Goal: Task Accomplishment & Management: Manage account settings

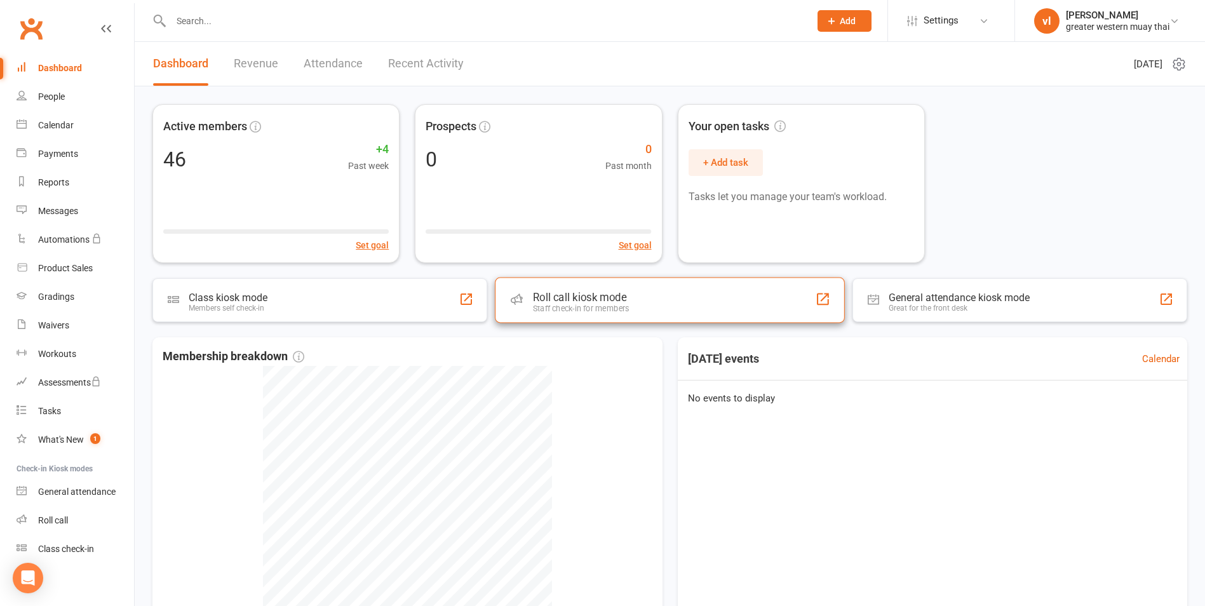
click at [545, 307] on div "Staff check-in for members" at bounding box center [581, 309] width 97 height 10
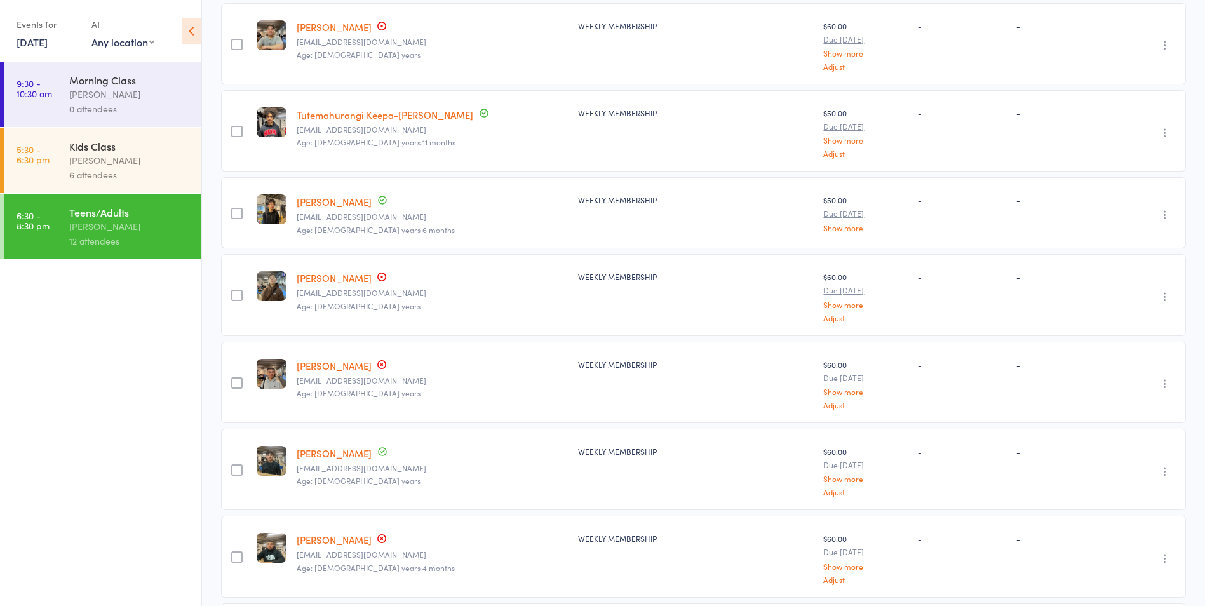
scroll to position [675, 0]
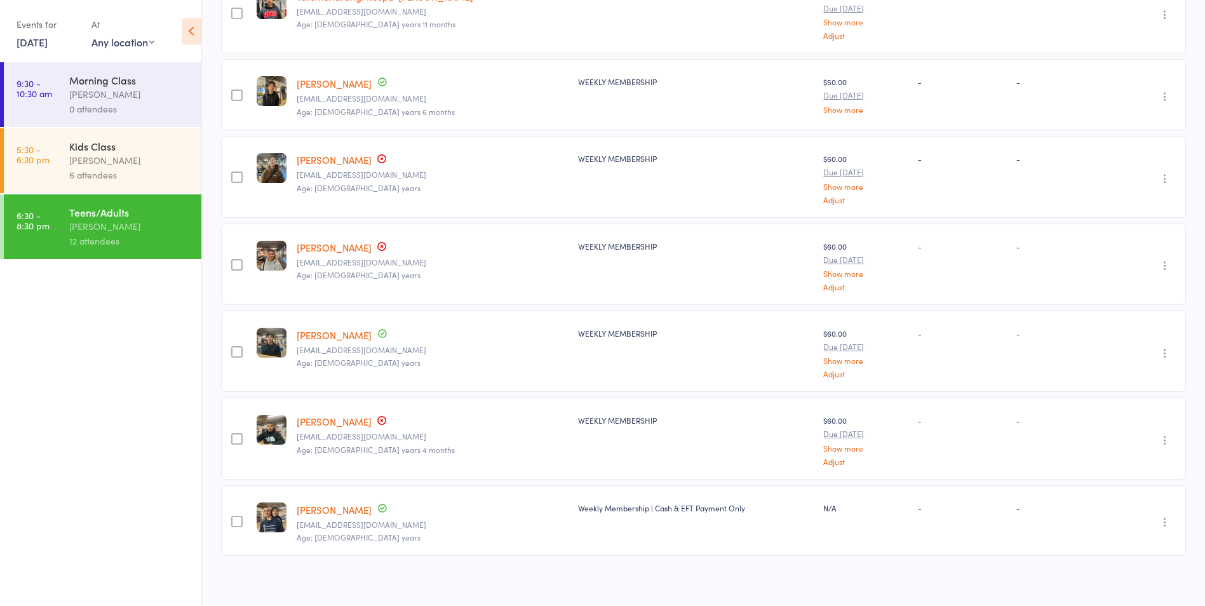
type input "[PERSON_NAME]"
click at [334, 157] on link "[PERSON_NAME]" at bounding box center [334, 159] width 75 height 13
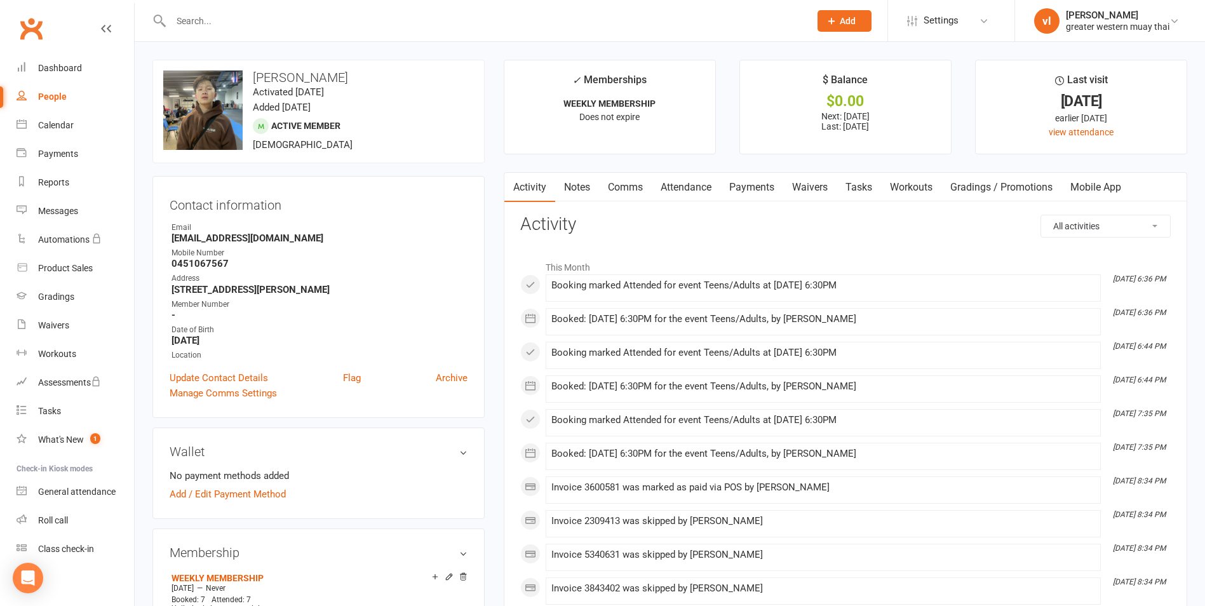
drag, startPoint x: 772, startPoint y: 183, endPoint x: 772, endPoint y: 196, distance: 13.4
click at [773, 183] on link "Payments" at bounding box center [751, 187] width 63 height 29
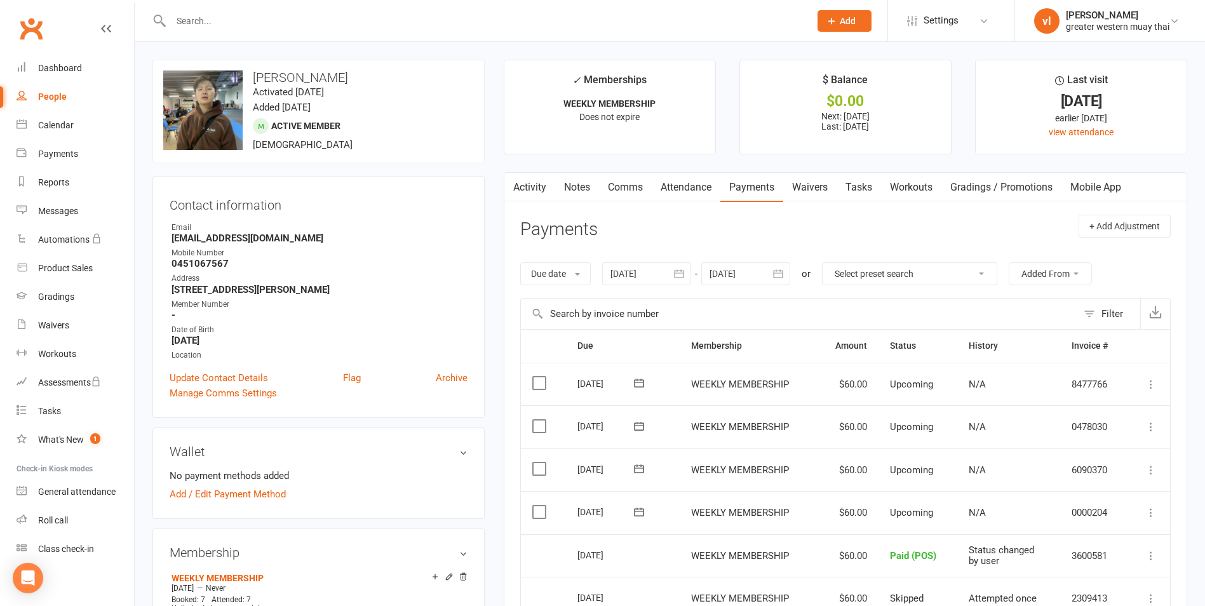
click at [533, 203] on div "Activity Notes Comms Attendance Payments Waivers Tasks Workouts Gradings / Prom…" at bounding box center [845, 549] width 683 height 755
click at [541, 171] on main "✓ Memberships WEEKLY MEMBERSHIP Does not expire $ Balance $0.00 Next: 18 Sep 20…" at bounding box center [845, 500] width 703 height 880
click at [533, 192] on link "Activity" at bounding box center [529, 187] width 51 height 29
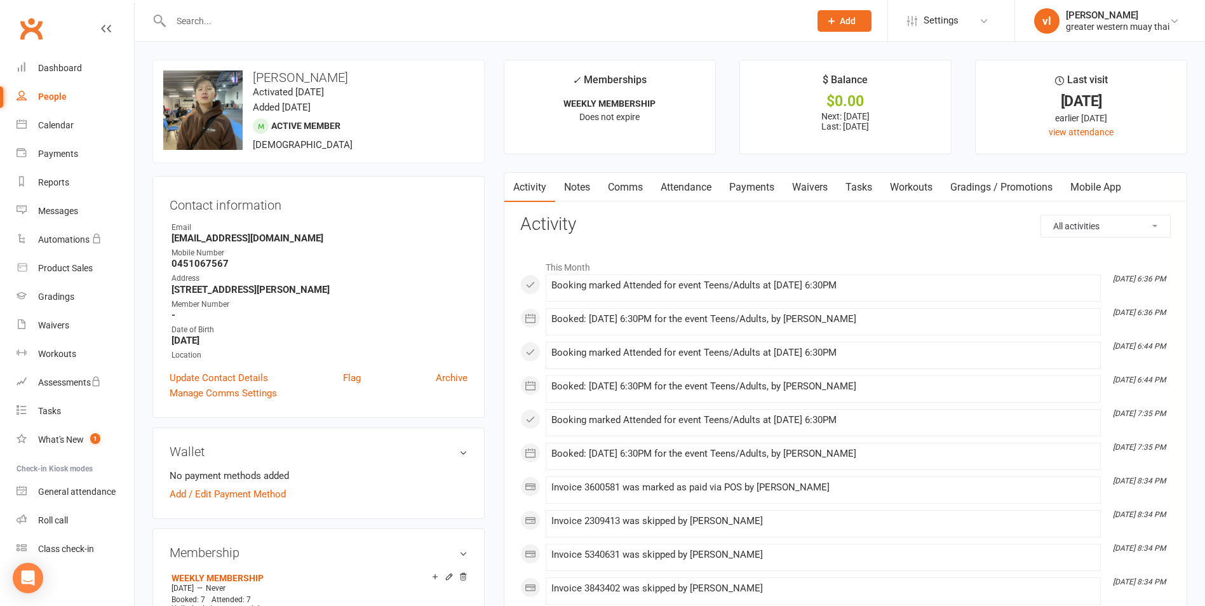
click at [744, 196] on link "Payments" at bounding box center [751, 187] width 63 height 29
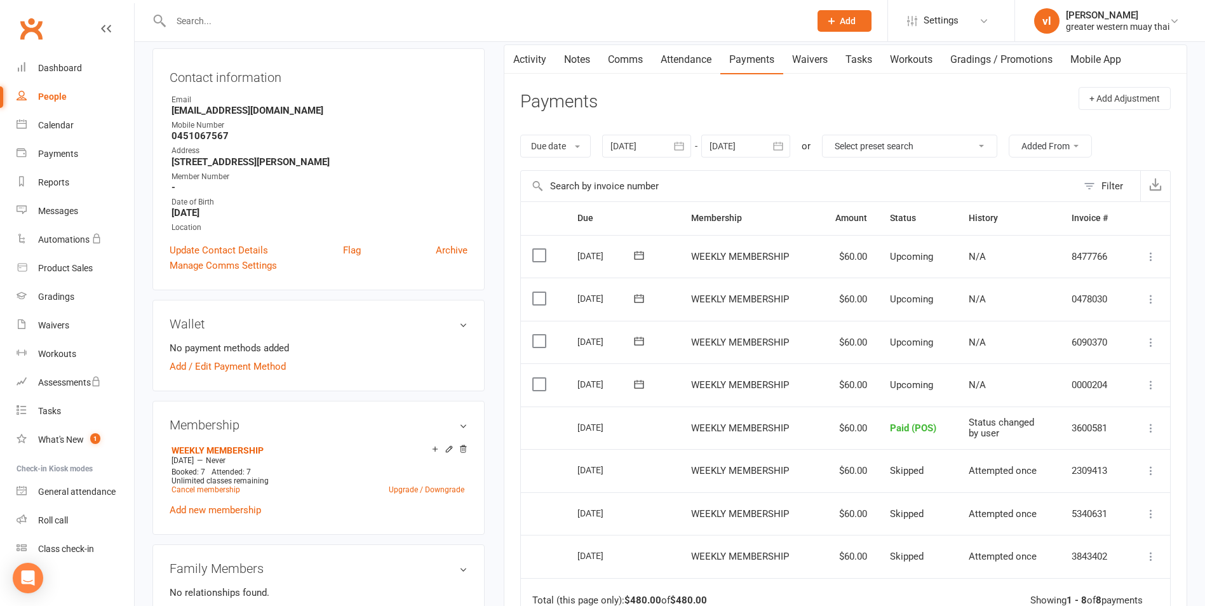
scroll to position [254, 0]
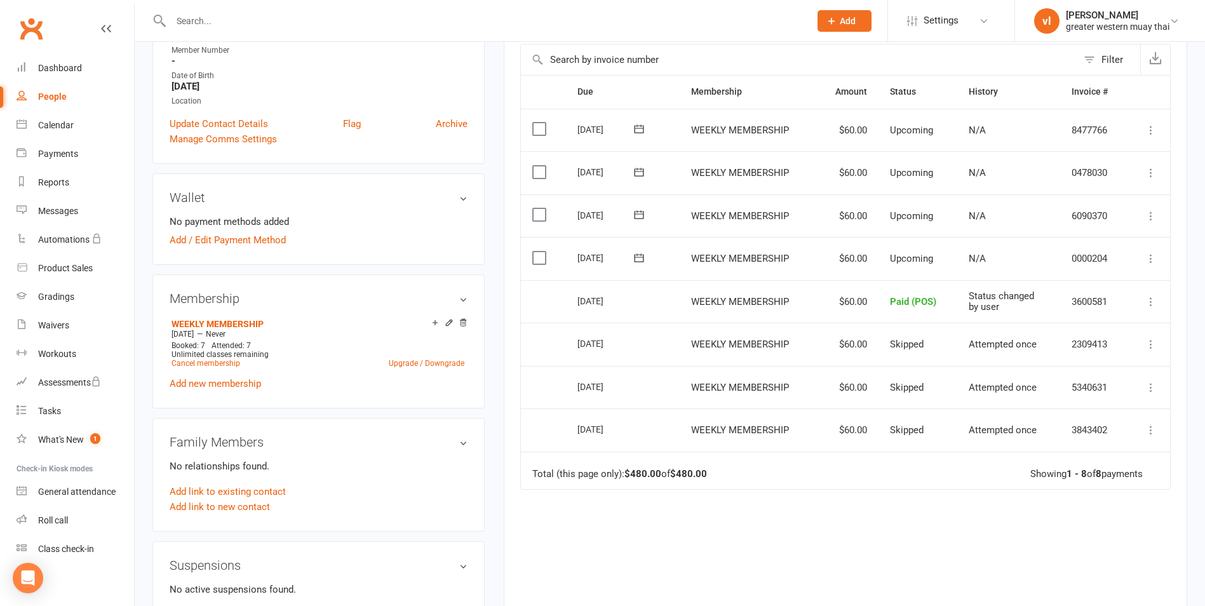
click at [1147, 256] on icon at bounding box center [1151, 258] width 13 height 13
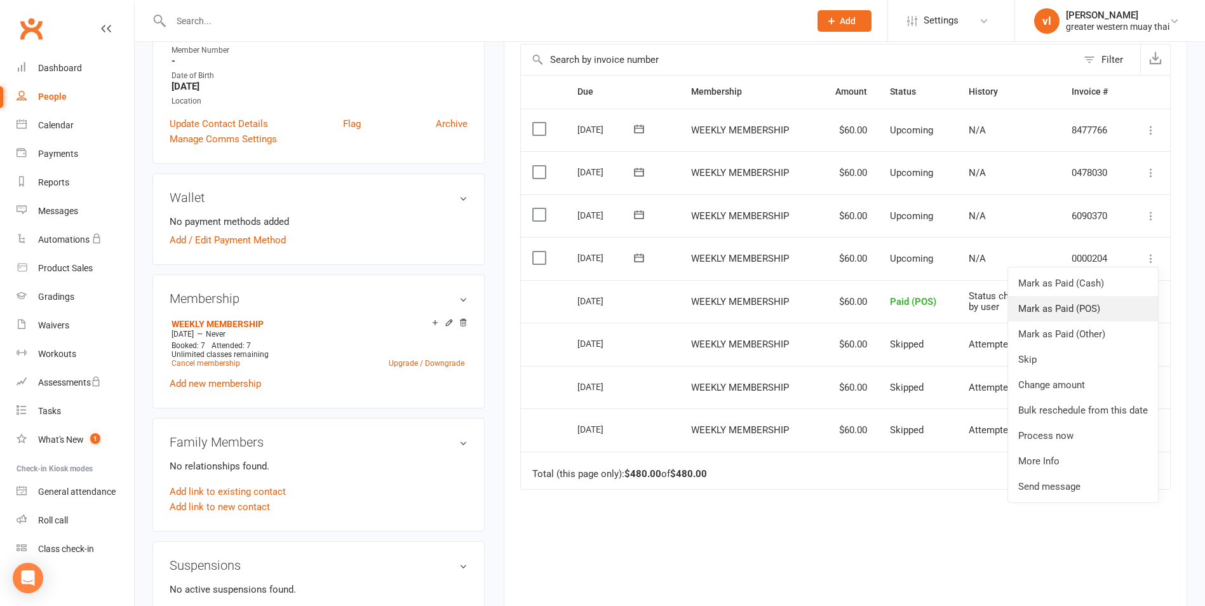
click at [1119, 307] on link "Mark as Paid (POS)" at bounding box center [1083, 308] width 150 height 25
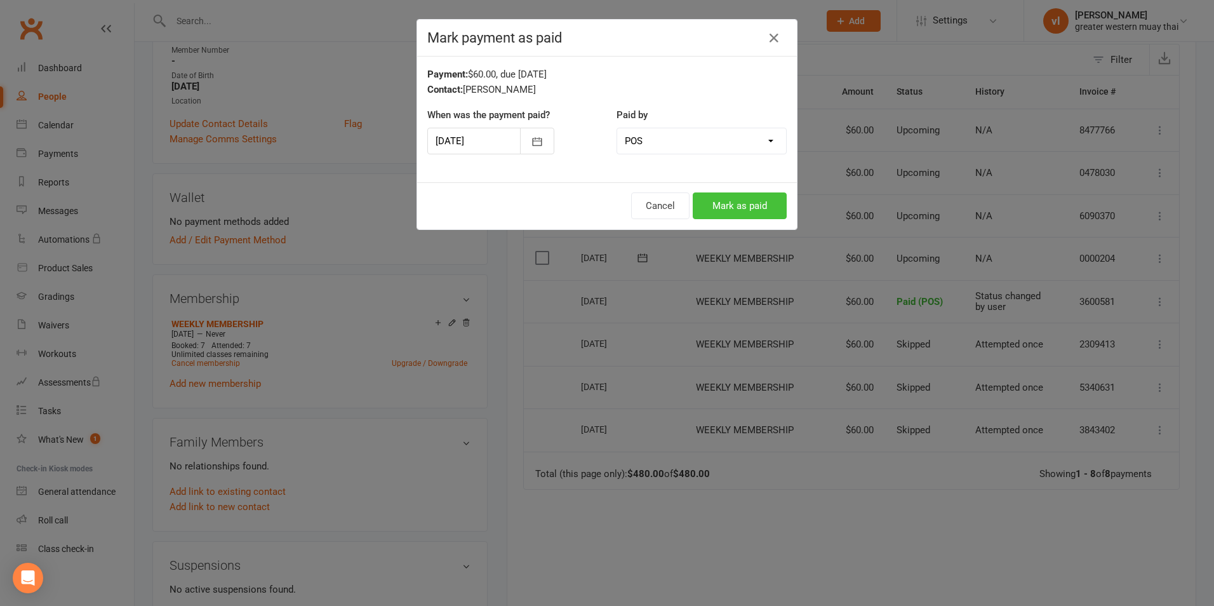
click at [716, 198] on button "Mark as paid" at bounding box center [740, 205] width 94 height 27
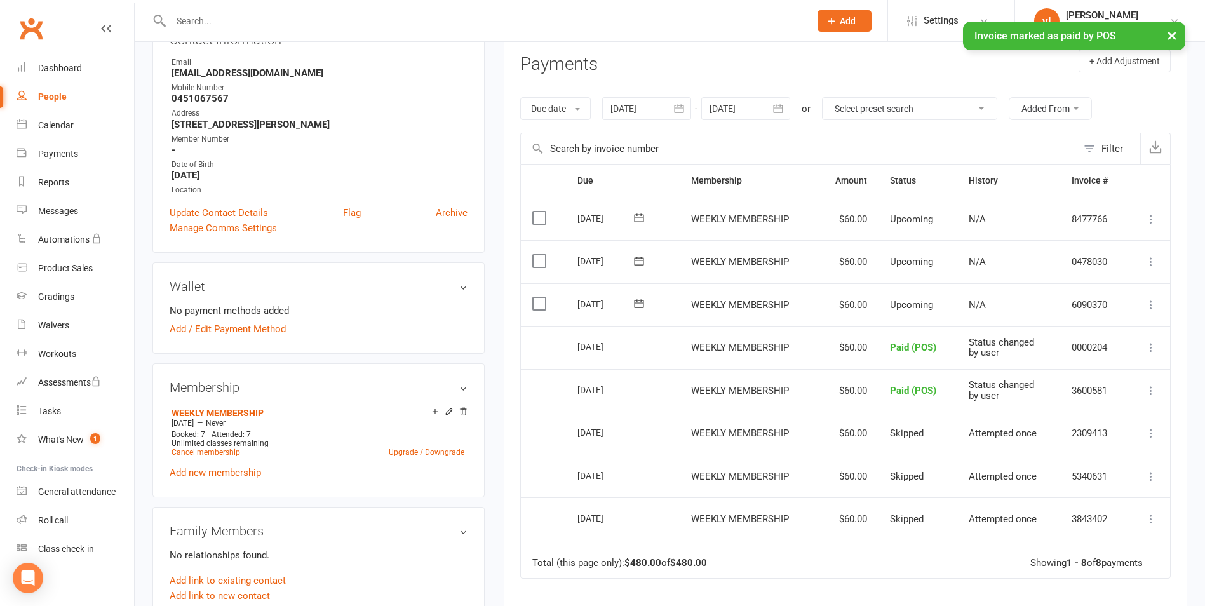
scroll to position [0, 0]
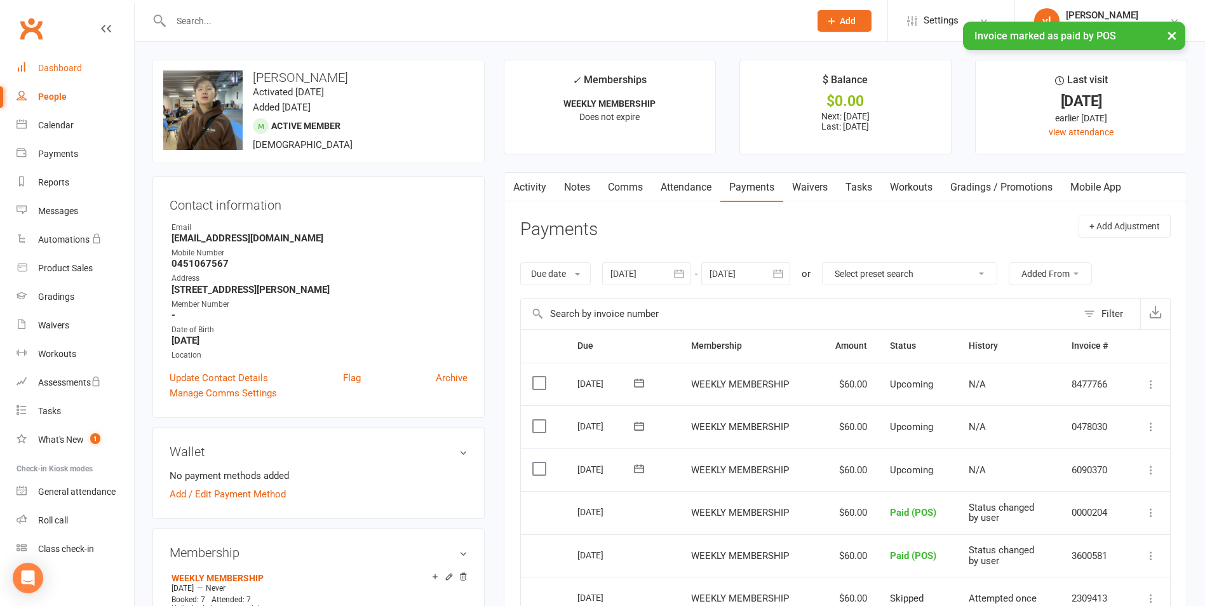
click at [62, 70] on div "Dashboard" at bounding box center [60, 68] width 44 height 10
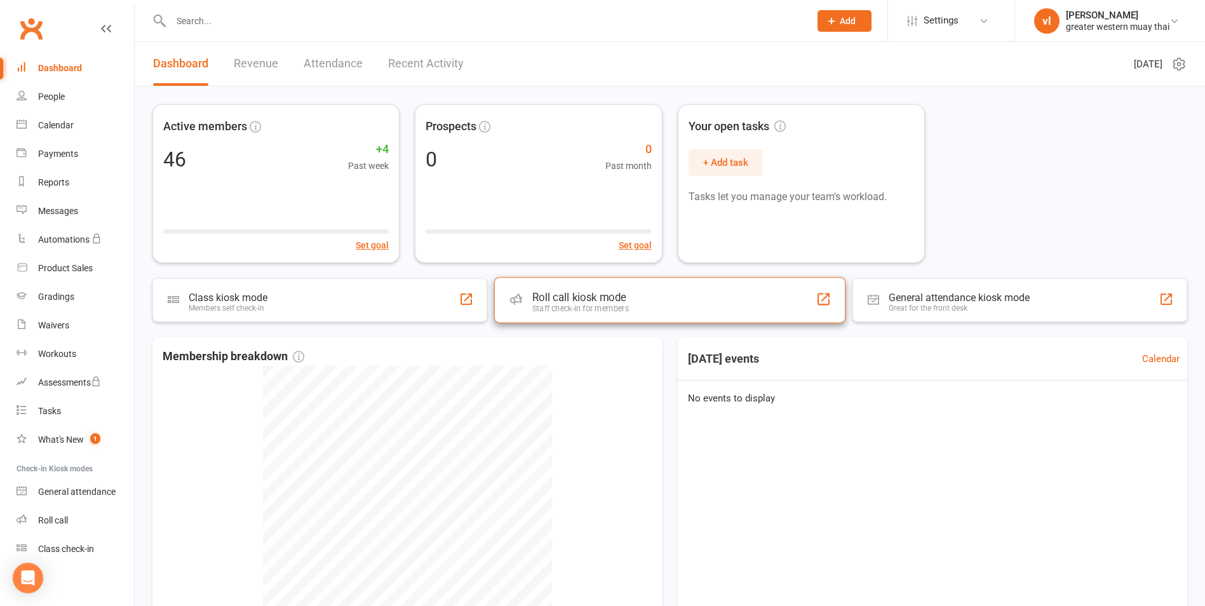
click at [553, 291] on div "Roll call kiosk mode" at bounding box center [580, 297] width 97 height 13
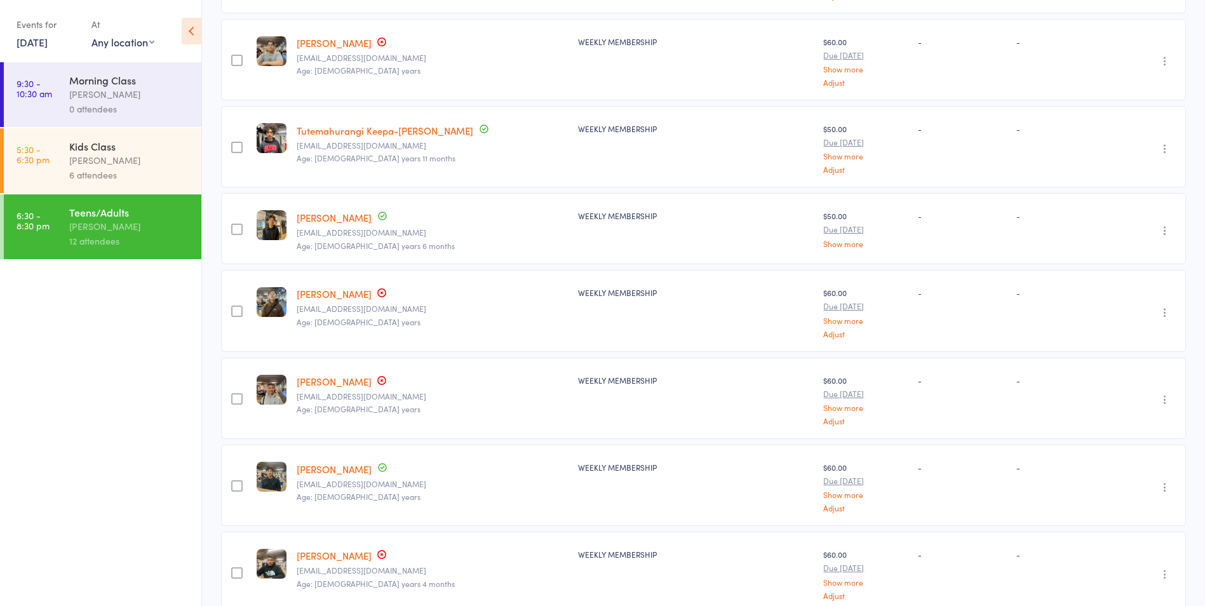
scroll to position [675, 0]
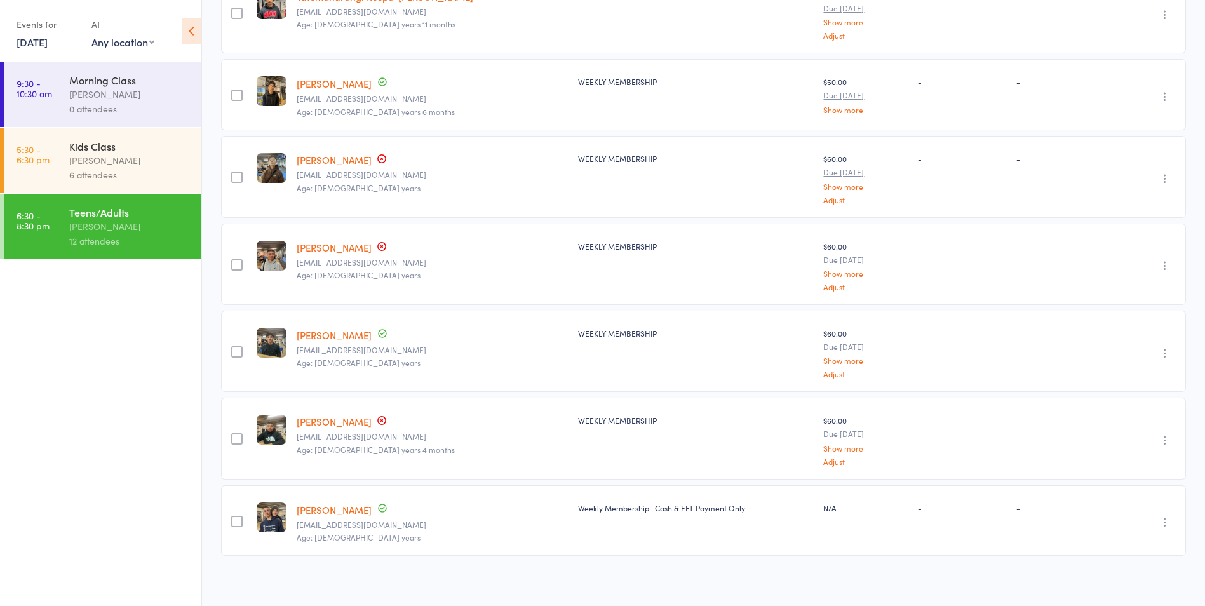
click at [345, 416] on link "[PERSON_NAME]" at bounding box center [334, 421] width 75 height 13
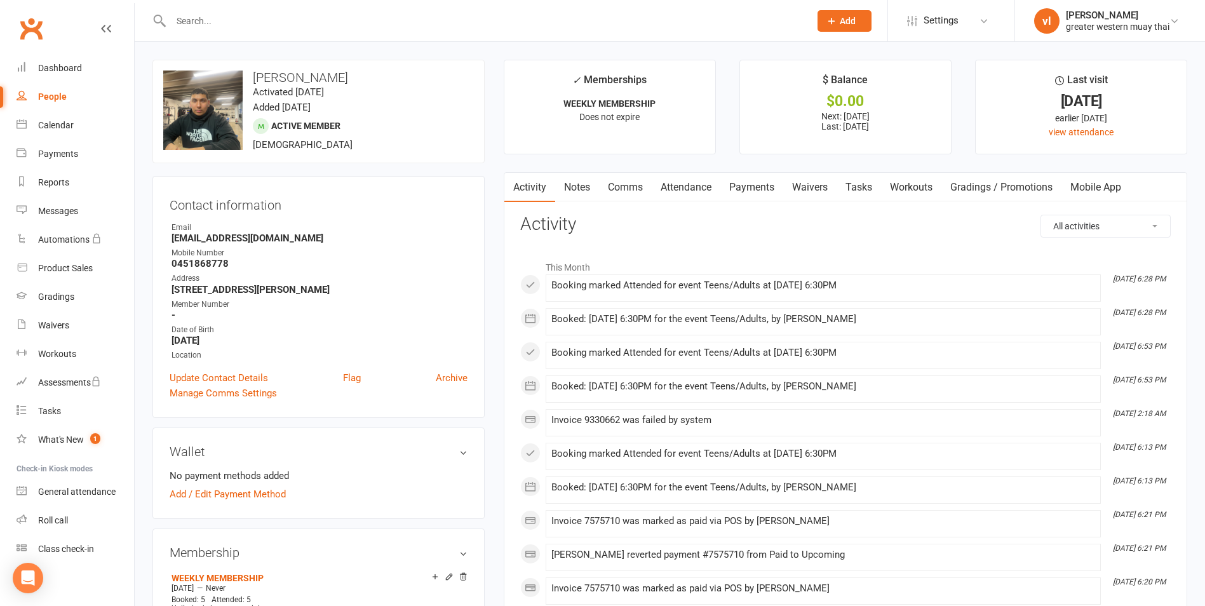
click at [748, 178] on link "Payments" at bounding box center [751, 187] width 63 height 29
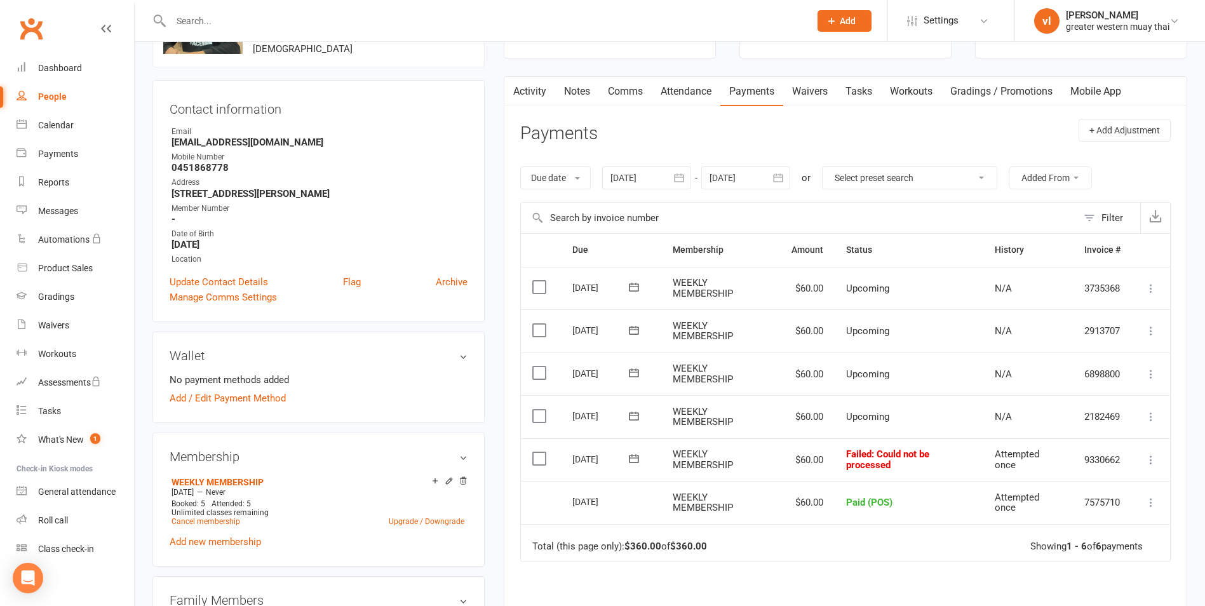
scroll to position [127, 0]
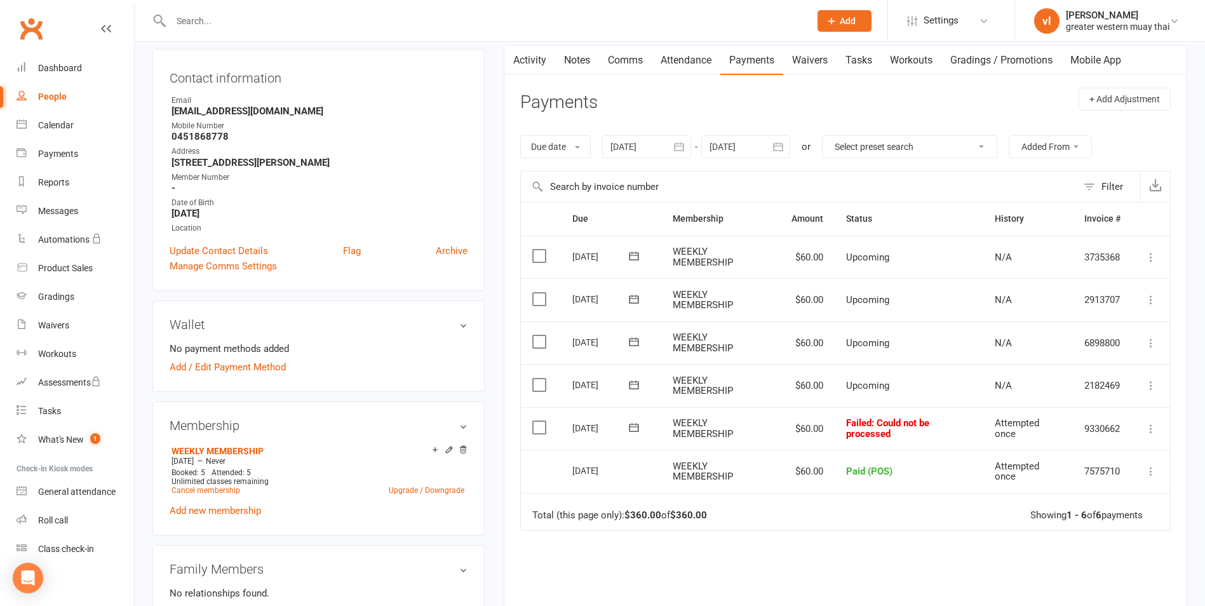
click at [1154, 424] on icon at bounding box center [1151, 428] width 13 height 13
drag, startPoint x: 932, startPoint y: 389, endPoint x: 835, endPoint y: 399, distance: 98.3
click at [931, 389] on td "Upcoming" at bounding box center [909, 385] width 149 height 43
click at [36, 69] on link "Dashboard" at bounding box center [76, 68] width 118 height 29
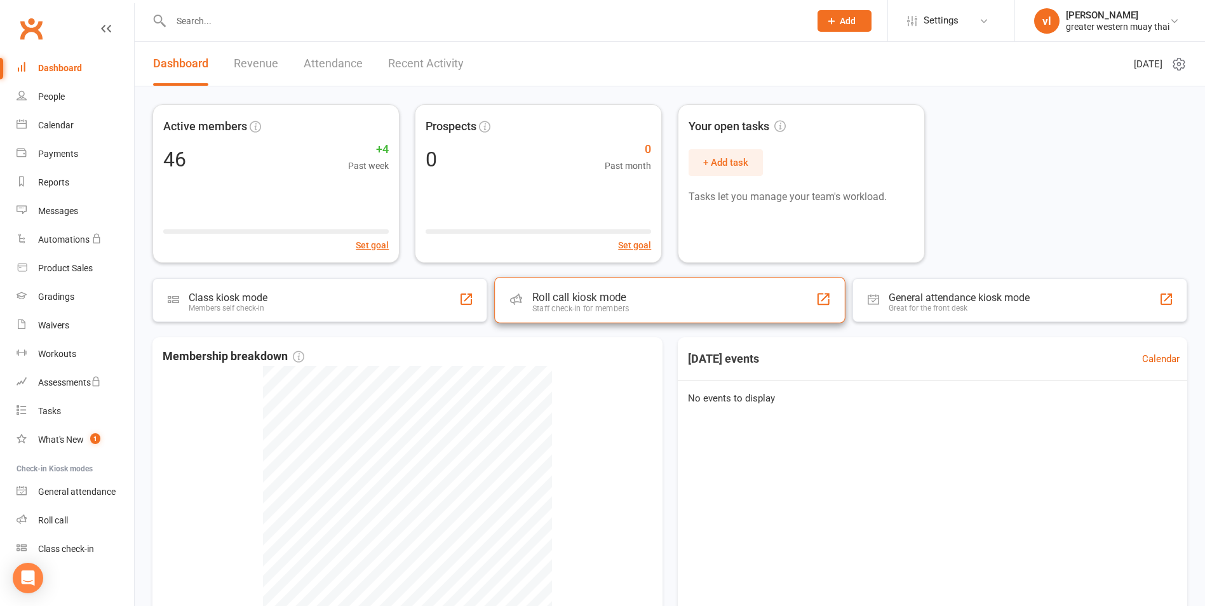
click at [609, 316] on div "Roll call kiosk mode Staff check-in for members" at bounding box center [669, 300] width 351 height 46
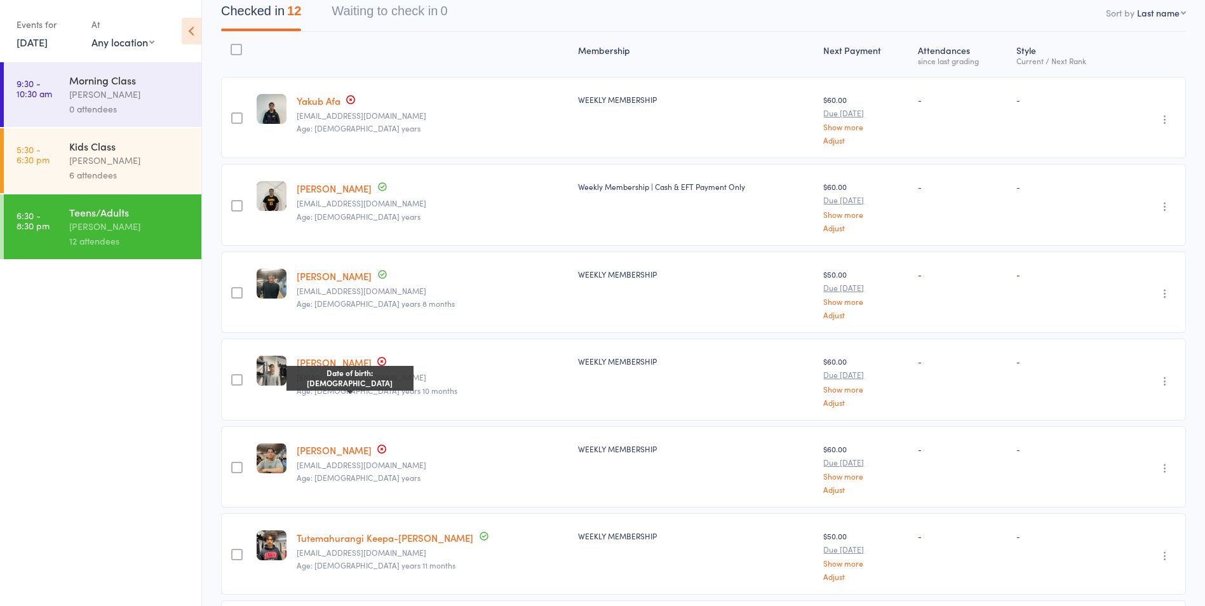
scroll to position [103, 0]
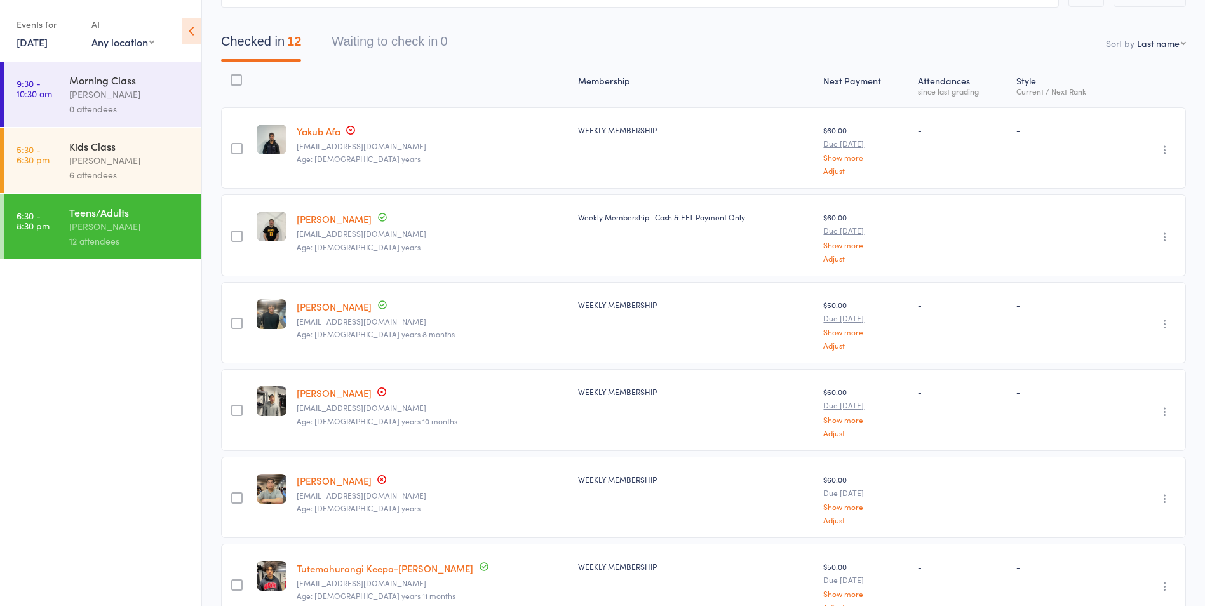
click at [328, 399] on div "Kevin Dang peterdang50@gmail.com Age: 16 years 10 months" at bounding box center [432, 409] width 281 height 81
click at [332, 393] on link "[PERSON_NAME]" at bounding box center [334, 392] width 75 height 13
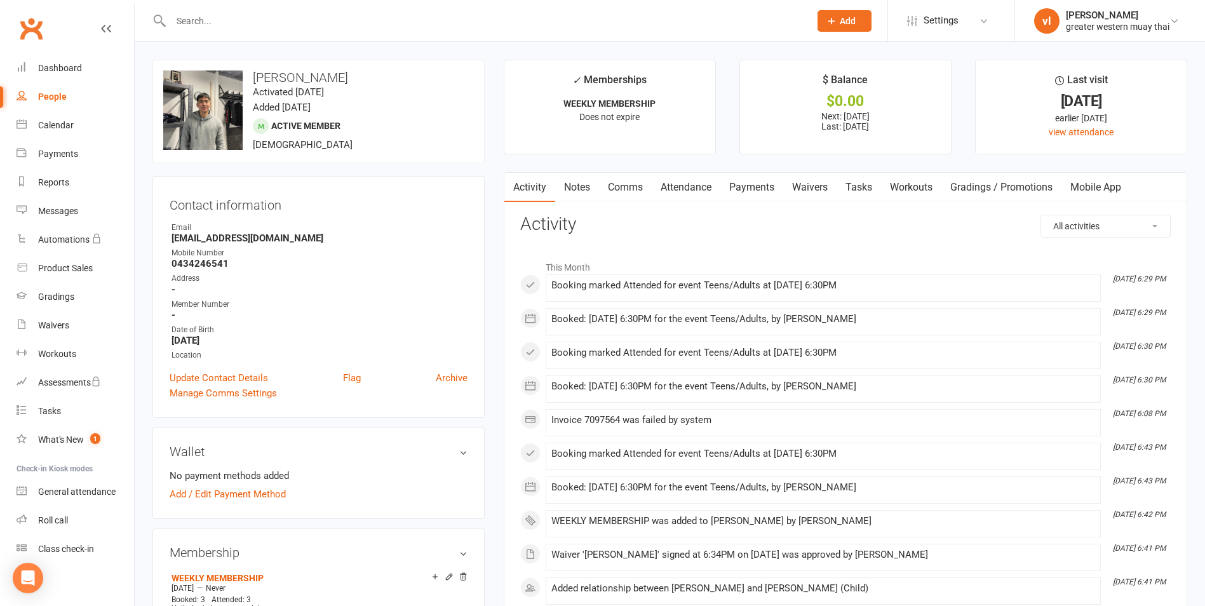
click at [762, 180] on link "Payments" at bounding box center [751, 187] width 63 height 29
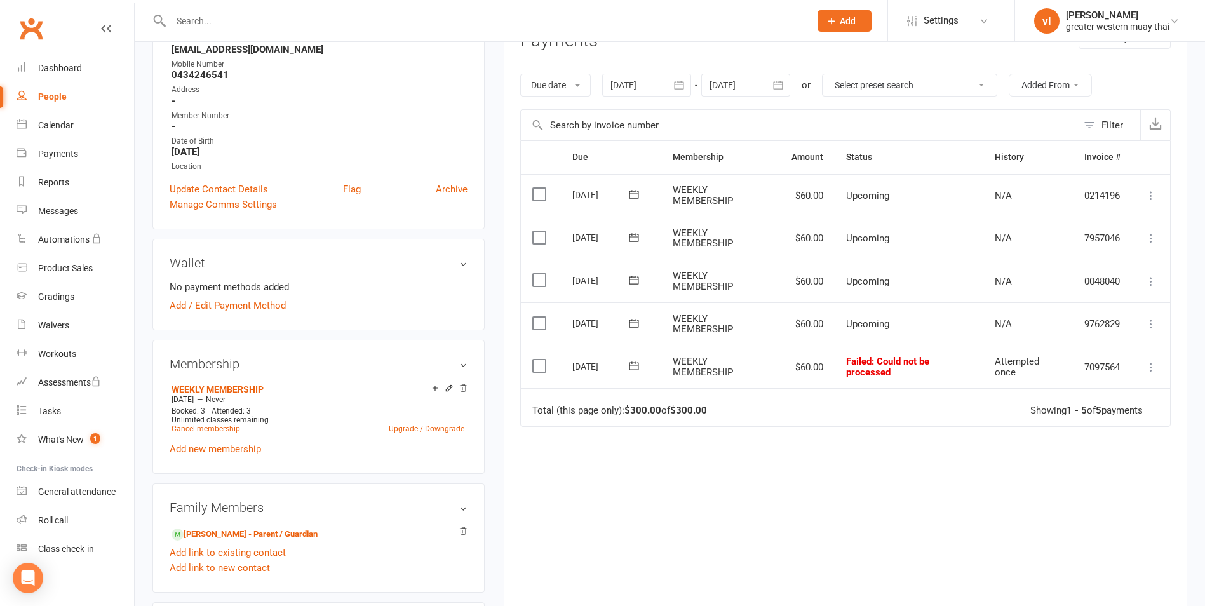
scroll to position [191, 0]
click at [1149, 370] on icon at bounding box center [1151, 365] width 13 height 13
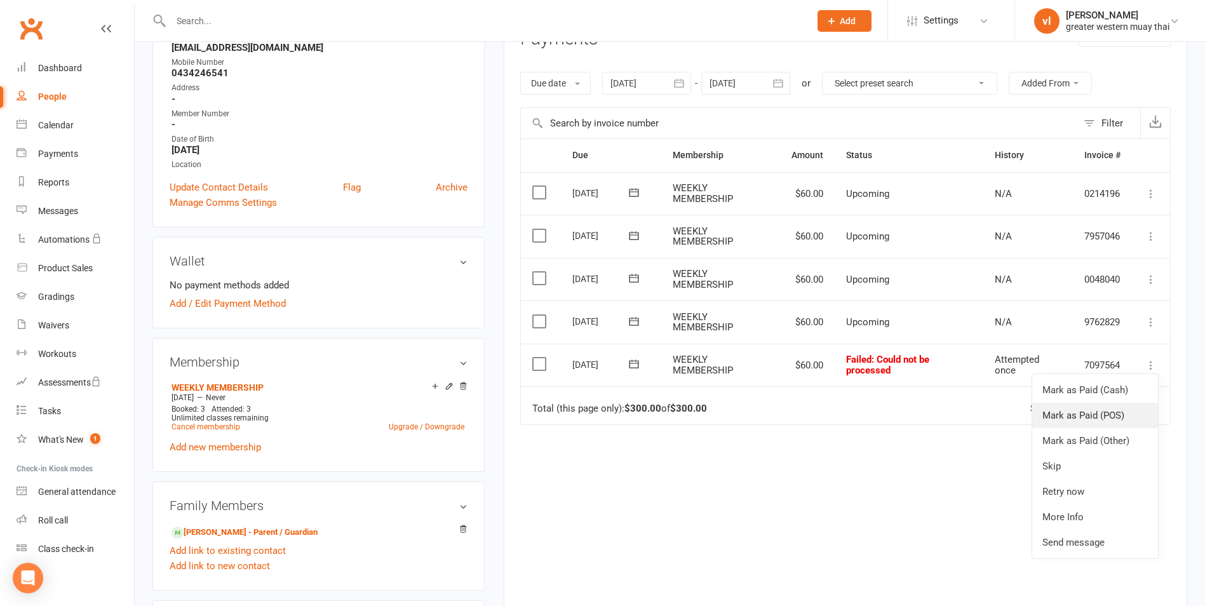
click at [1115, 421] on link "Mark as Paid (POS)" at bounding box center [1095, 415] width 126 height 25
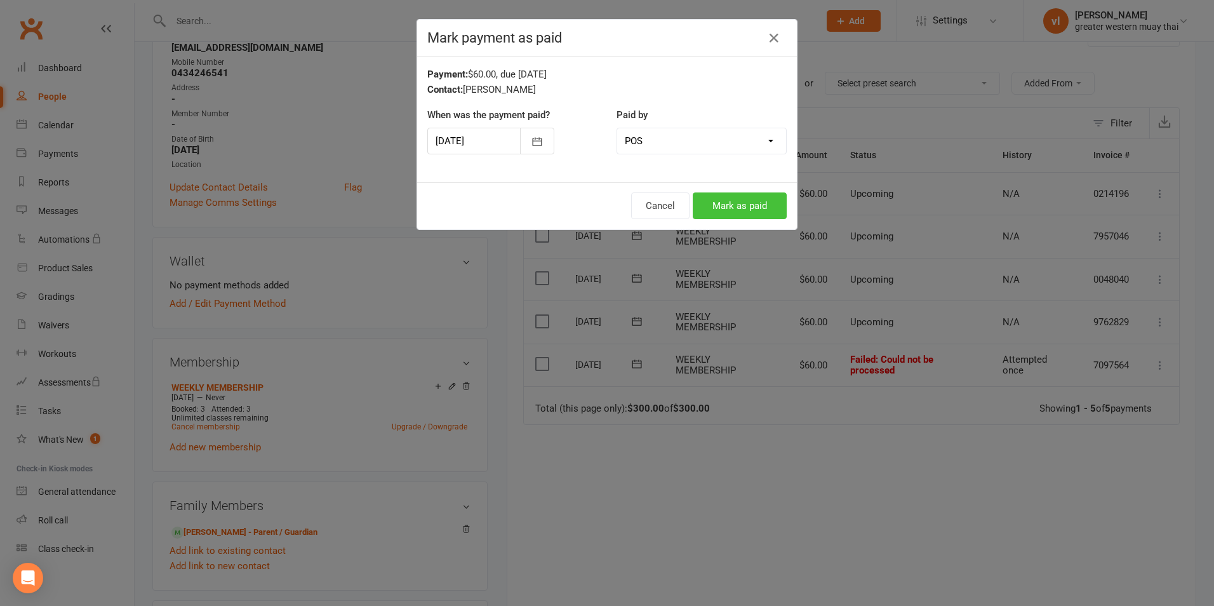
click at [736, 194] on button "Mark as paid" at bounding box center [740, 205] width 94 height 27
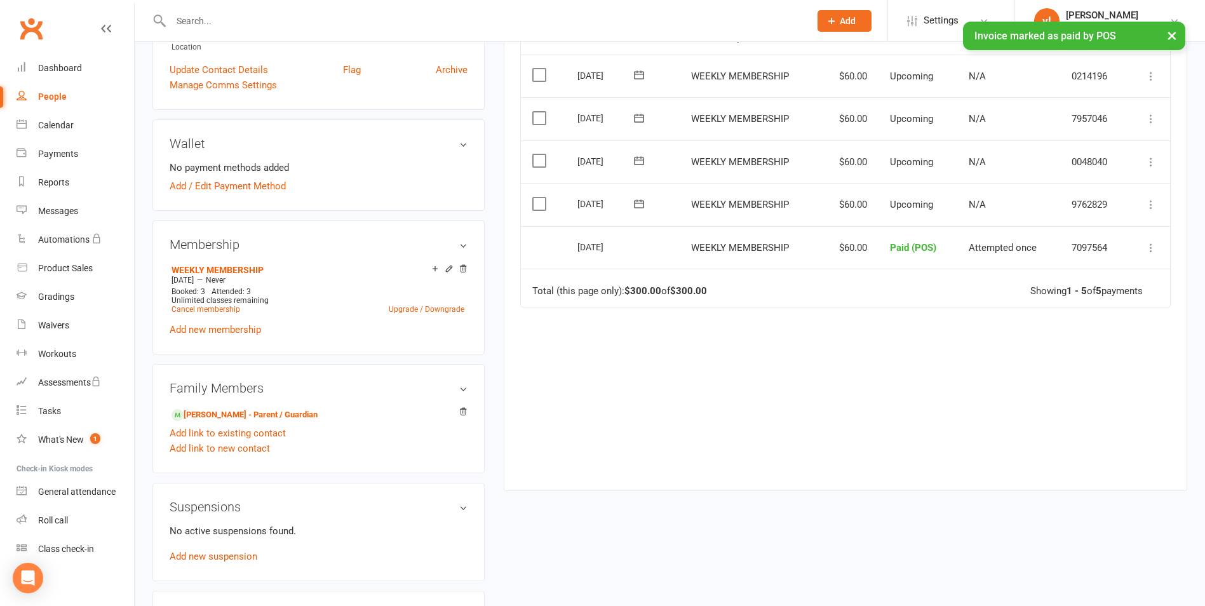
scroll to position [445, 0]
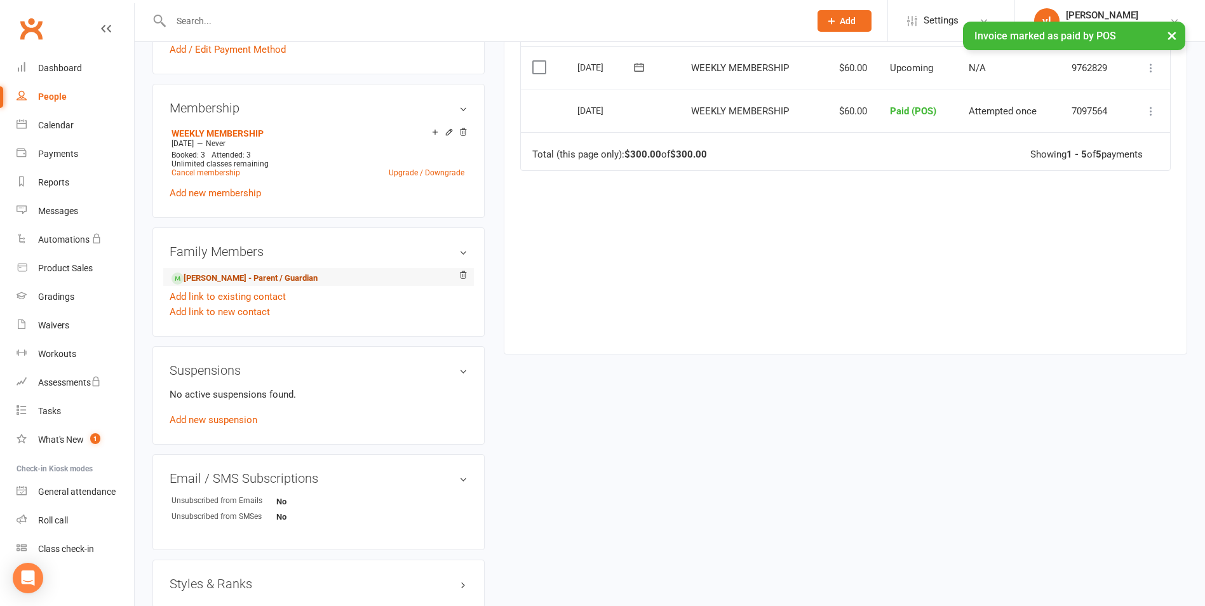
click at [292, 277] on link "Peter Dang - Parent / Guardian" at bounding box center [244, 278] width 146 height 13
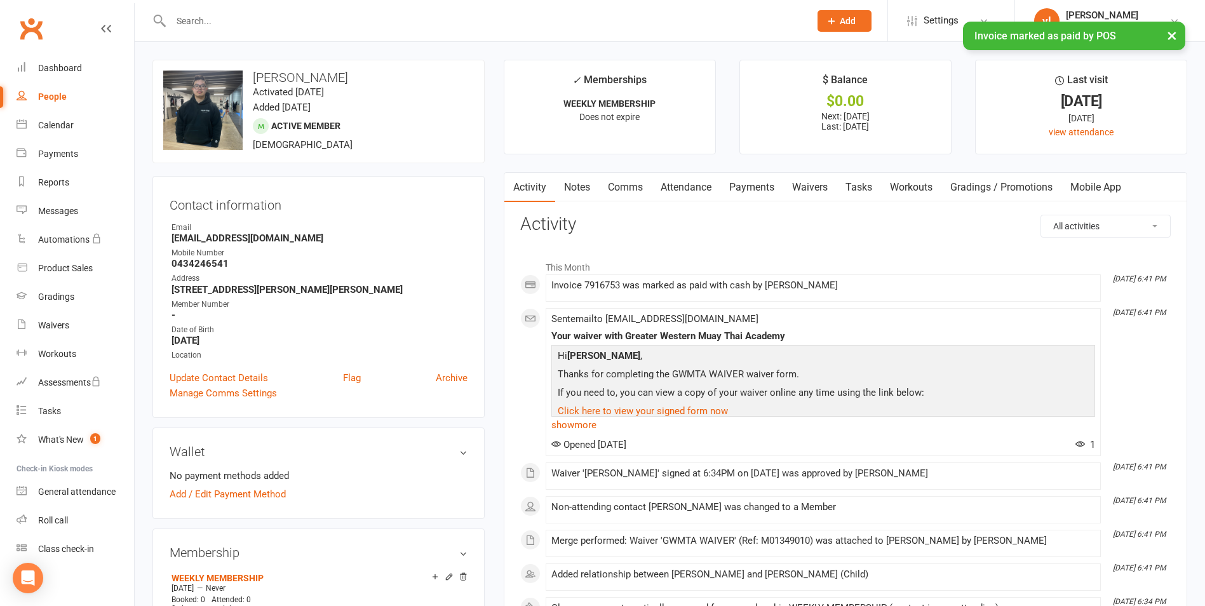
click at [777, 195] on link "Payments" at bounding box center [751, 187] width 63 height 29
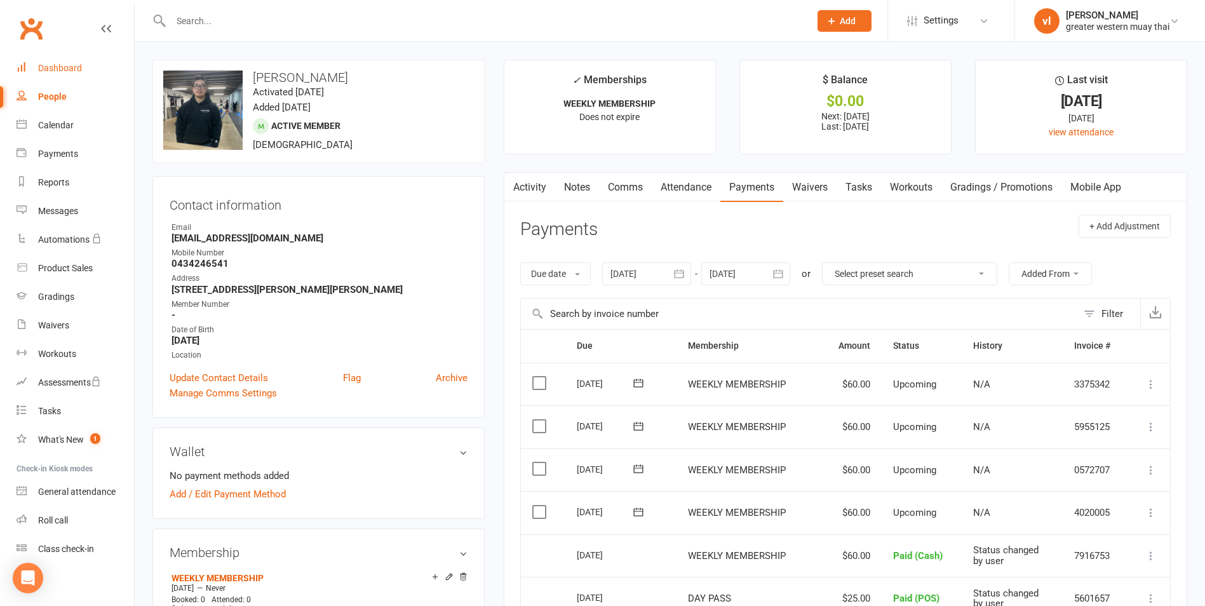
click at [99, 69] on link "Dashboard" at bounding box center [76, 68] width 118 height 29
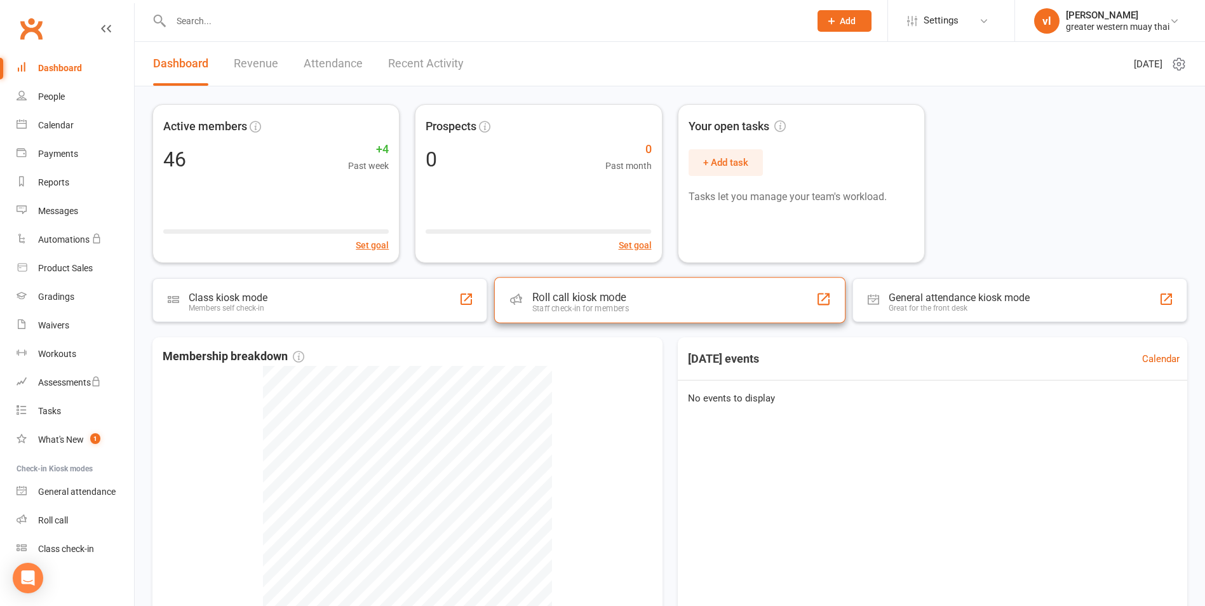
click at [687, 304] on div "Roll call kiosk mode Staff check-in for members" at bounding box center [669, 300] width 351 height 46
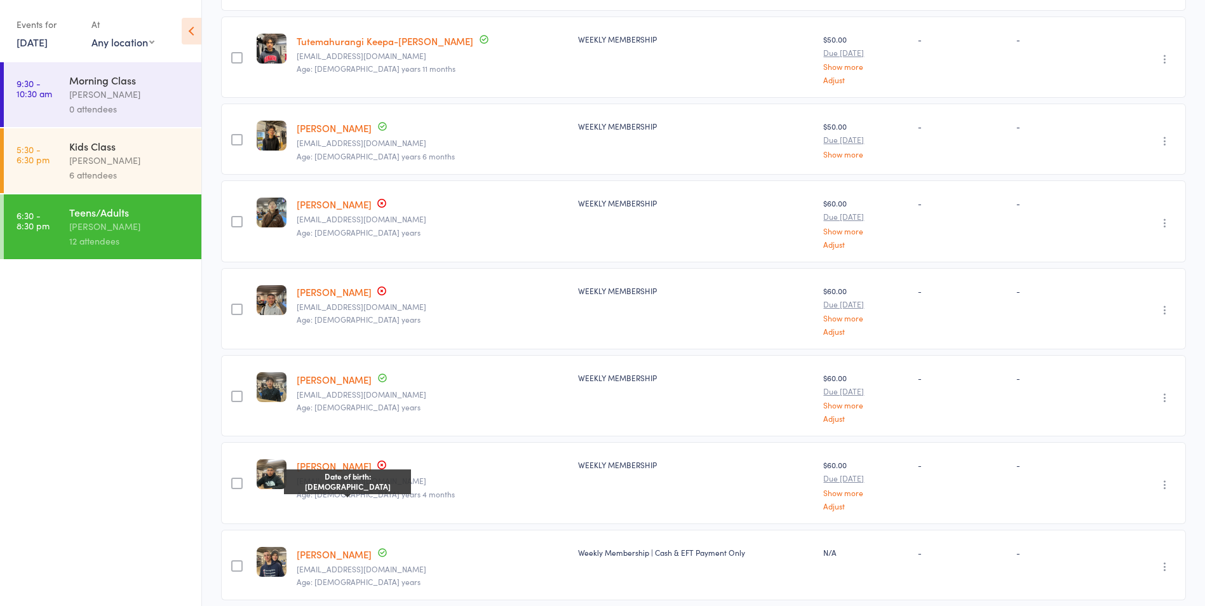
scroll to position [484, 0]
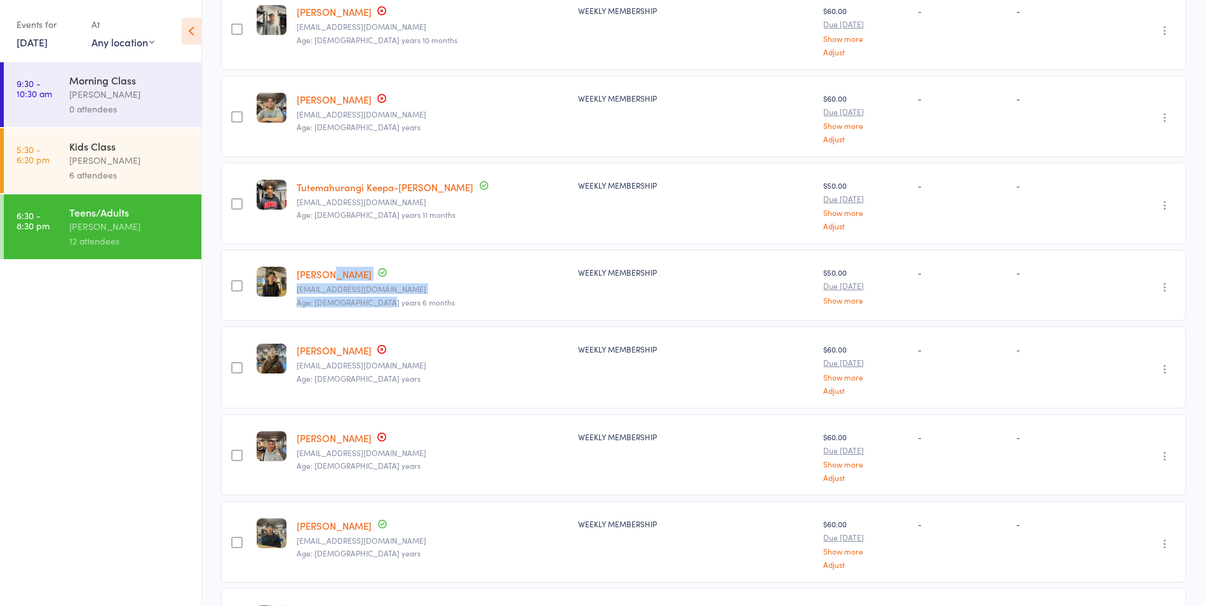
click at [337, 272] on link "[PERSON_NAME]" at bounding box center [334, 273] width 75 height 13
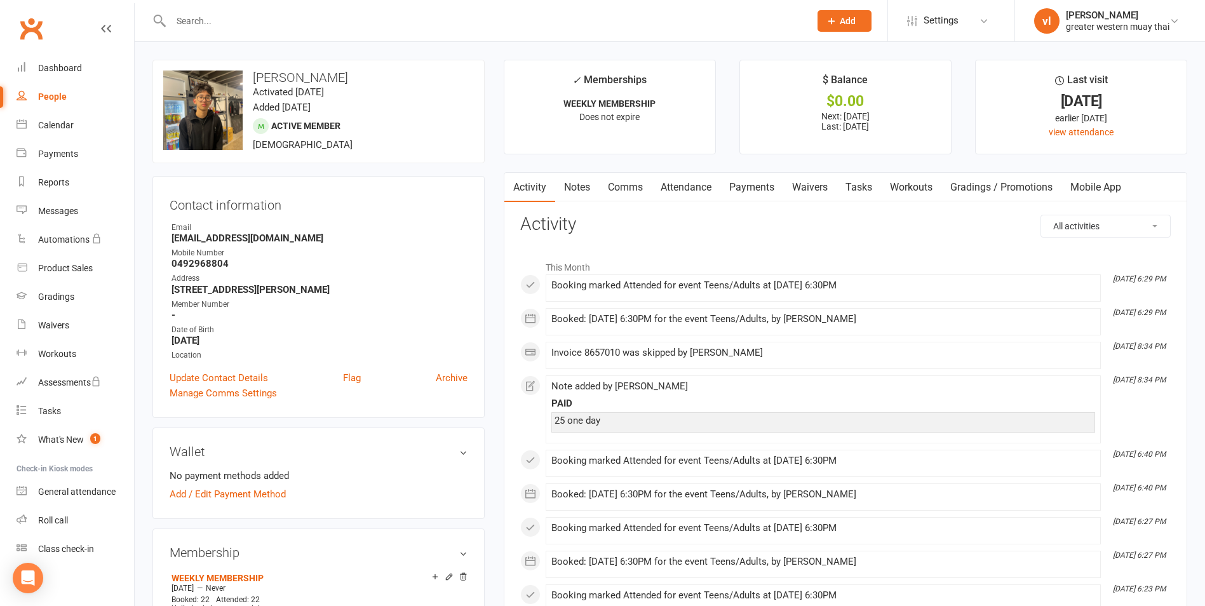
click at [774, 198] on link "Payments" at bounding box center [751, 187] width 63 height 29
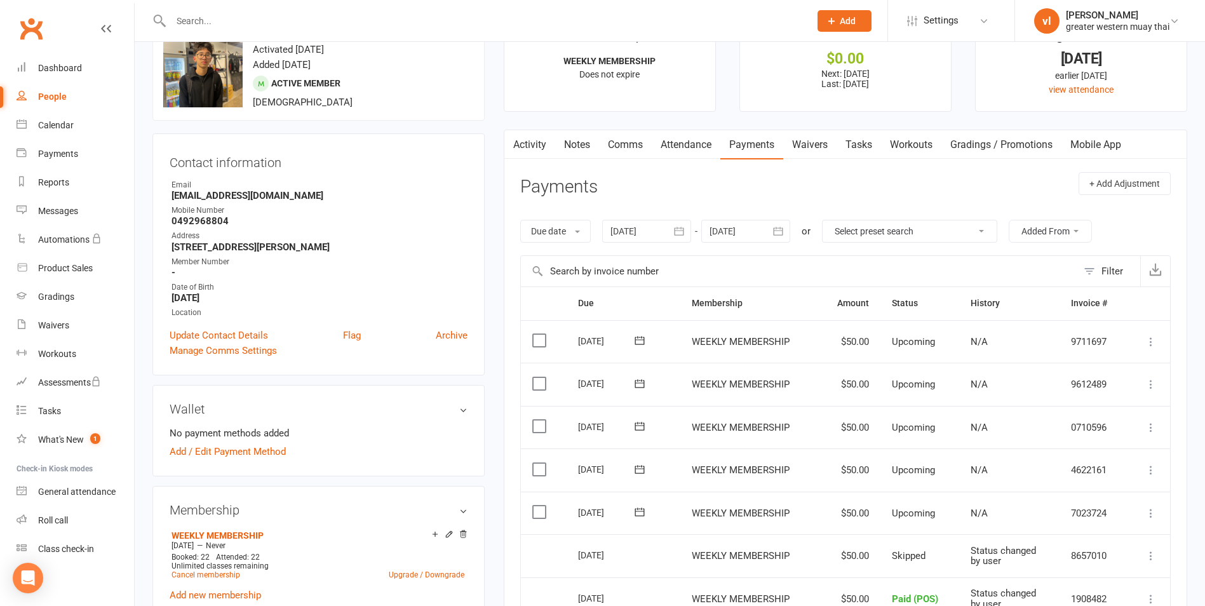
scroll to position [191, 0]
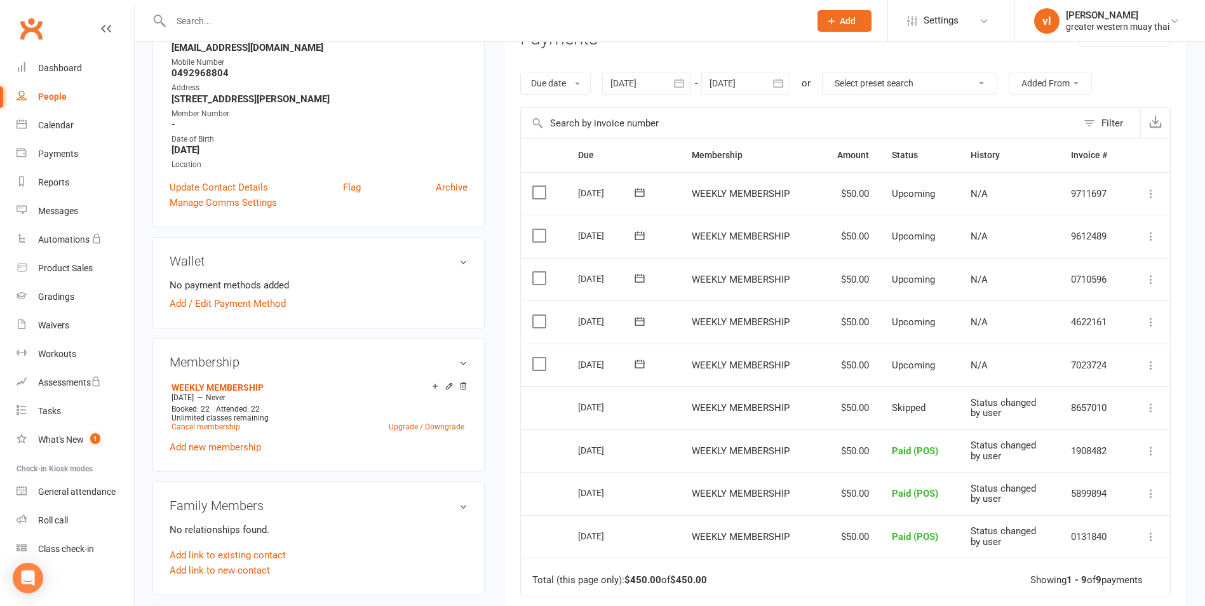
click at [1146, 361] on icon at bounding box center [1151, 365] width 13 height 13
click at [1089, 421] on link "Mark as Paid (POS)" at bounding box center [1095, 415] width 126 height 25
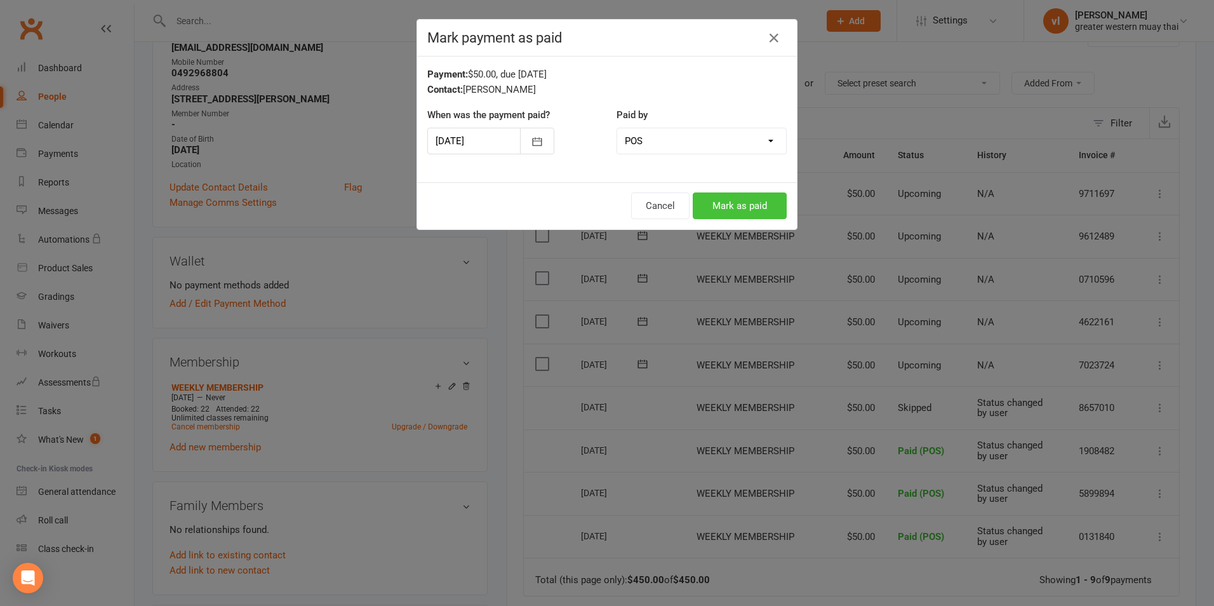
click at [703, 202] on button "Mark as paid" at bounding box center [740, 205] width 94 height 27
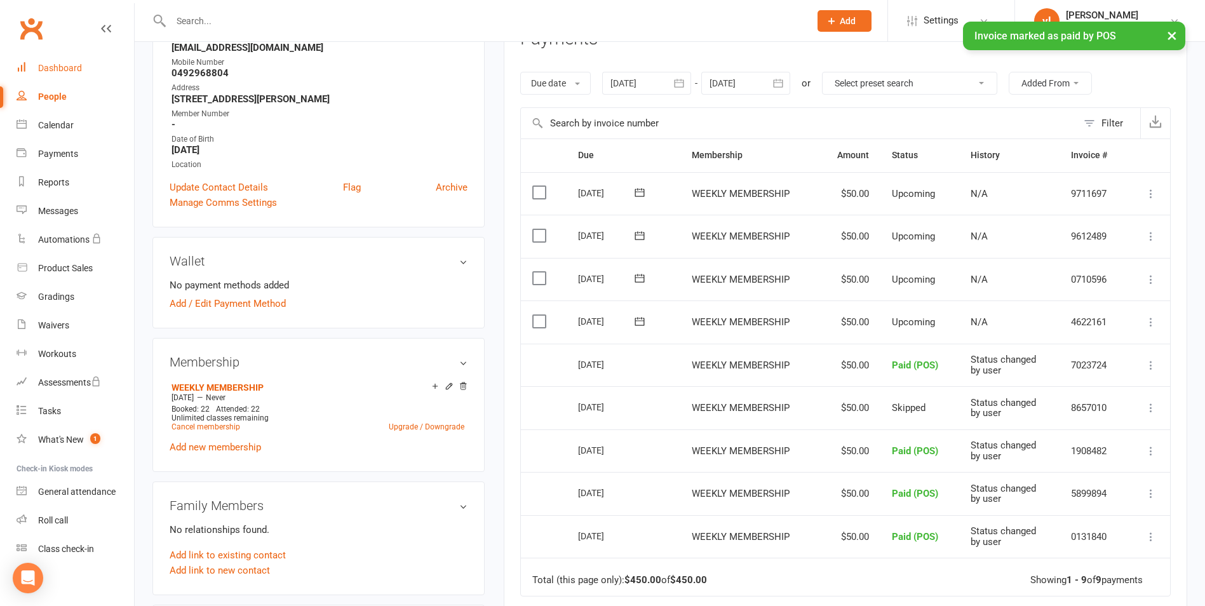
click at [92, 63] on link "Dashboard" at bounding box center [76, 68] width 118 height 29
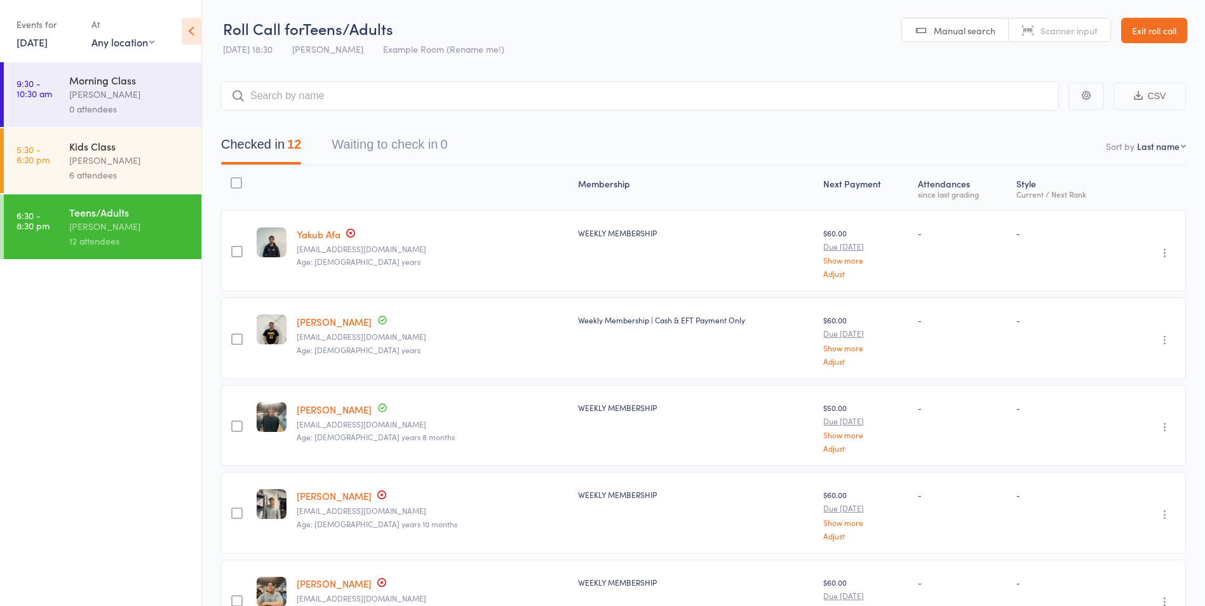
click at [1147, 26] on link "Exit roll call" at bounding box center [1154, 30] width 66 height 25
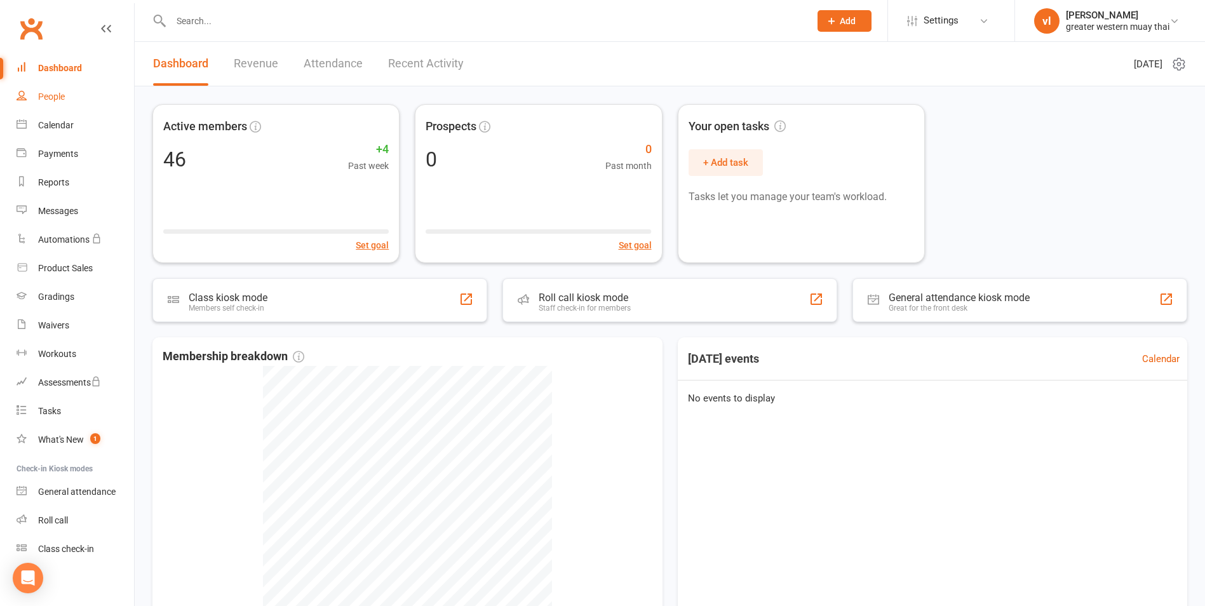
click at [78, 94] on link "People" at bounding box center [76, 97] width 118 height 29
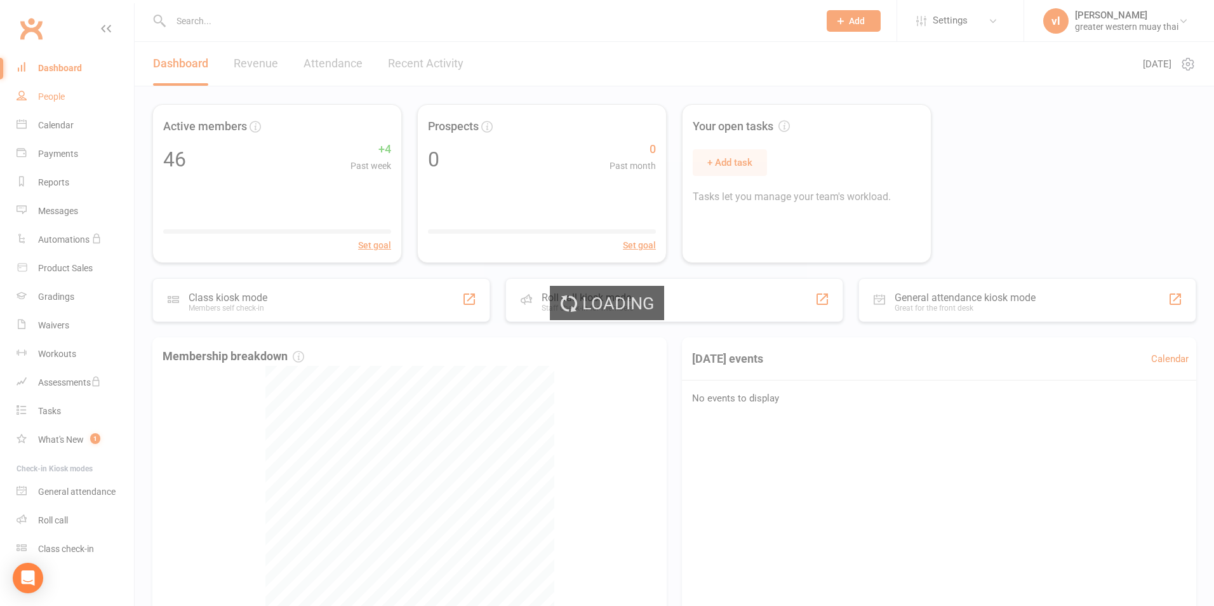
select select "25"
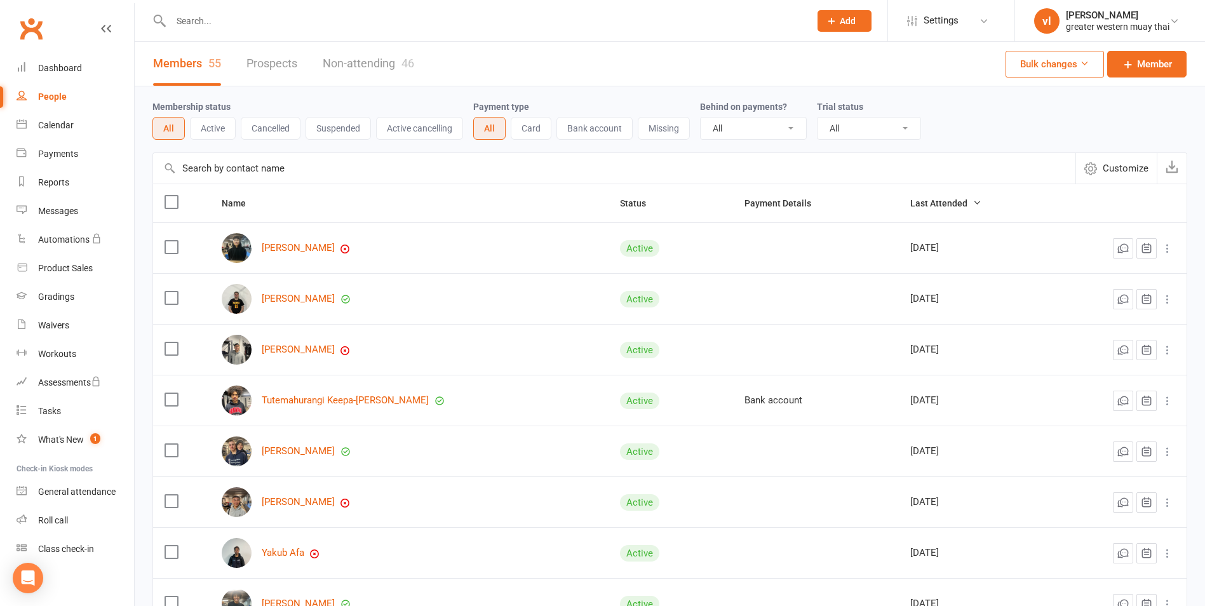
click at [198, 171] on input "text" at bounding box center [614, 168] width 922 height 30
click at [252, 160] on input "text" at bounding box center [614, 168] width 922 height 30
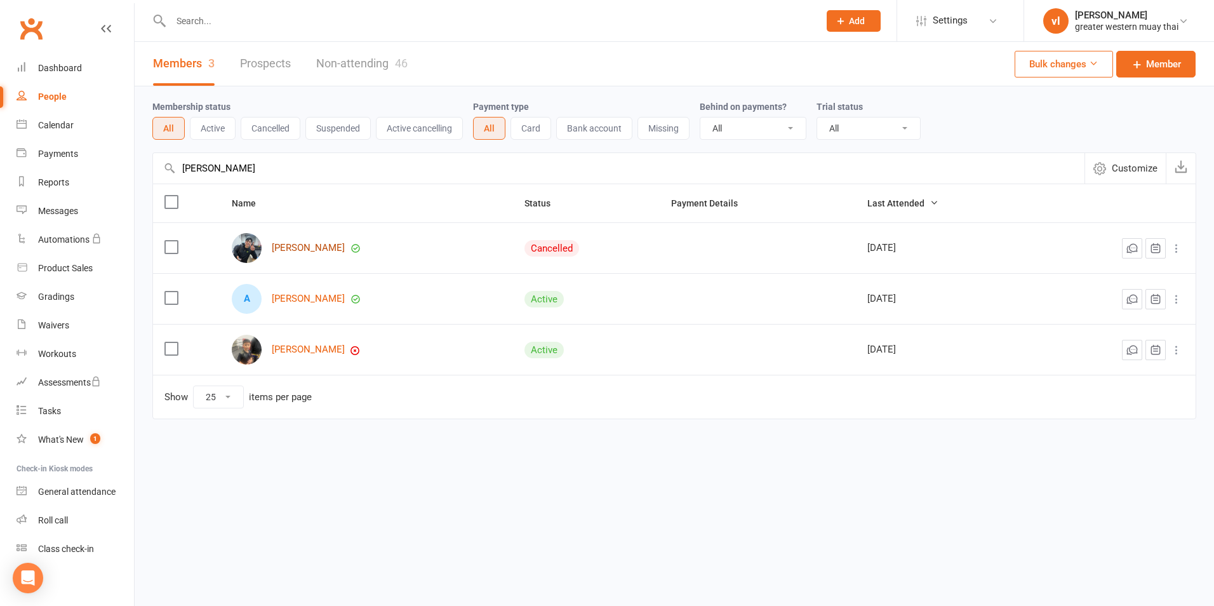
type input "[PERSON_NAME]"
click at [306, 246] on link "[PERSON_NAME]" at bounding box center [308, 248] width 73 height 11
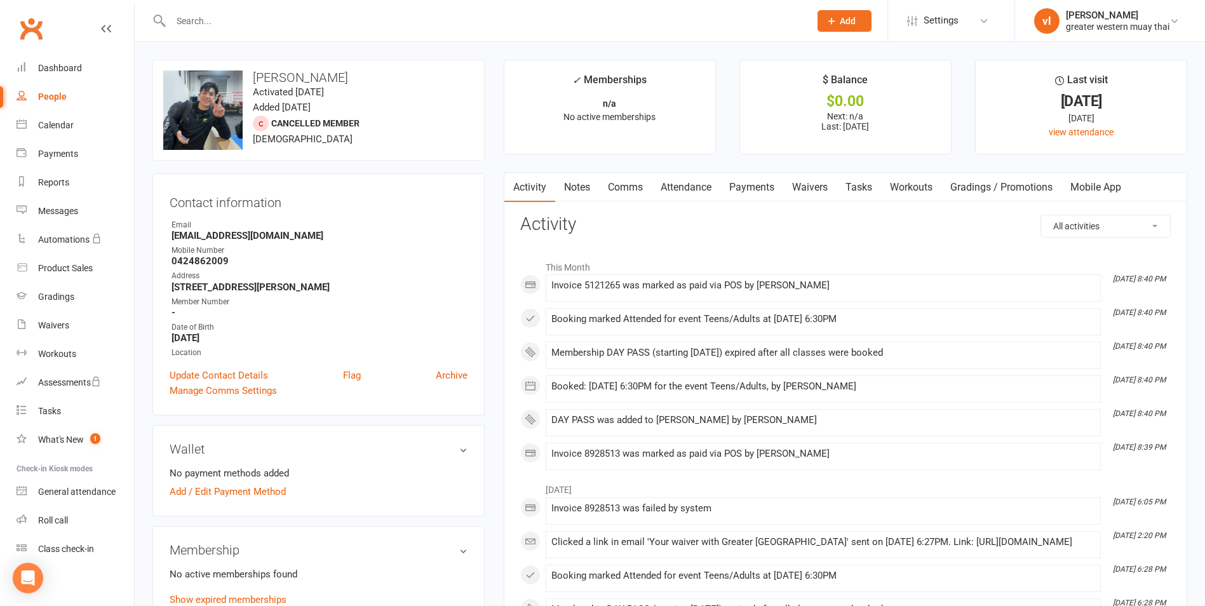
click at [751, 190] on link "Payments" at bounding box center [751, 187] width 63 height 29
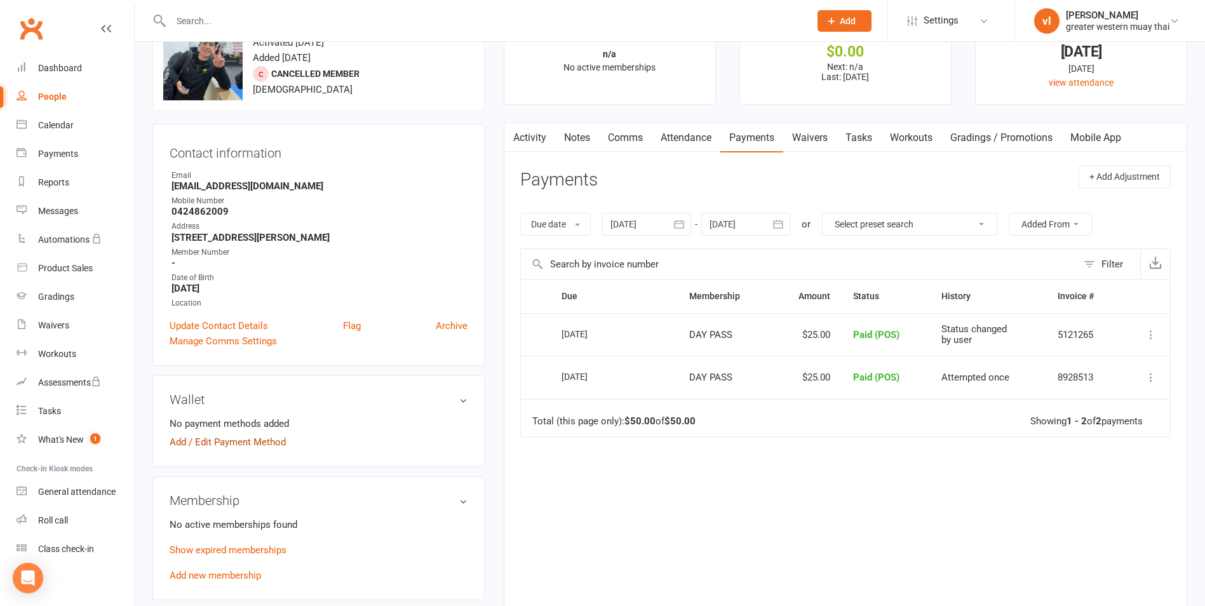
scroll to position [127, 0]
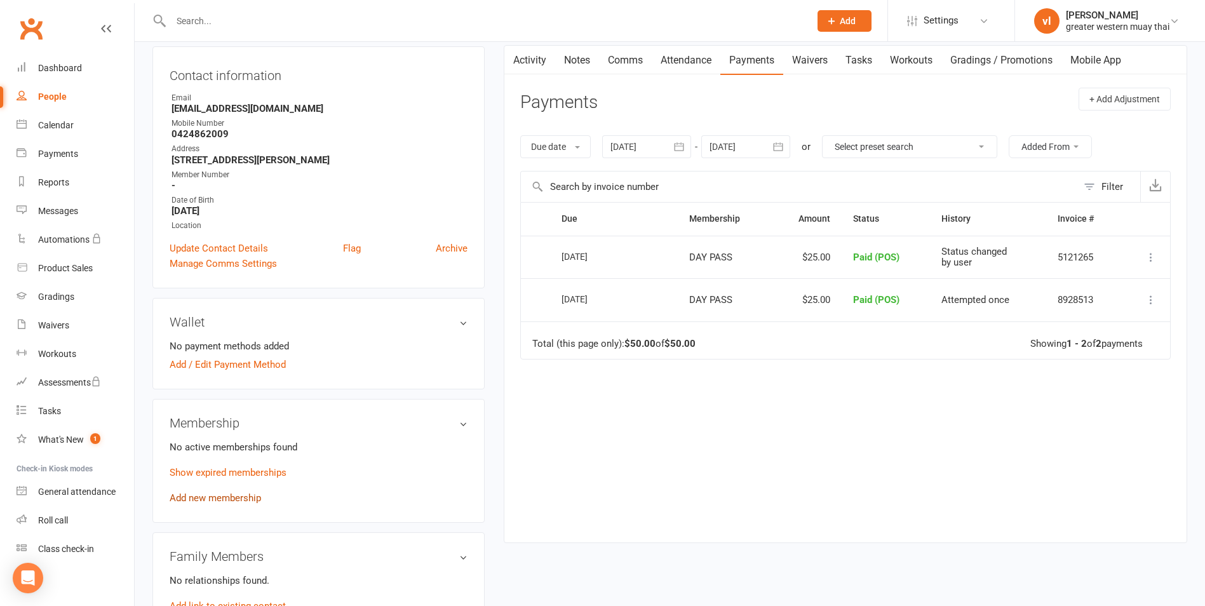
click at [222, 495] on link "Add new membership" at bounding box center [215, 497] width 91 height 11
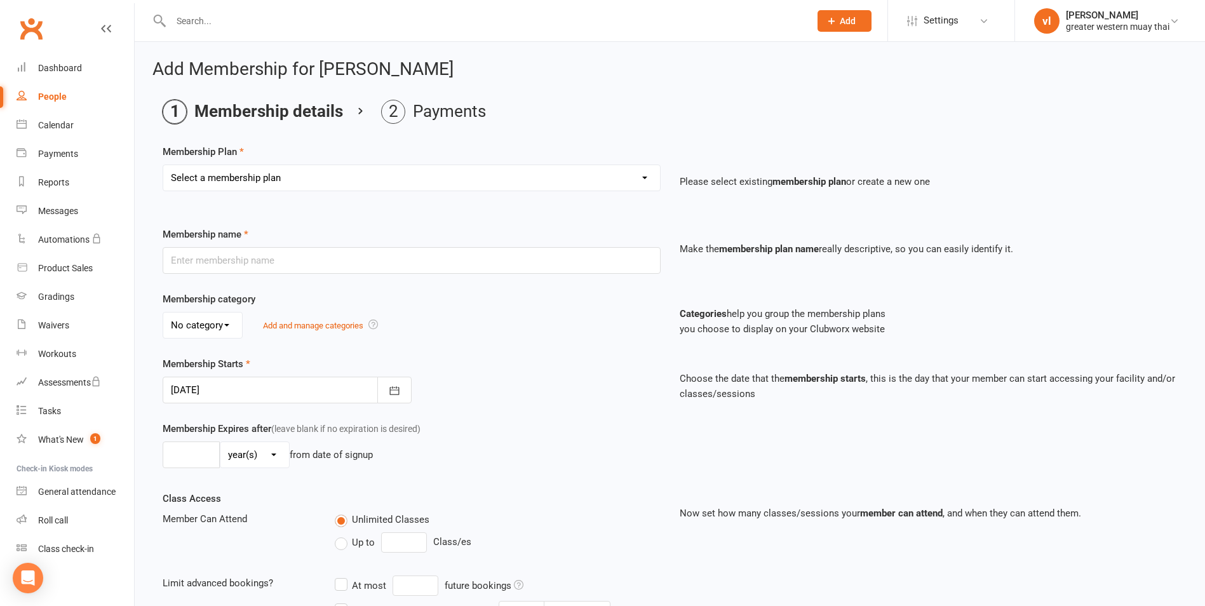
drag, startPoint x: 324, startPoint y: 174, endPoint x: 318, endPoint y: 184, distance: 11.1
click at [324, 174] on select "Select a membership plan Create new Membership Plan PT SESSION DAY PASS WEEKLY …" at bounding box center [411, 177] width 497 height 25
select select "2"
click at [163, 165] on select "Select a membership plan Create new Membership Plan PT SESSION DAY PASS WEEKLY …" at bounding box center [411, 177] width 497 height 25
type input "DAY PASS"
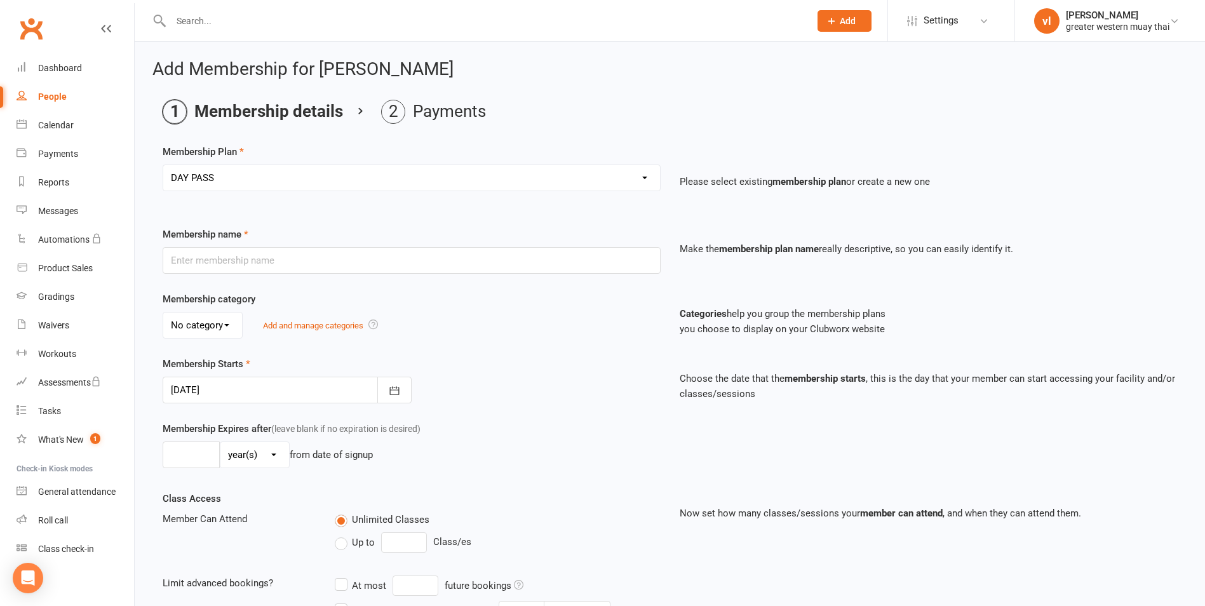
select select "0"
type input "1"
select select "0"
type input "1"
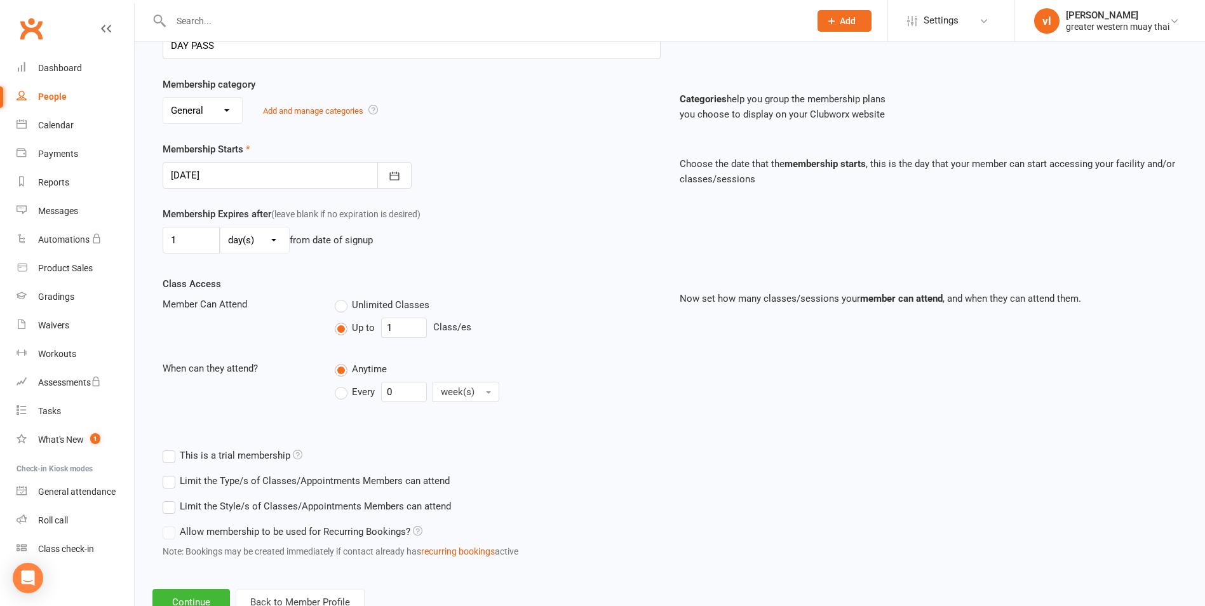
scroll to position [261, 0]
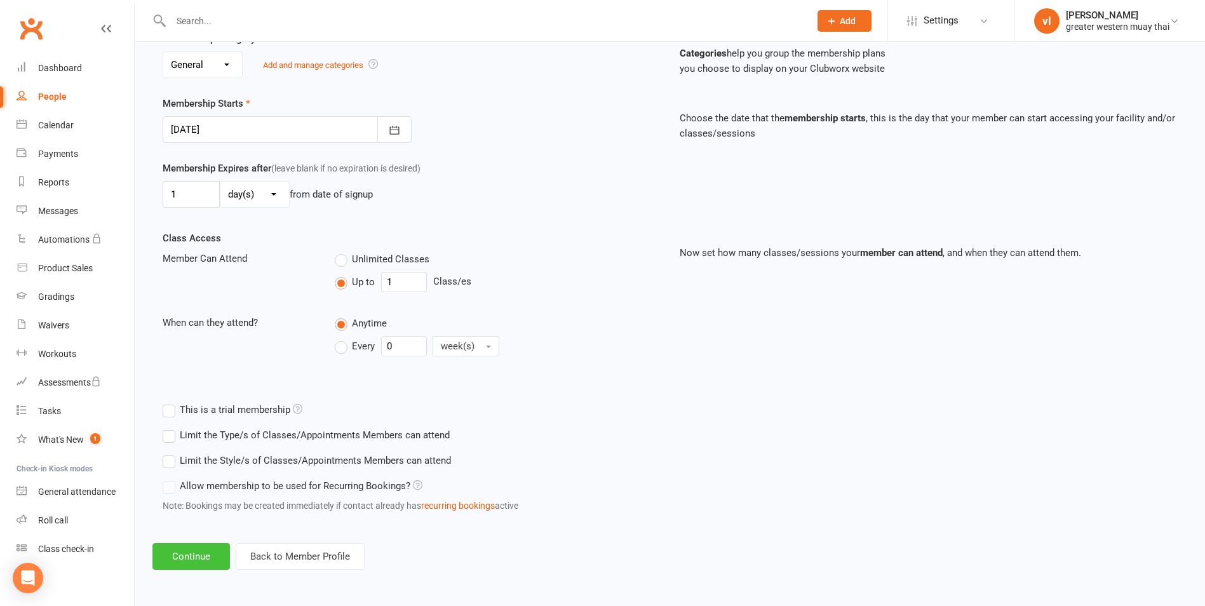
click at [201, 556] on button "Continue" at bounding box center [190, 556] width 77 height 27
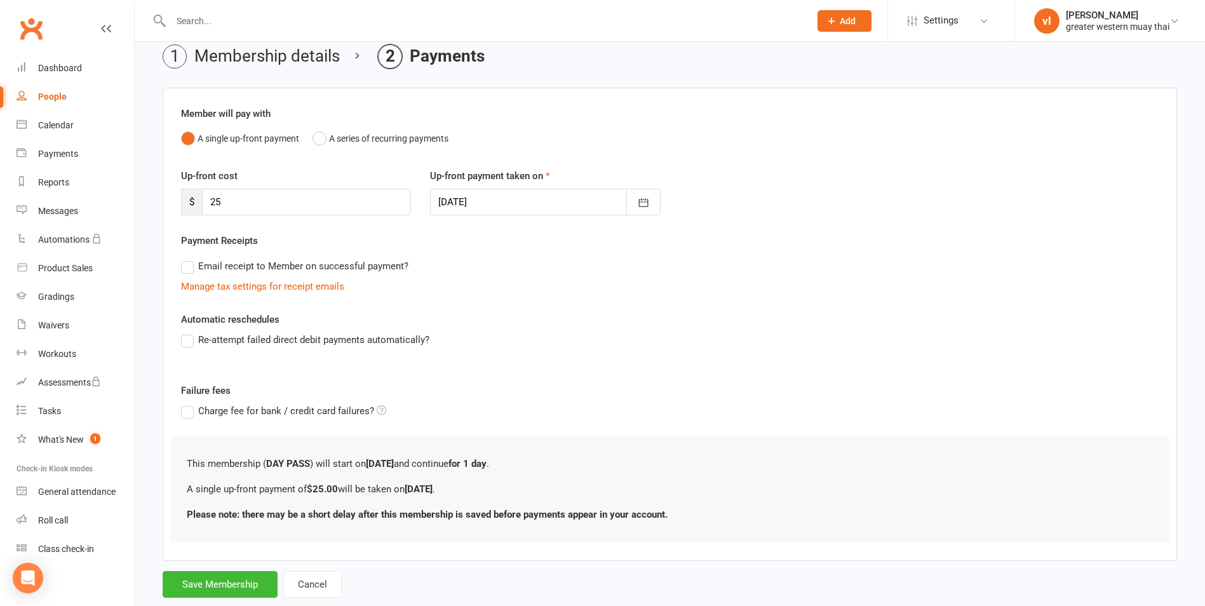
scroll to position [86, 0]
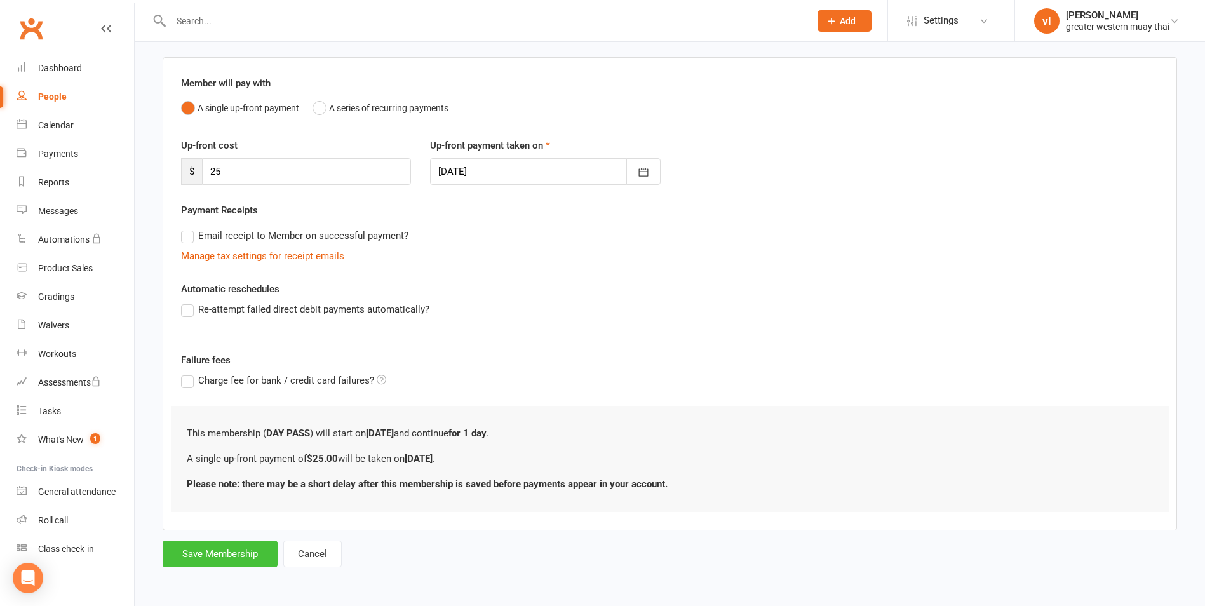
click at [242, 560] on button "Save Membership" at bounding box center [220, 554] width 115 height 27
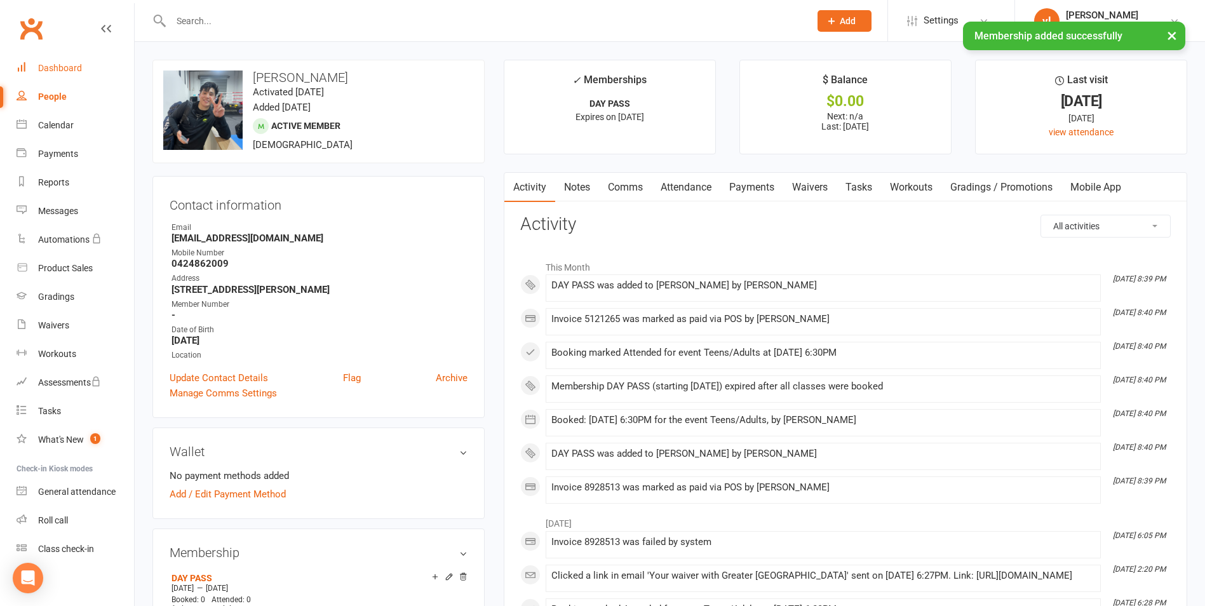
click at [74, 72] on div "Dashboard" at bounding box center [60, 68] width 44 height 10
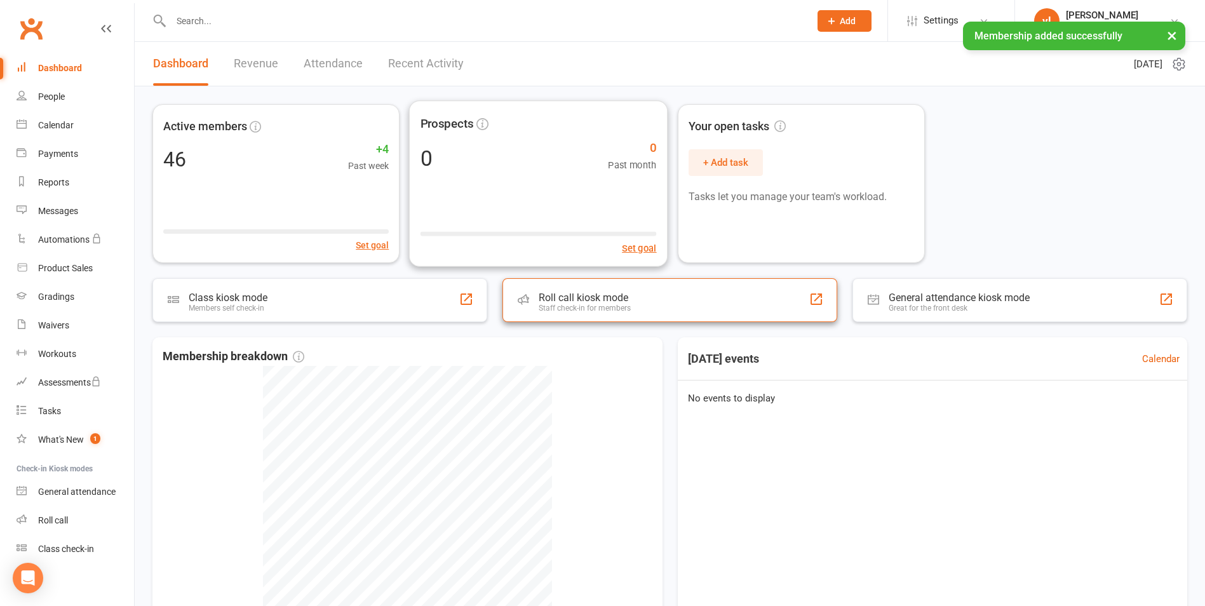
click at [539, 301] on div "Roll call kiosk mode" at bounding box center [585, 298] width 92 height 12
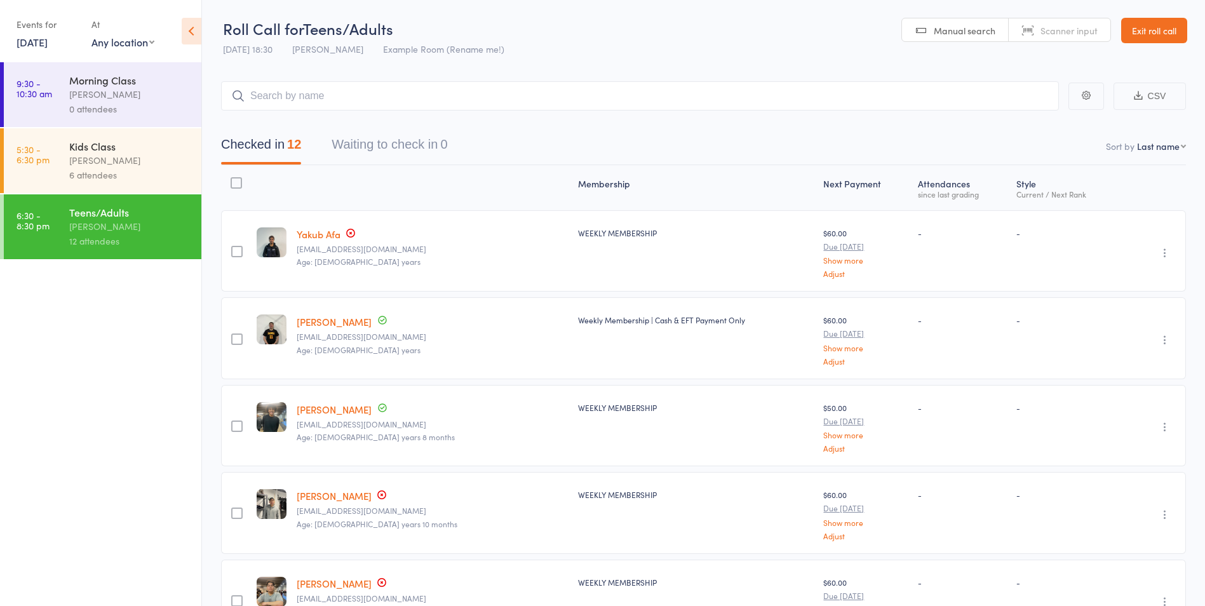
click at [341, 90] on input "search" at bounding box center [640, 95] width 838 height 29
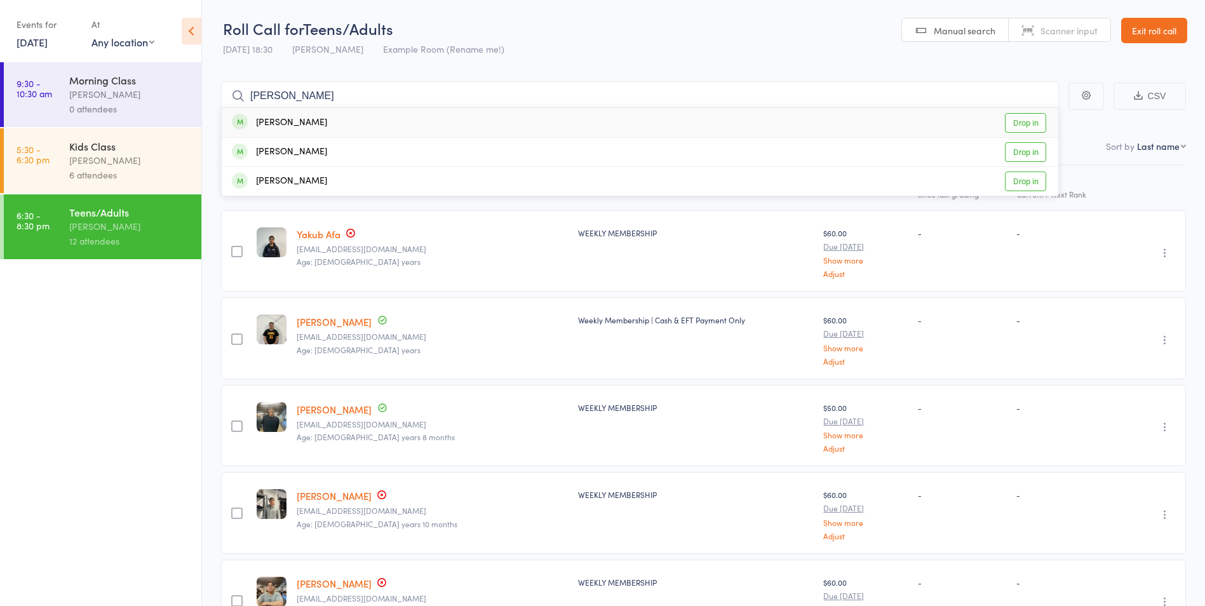
type input "alex"
click at [1034, 122] on link "Drop in" at bounding box center [1025, 123] width 41 height 20
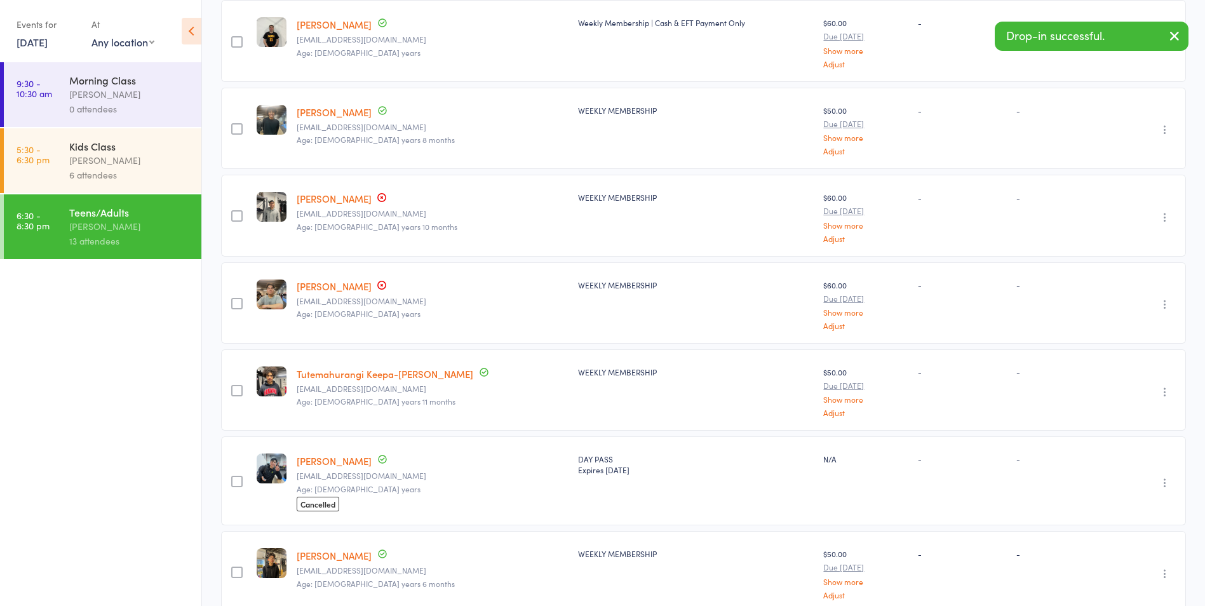
scroll to position [318, 0]
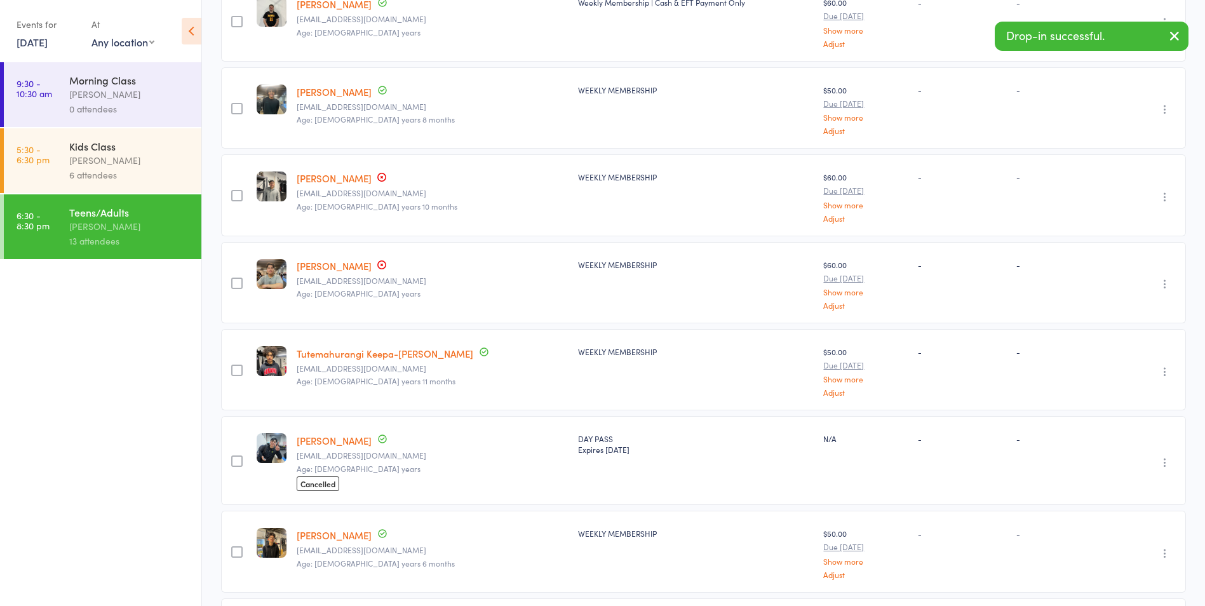
click at [315, 434] on link "[PERSON_NAME]" at bounding box center [334, 440] width 75 height 13
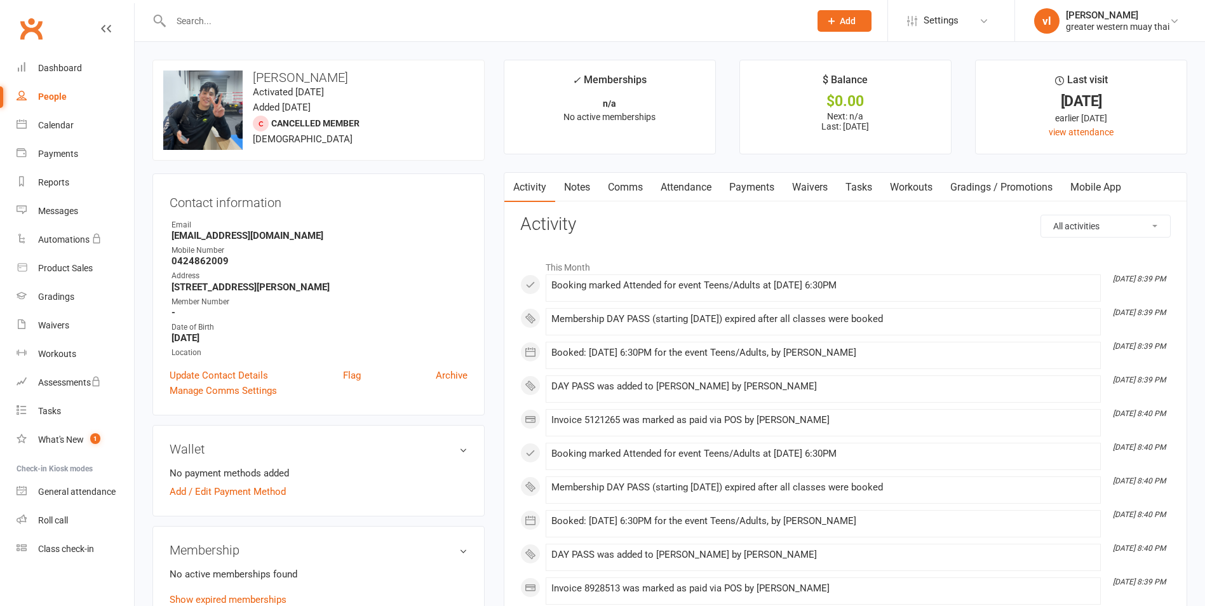
click at [762, 177] on link "Payments" at bounding box center [751, 187] width 63 height 29
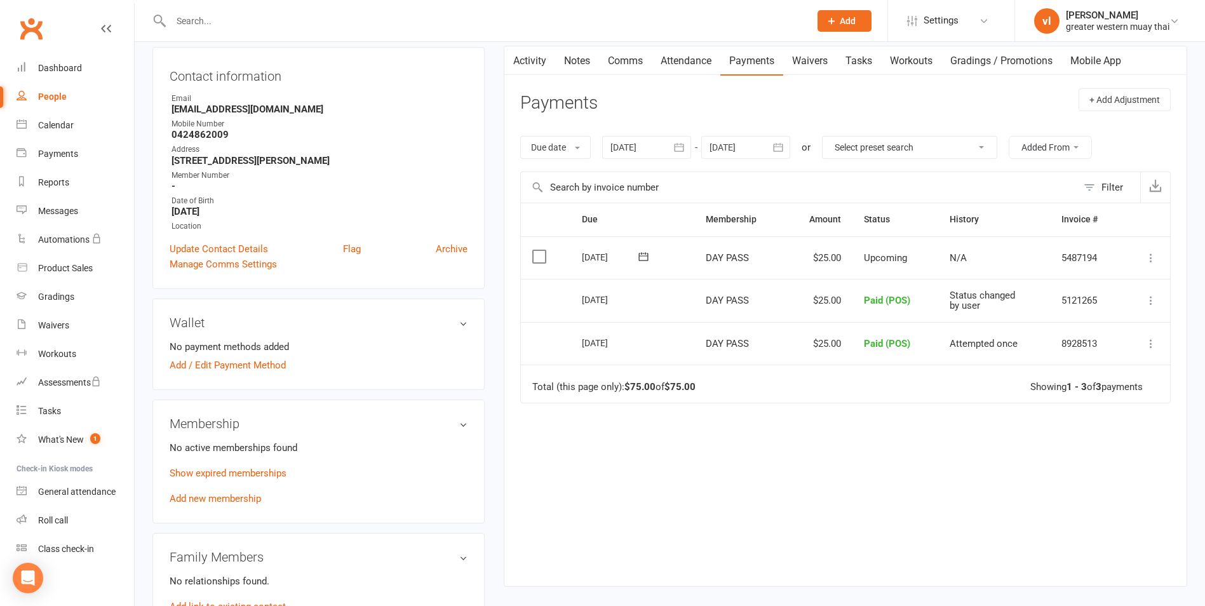
scroll to position [127, 0]
click at [1148, 255] on icon at bounding box center [1151, 257] width 13 height 13
click at [1108, 315] on link "Mark as Paid (POS)" at bounding box center [1095, 307] width 126 height 25
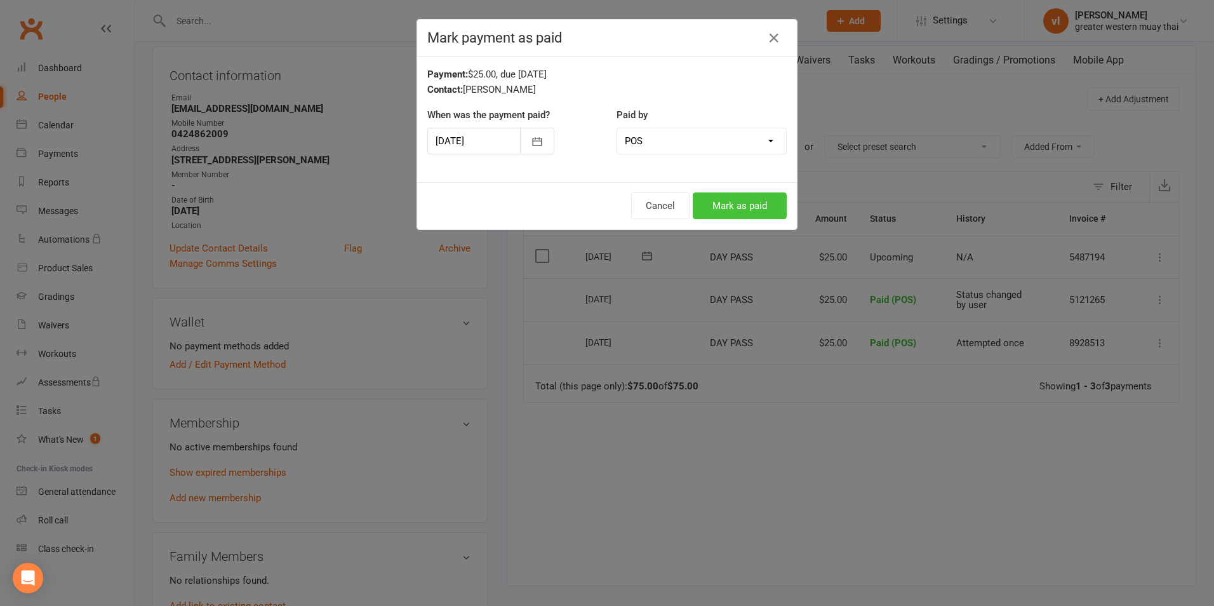
click at [695, 198] on button "Mark as paid" at bounding box center [740, 205] width 94 height 27
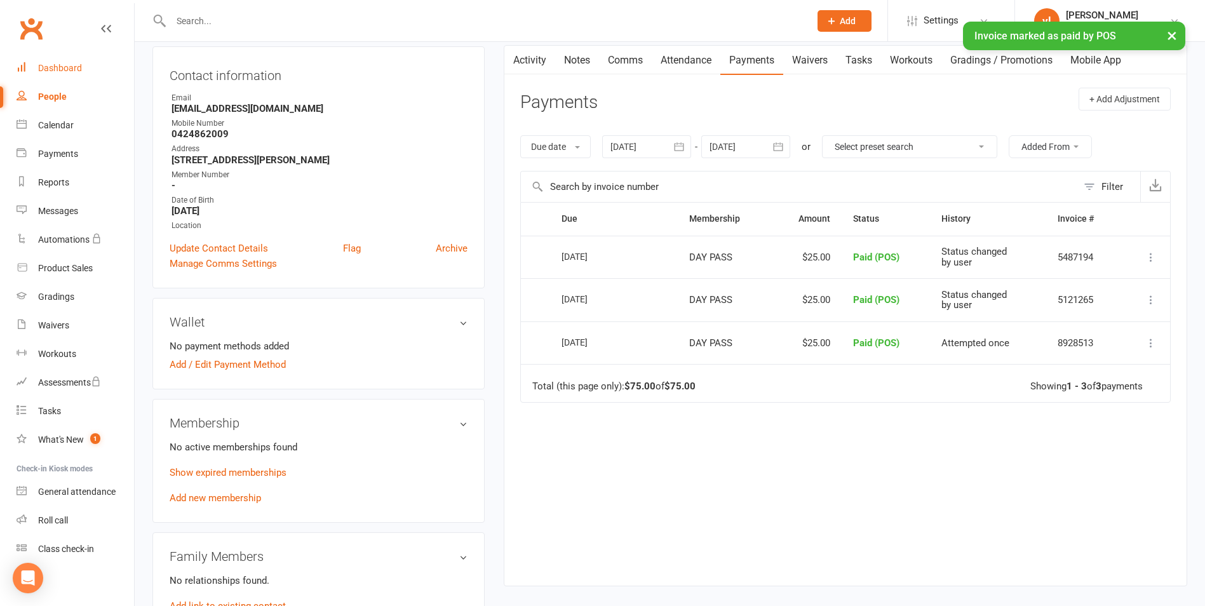
click at [24, 72] on link "Dashboard" at bounding box center [76, 68] width 118 height 29
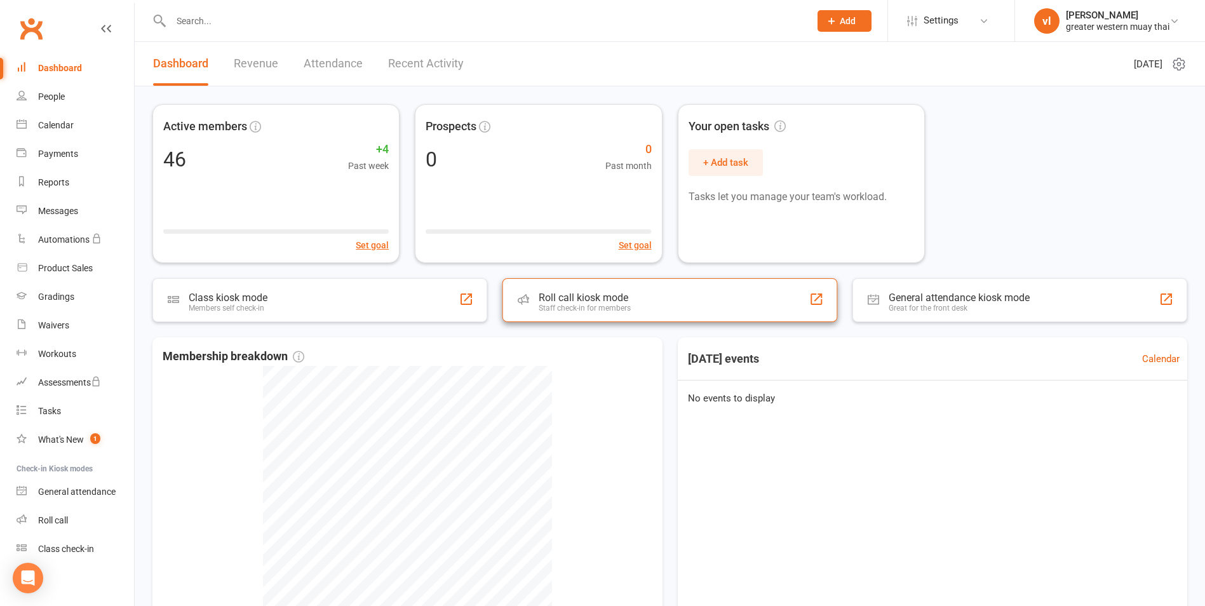
click at [771, 310] on div "Roll call kiosk mode Staff check-in for members" at bounding box center [669, 300] width 335 height 44
click at [770, 299] on div "Roll call kiosk mode Staff check-in for members" at bounding box center [669, 300] width 351 height 46
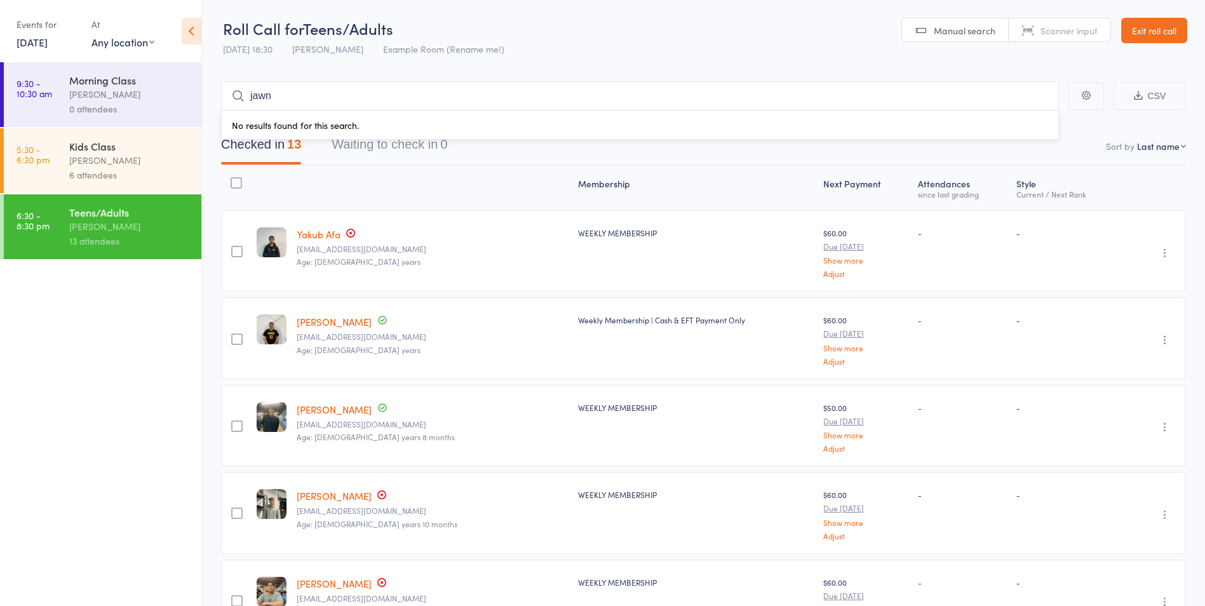
type input "jawn"
click at [1157, 30] on link "Exit roll call" at bounding box center [1154, 30] width 66 height 25
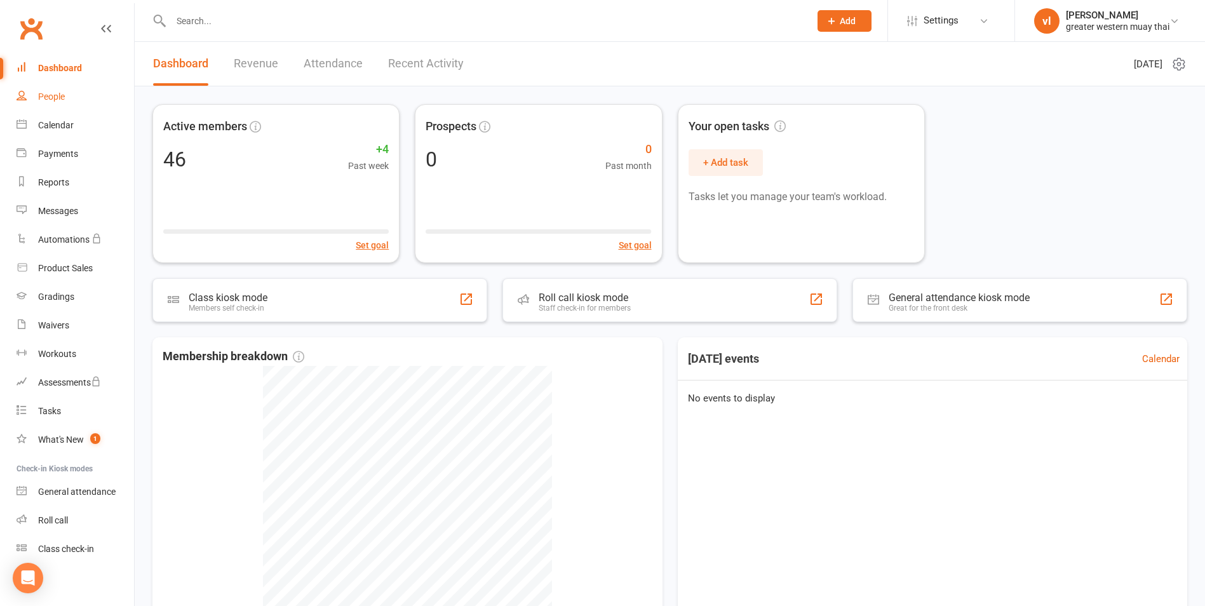
click at [95, 91] on link "People" at bounding box center [76, 97] width 118 height 29
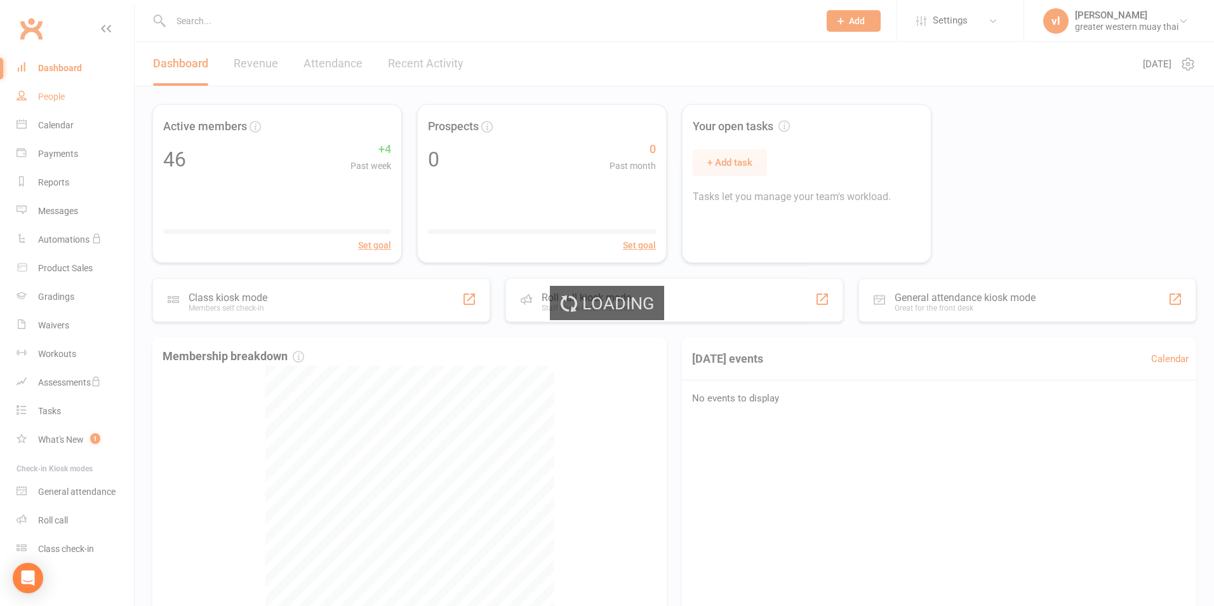
select select "25"
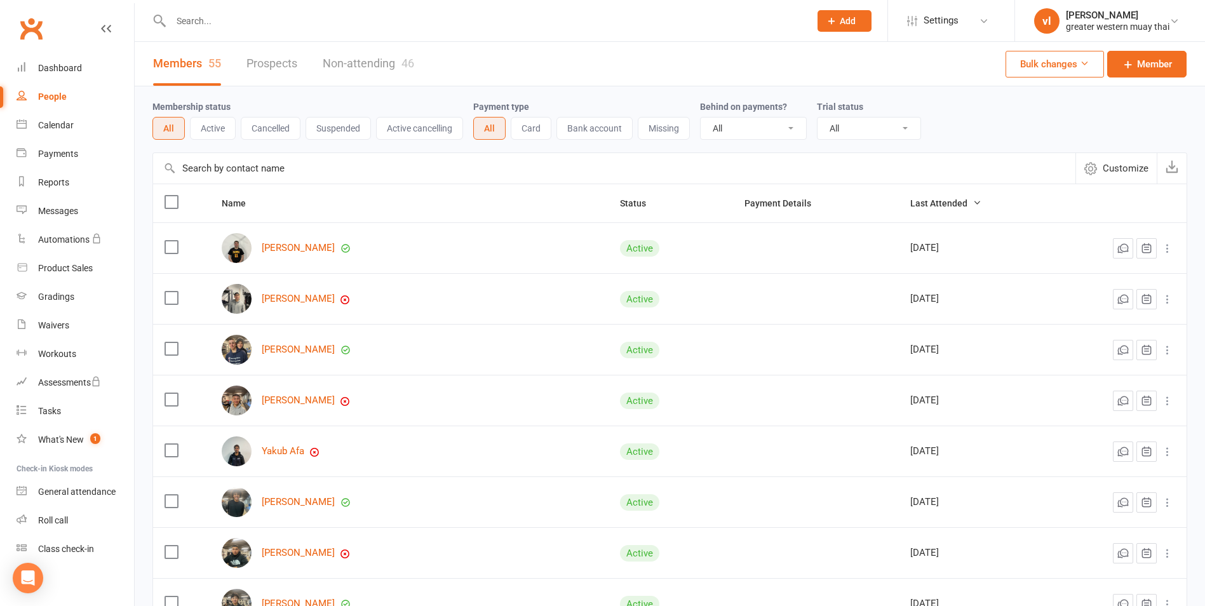
click at [210, 171] on input "text" at bounding box center [614, 168] width 922 height 30
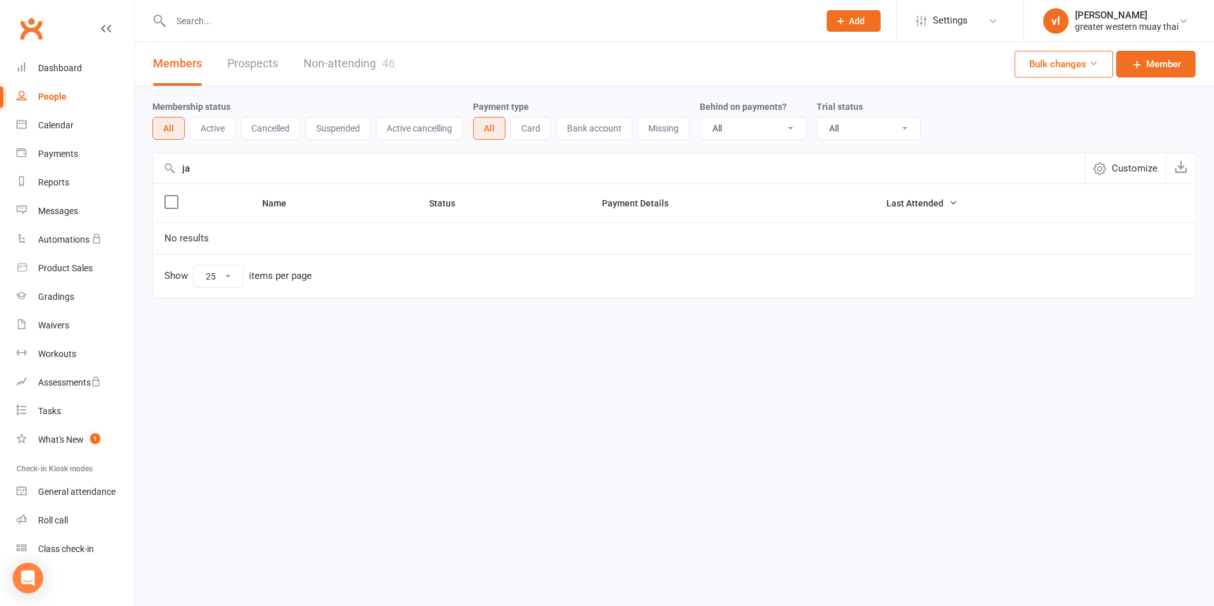
type input "j"
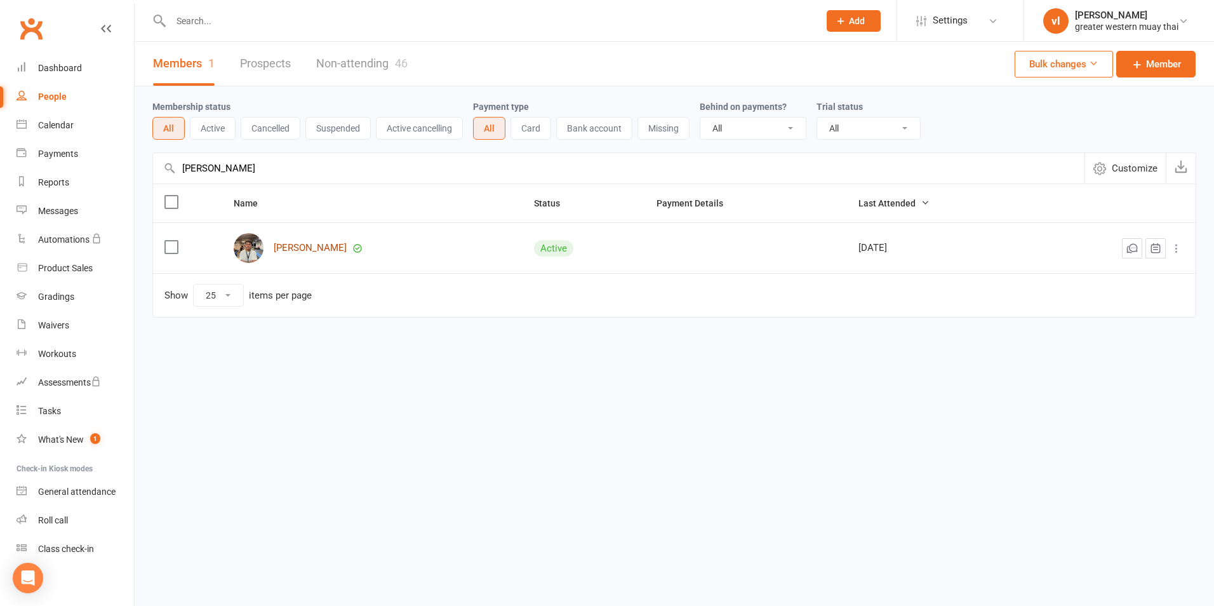
type input "John"
click at [306, 253] on link "John Huynh" at bounding box center [310, 248] width 73 height 11
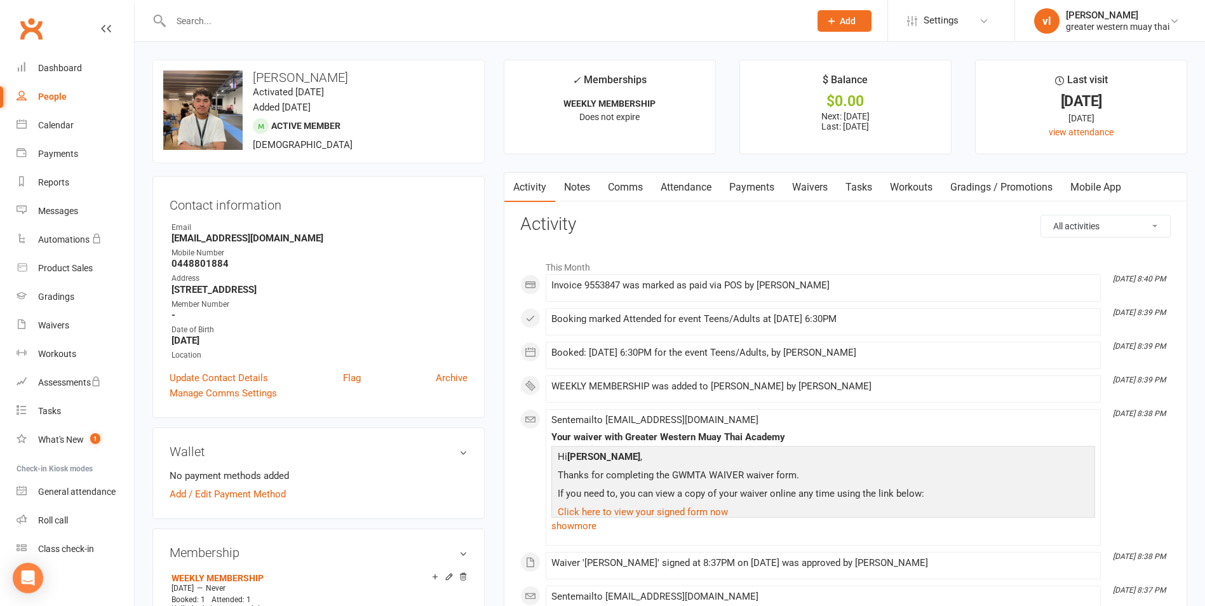
click at [688, 199] on link "Attendance" at bounding box center [686, 187] width 69 height 29
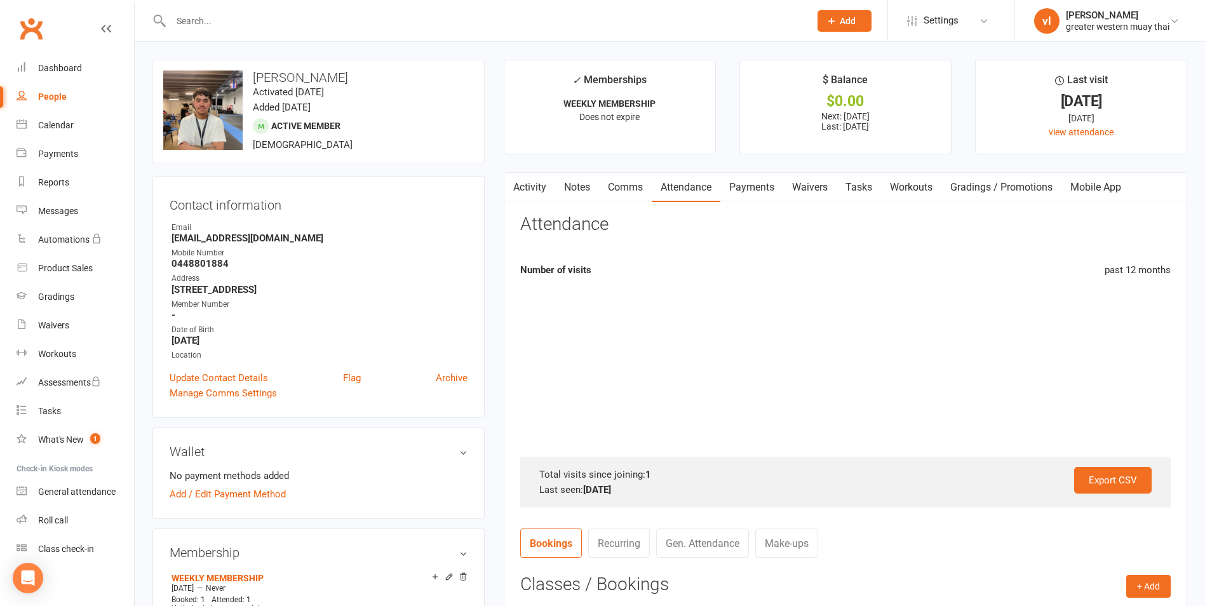
click at [738, 187] on link "Payments" at bounding box center [751, 187] width 63 height 29
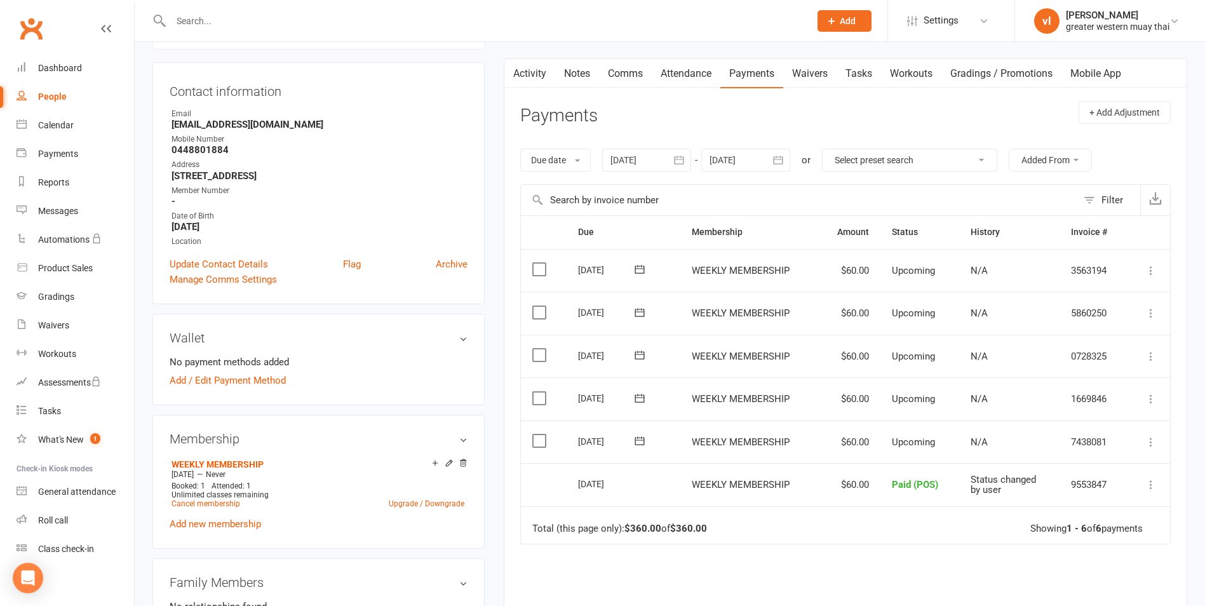
scroll to position [127, 0]
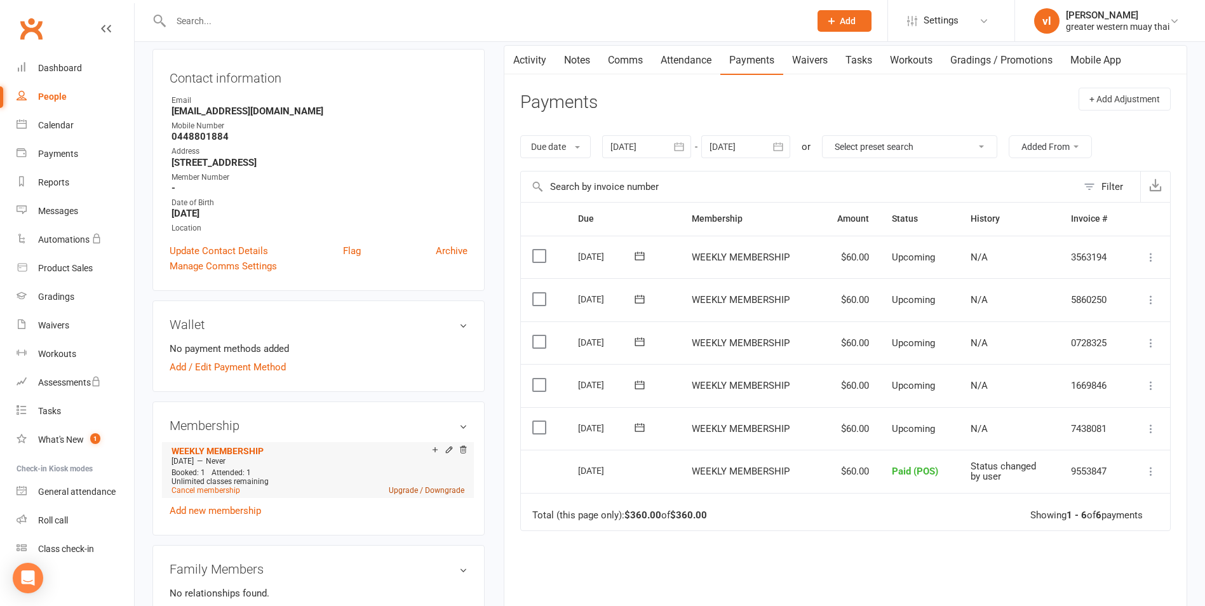
click at [452, 494] on link "Upgrade / Downgrade" at bounding box center [427, 490] width 76 height 9
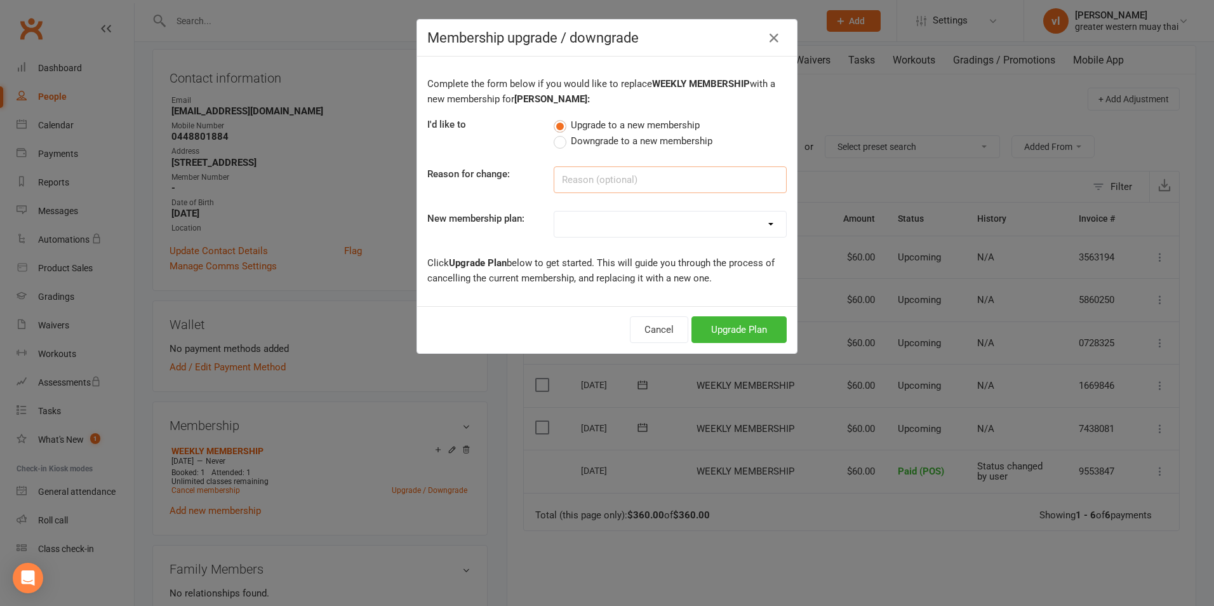
click at [626, 182] on input at bounding box center [670, 179] width 233 height 27
drag, startPoint x: 631, startPoint y: 212, endPoint x: 629, endPoint y: 220, distance: 8.5
click at [632, 212] on select "PT SESSION DAY PASS WEEKLY MEMBERSHIP 2-DAY PASS MONTHLY MEMBERSHIP 3 MONTH MEM…" at bounding box center [671, 224] width 232 height 25
select select "1"
click at [555, 212] on select "PT SESSION DAY PASS WEEKLY MEMBERSHIP 2-DAY PASS MONTHLY MEMBERSHIP 3 MONTH MEM…" at bounding box center [671, 224] width 232 height 25
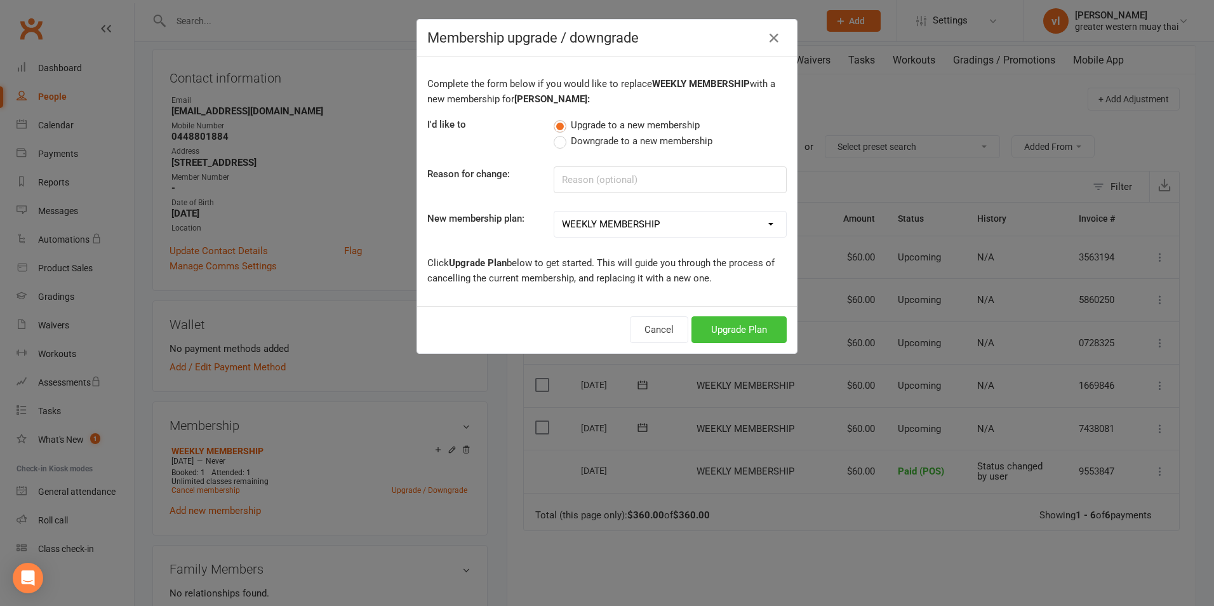
click at [773, 328] on button "Upgrade Plan" at bounding box center [739, 329] width 95 height 27
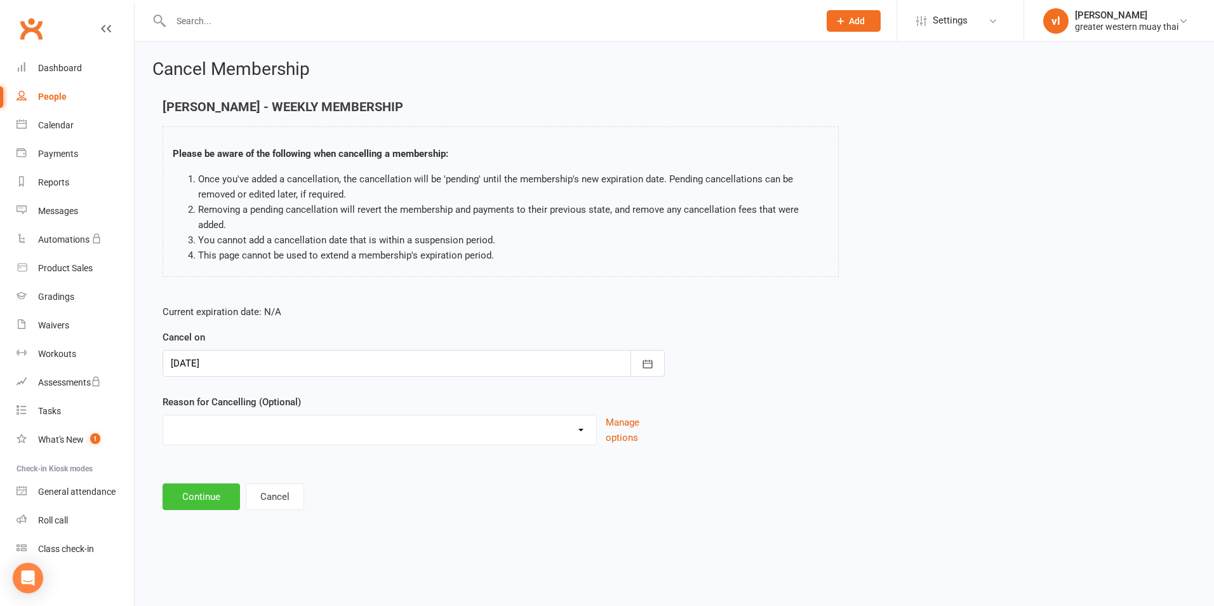
click at [205, 483] on button "Continue" at bounding box center [201, 496] width 77 height 27
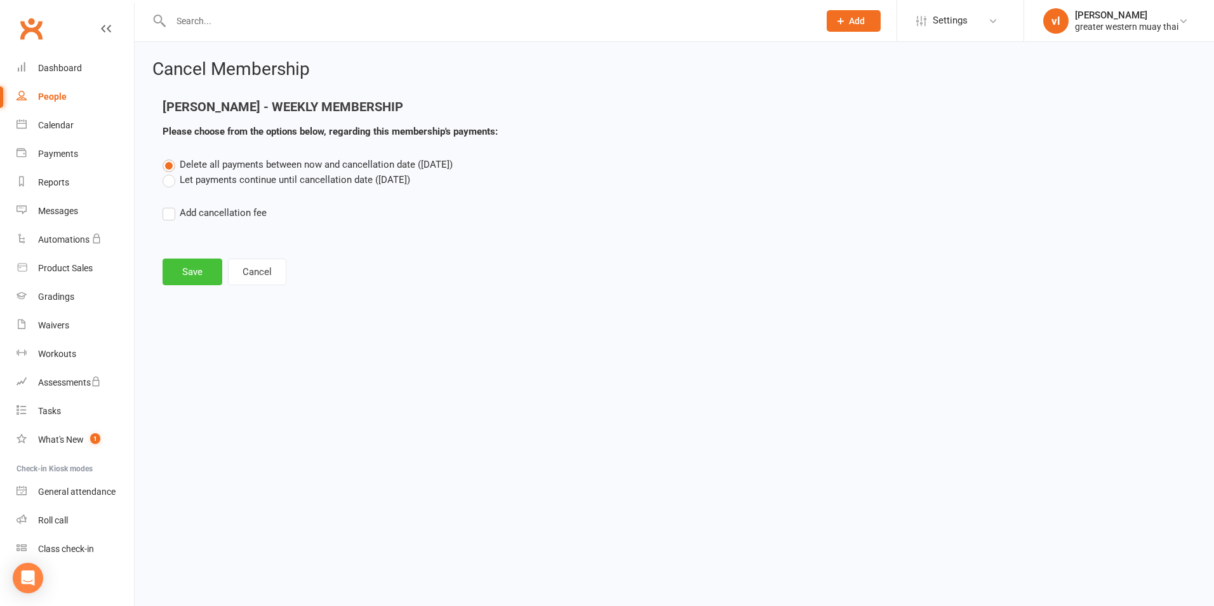
click at [199, 269] on button "Save" at bounding box center [193, 272] width 60 height 27
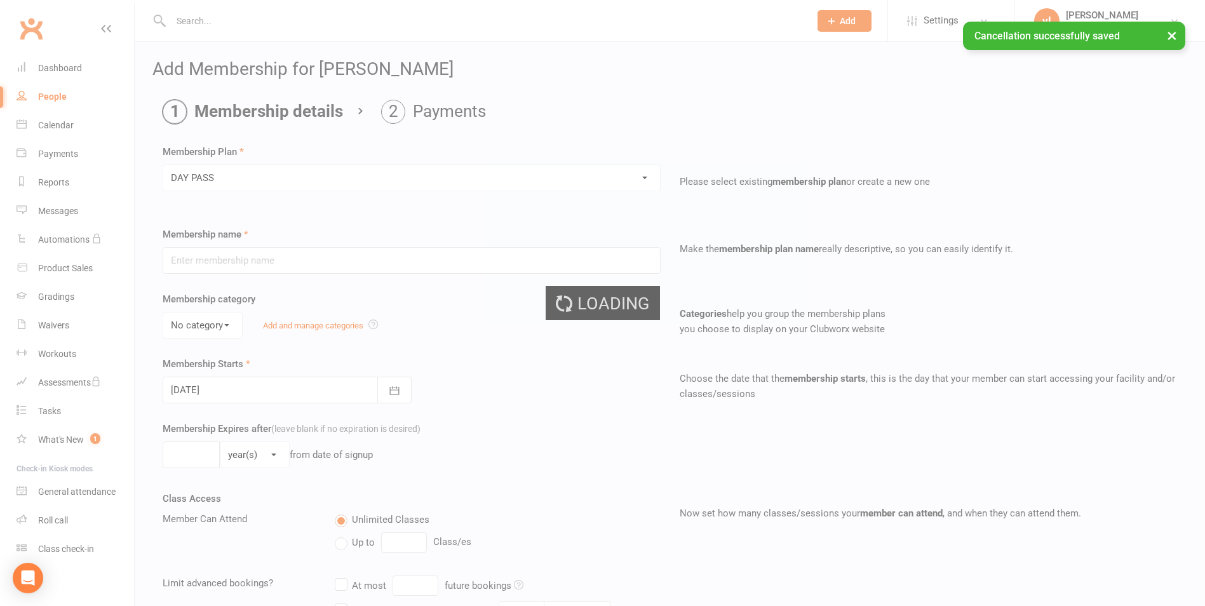
type input "DAY PASS"
select select "0"
type input "1"
select select "0"
type input "1"
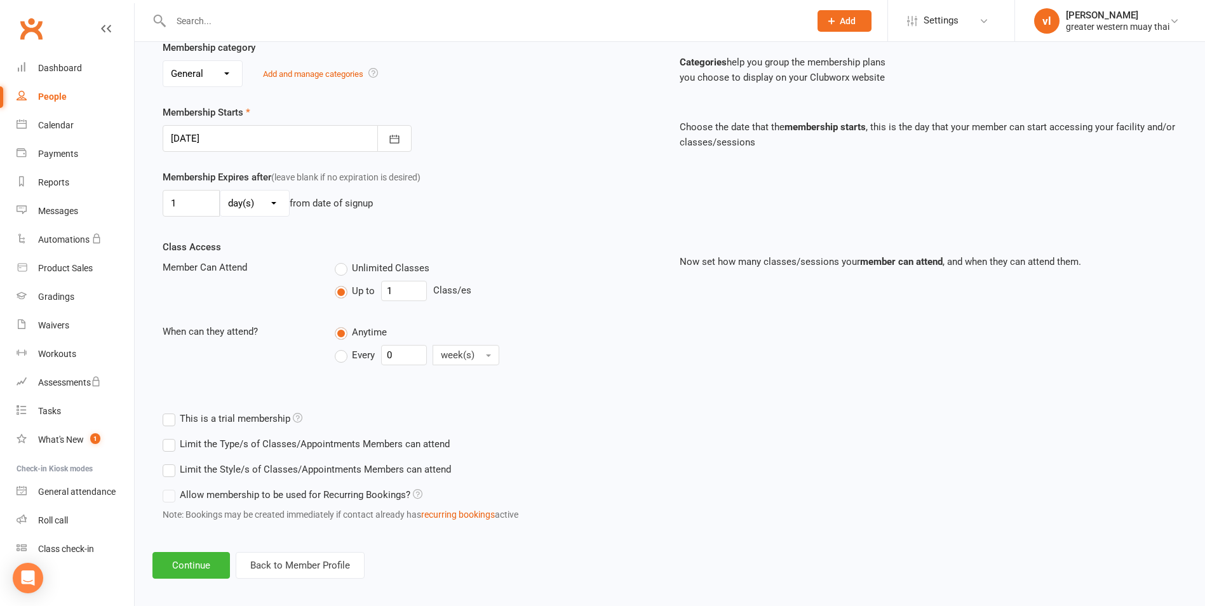
scroll to position [261, 0]
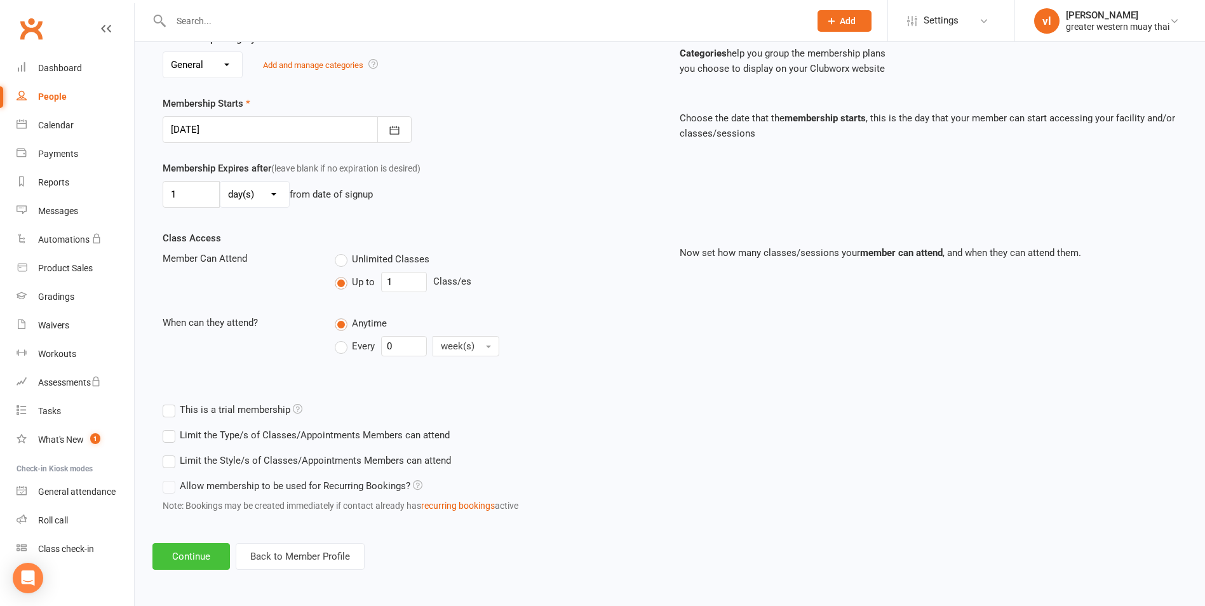
click at [194, 550] on button "Continue" at bounding box center [190, 556] width 77 height 27
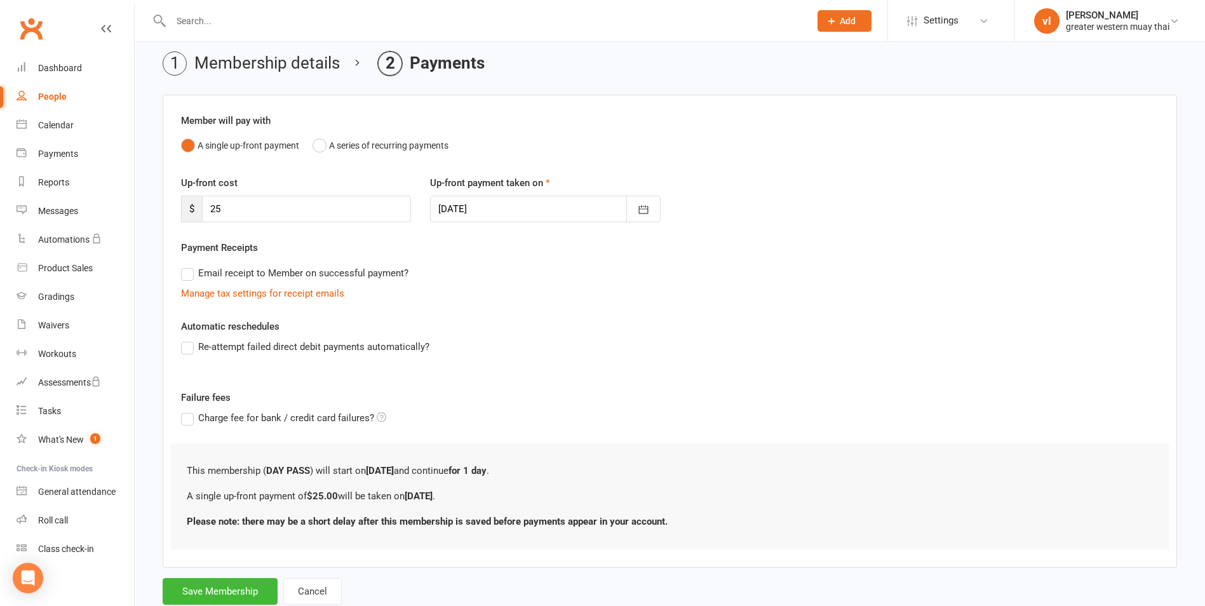
scroll to position [86, 0]
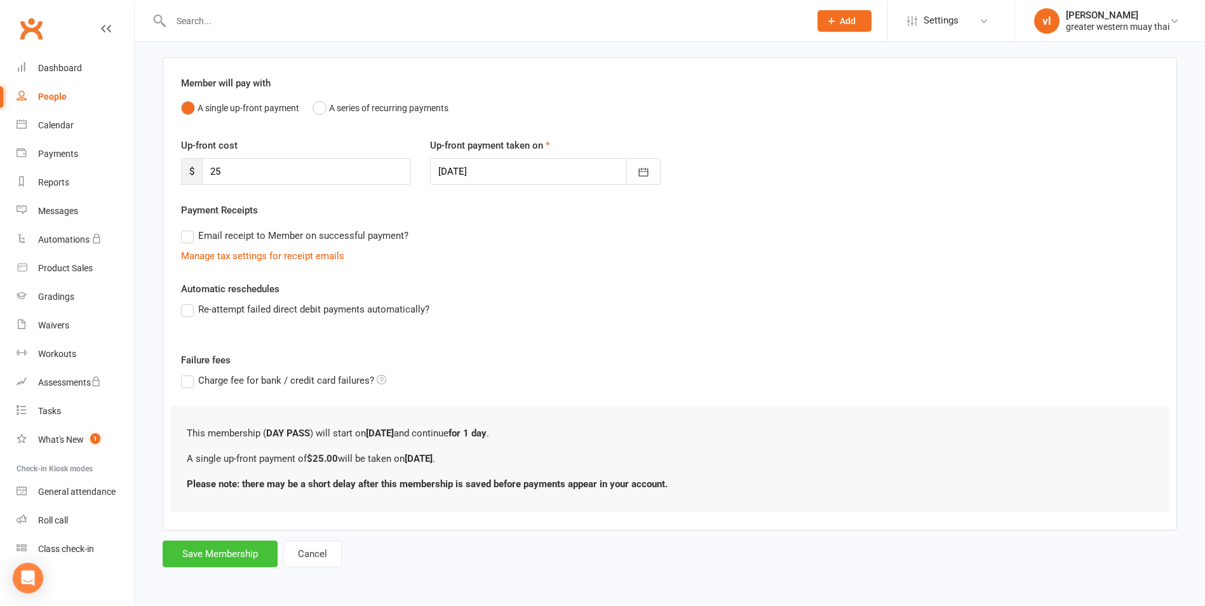
drag, startPoint x: 210, startPoint y: 548, endPoint x: 219, endPoint y: 532, distance: 18.0
click at [210, 548] on button "Save Membership" at bounding box center [220, 554] width 115 height 27
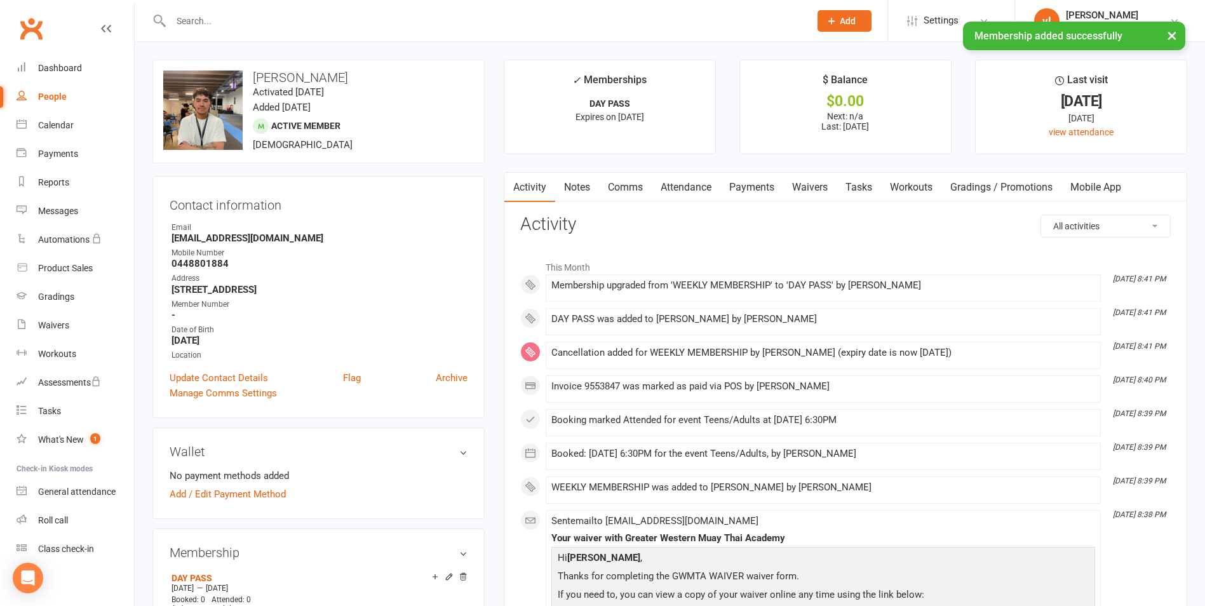
click at [754, 175] on link "Payments" at bounding box center [751, 187] width 63 height 29
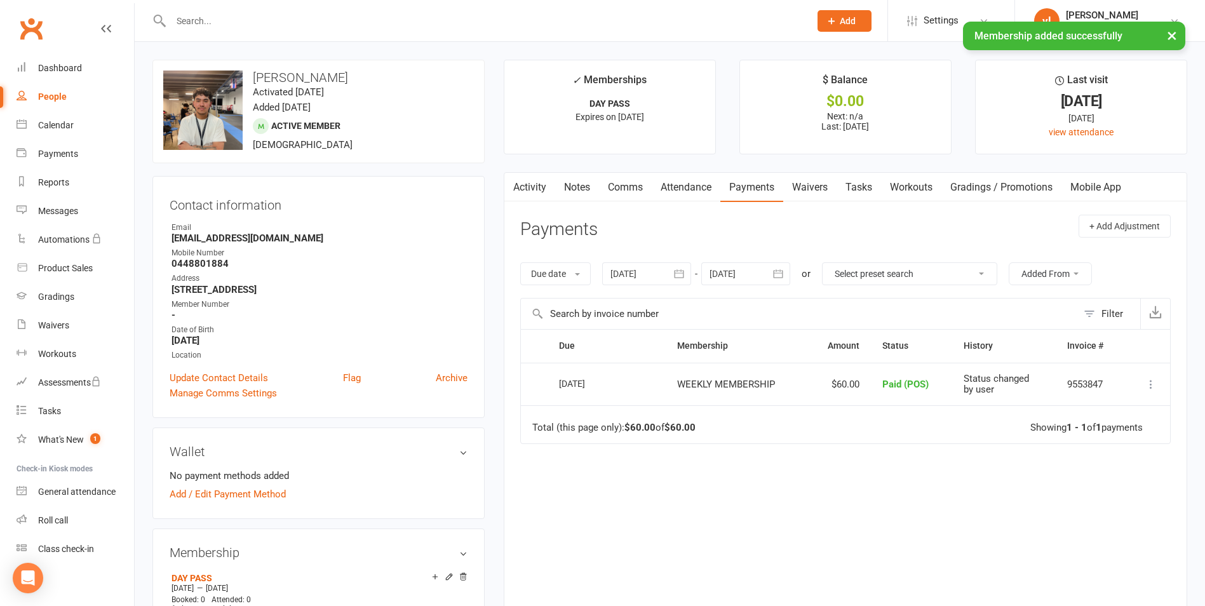
click at [38, 69] on div "Dashboard" at bounding box center [60, 68] width 44 height 10
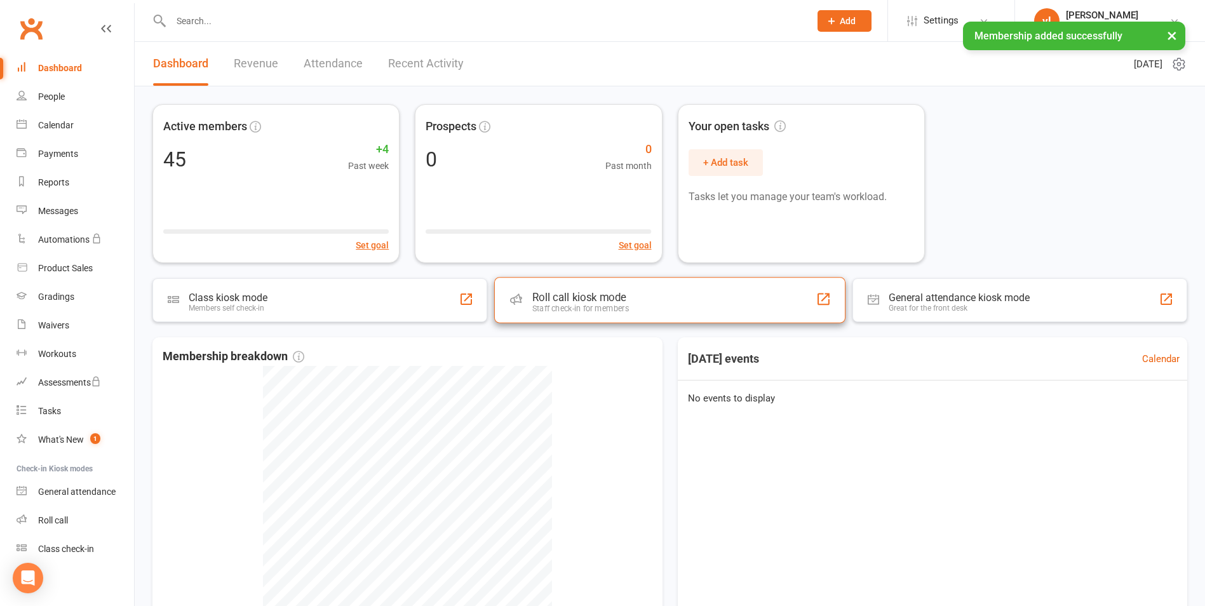
click at [621, 307] on div "Staff check-in for members" at bounding box center [580, 309] width 97 height 10
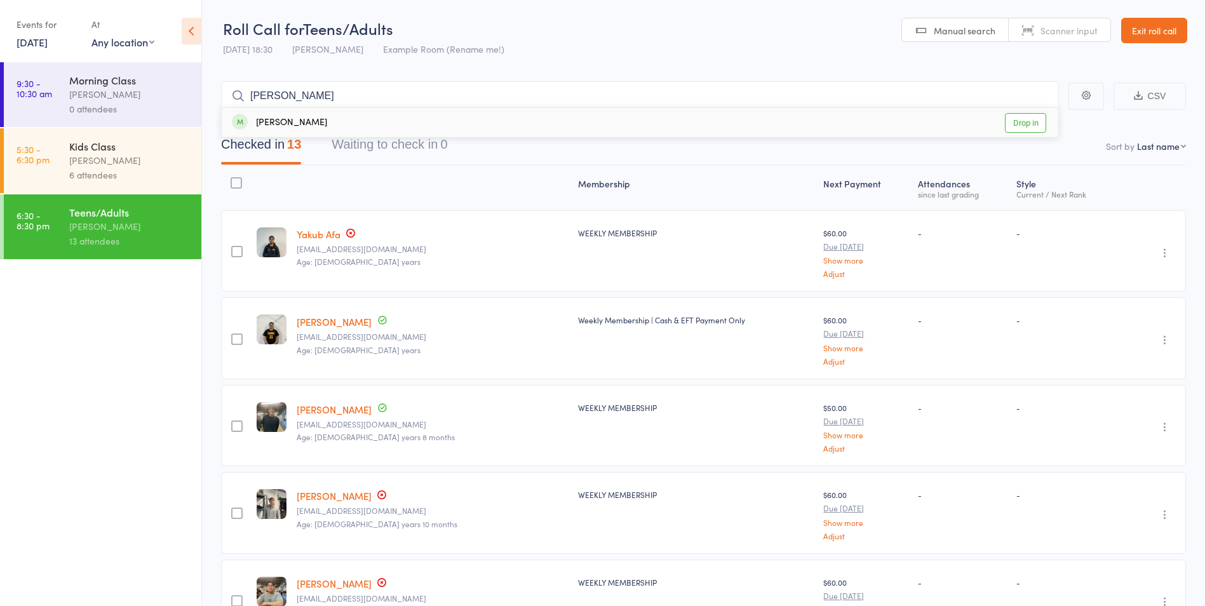
type input "[PERSON_NAME]"
click at [1031, 128] on link "Drop in" at bounding box center [1025, 123] width 41 height 20
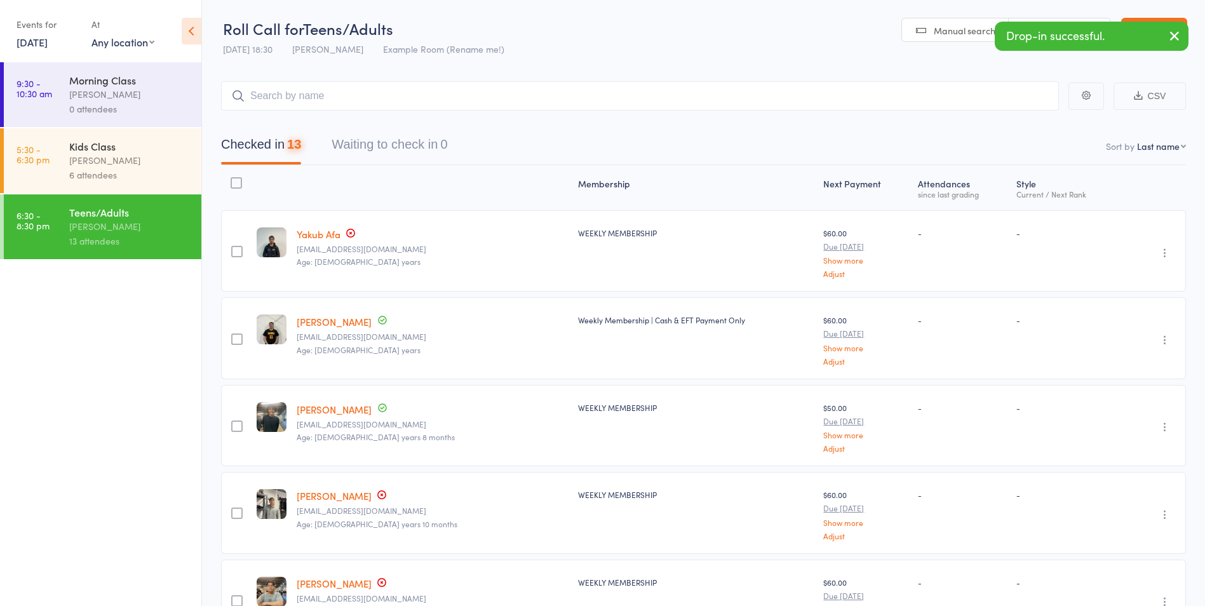
click at [1178, 38] on icon "button" at bounding box center [1174, 36] width 15 height 16
click at [1173, 38] on link "Exit roll call" at bounding box center [1154, 30] width 66 height 25
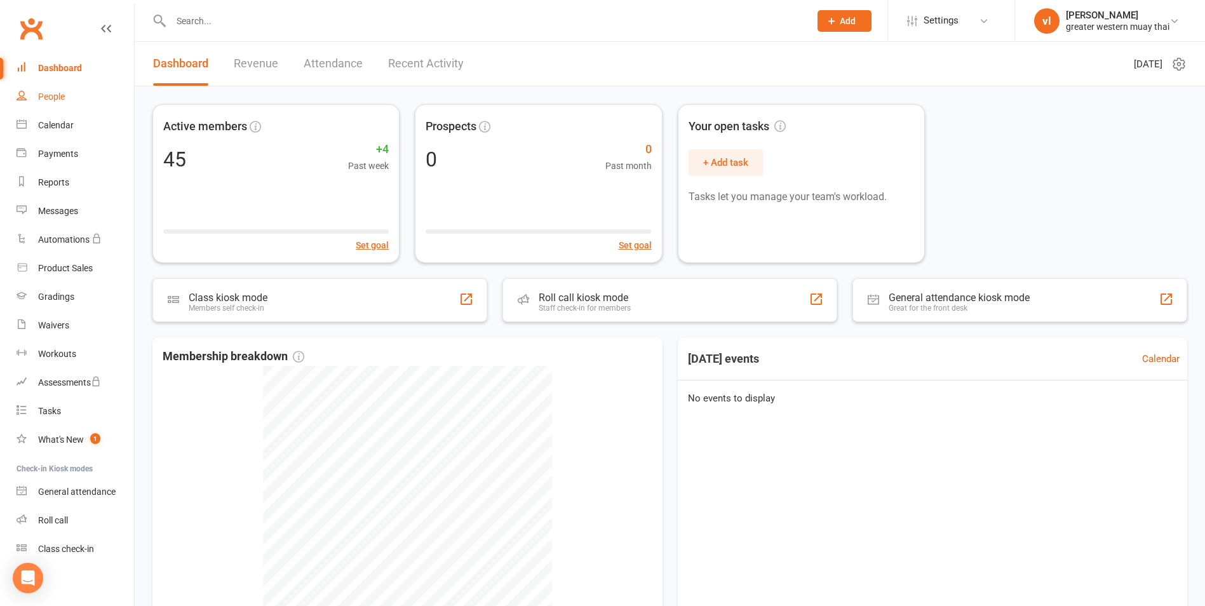
click at [39, 105] on link "People" at bounding box center [76, 97] width 118 height 29
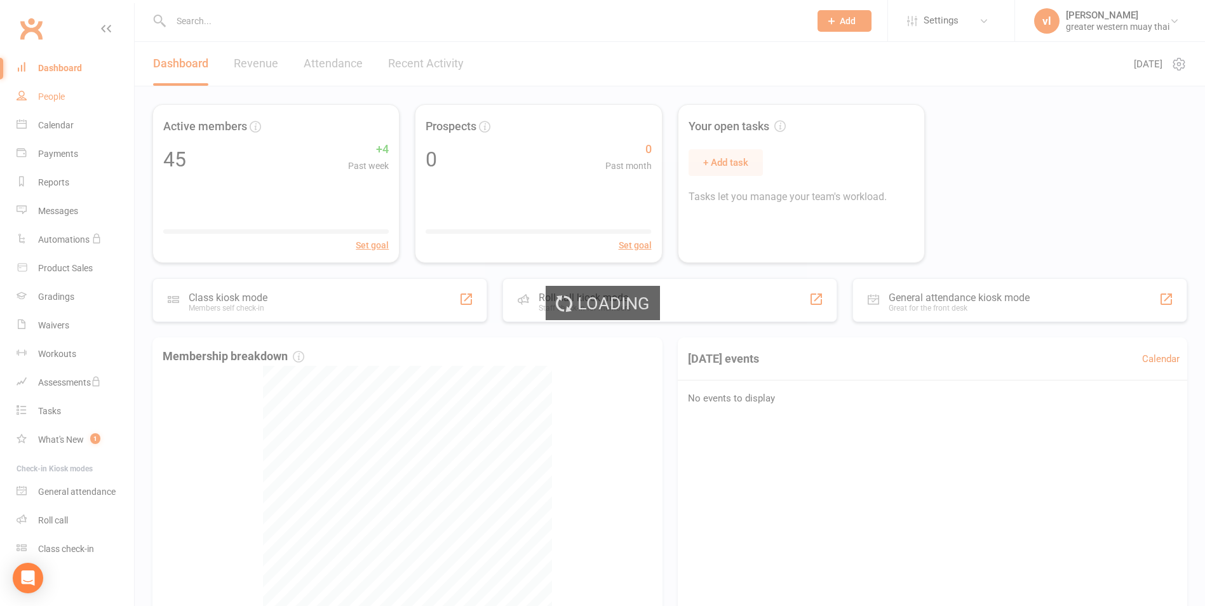
select select "25"
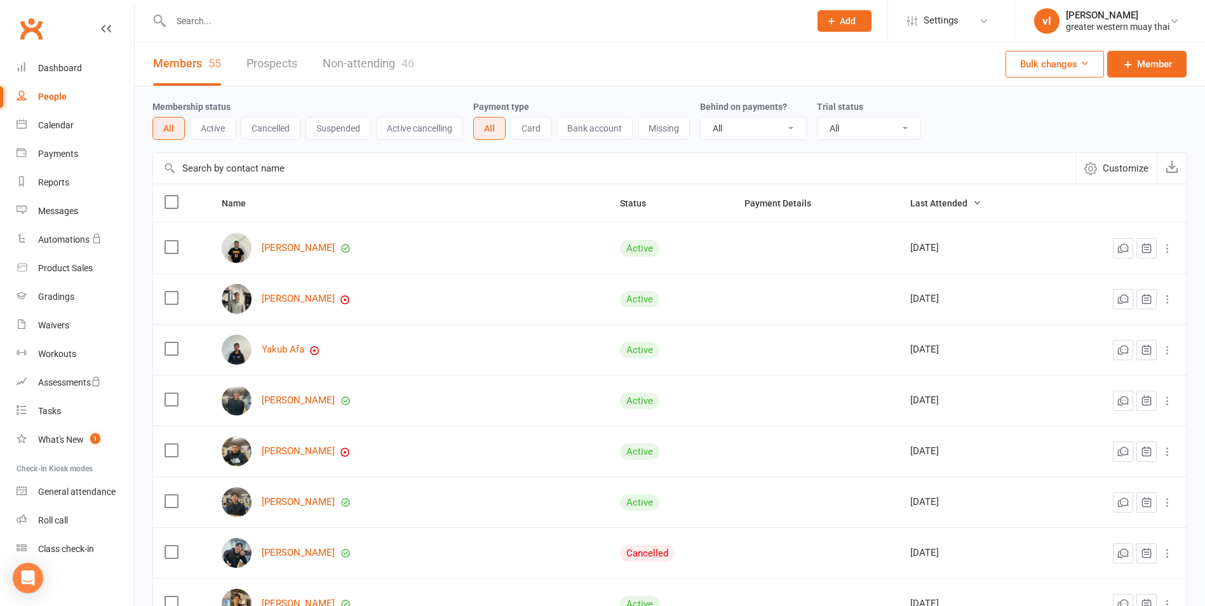
click at [248, 174] on input "text" at bounding box center [614, 168] width 922 height 30
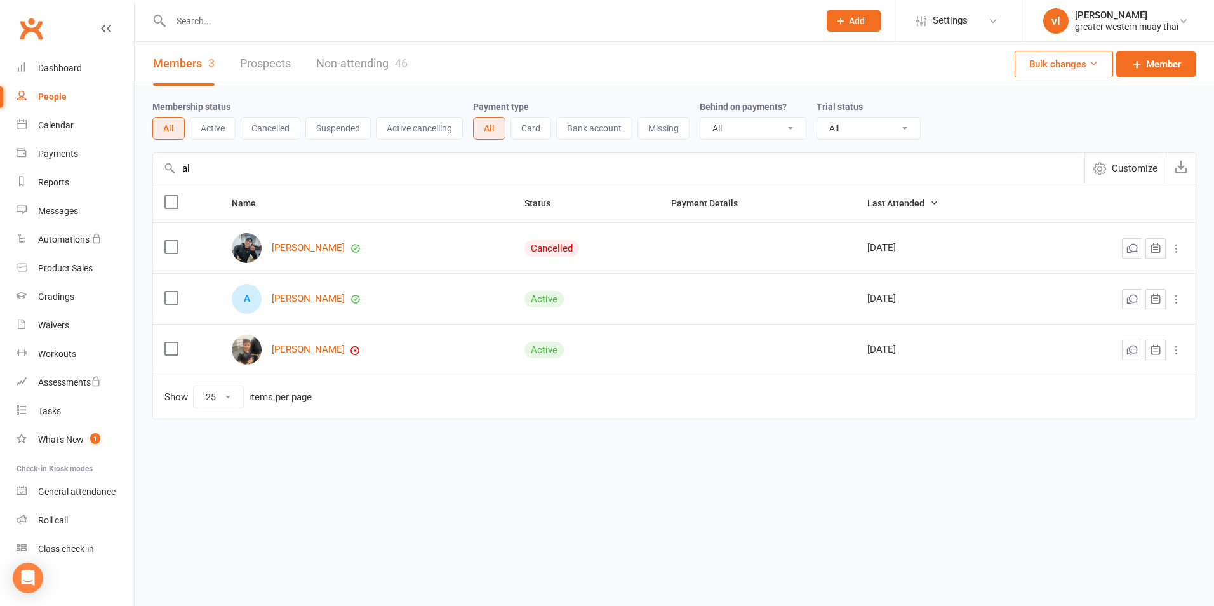
type input "a"
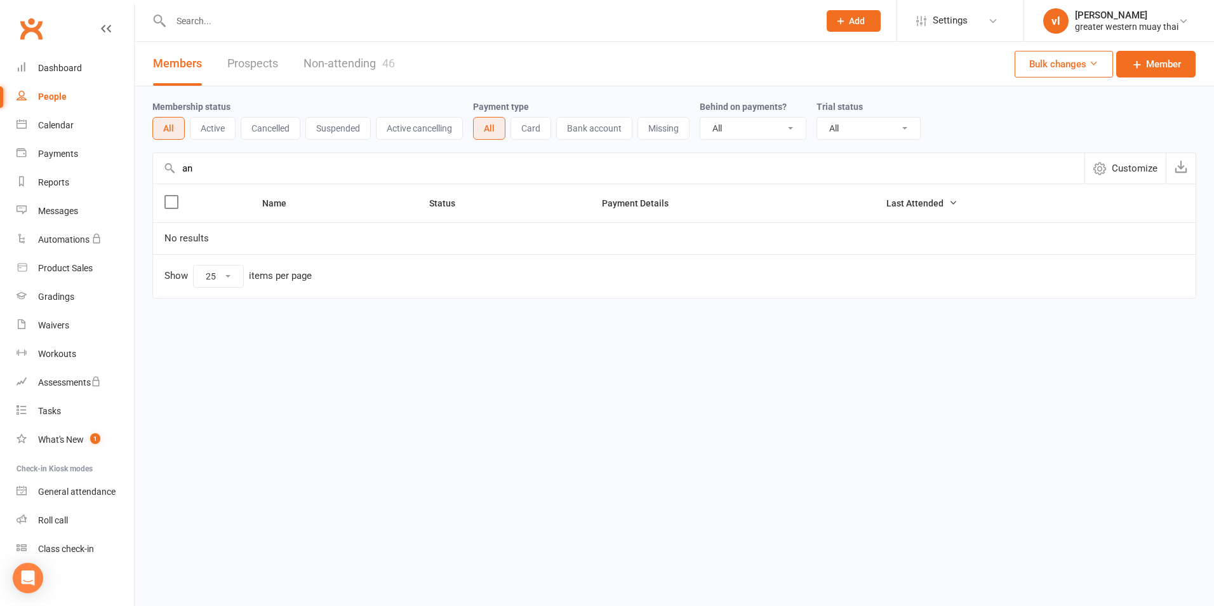
type input "a"
type input "Andy"
click at [370, 44] on link "Non-attending 46" at bounding box center [349, 64] width 91 height 44
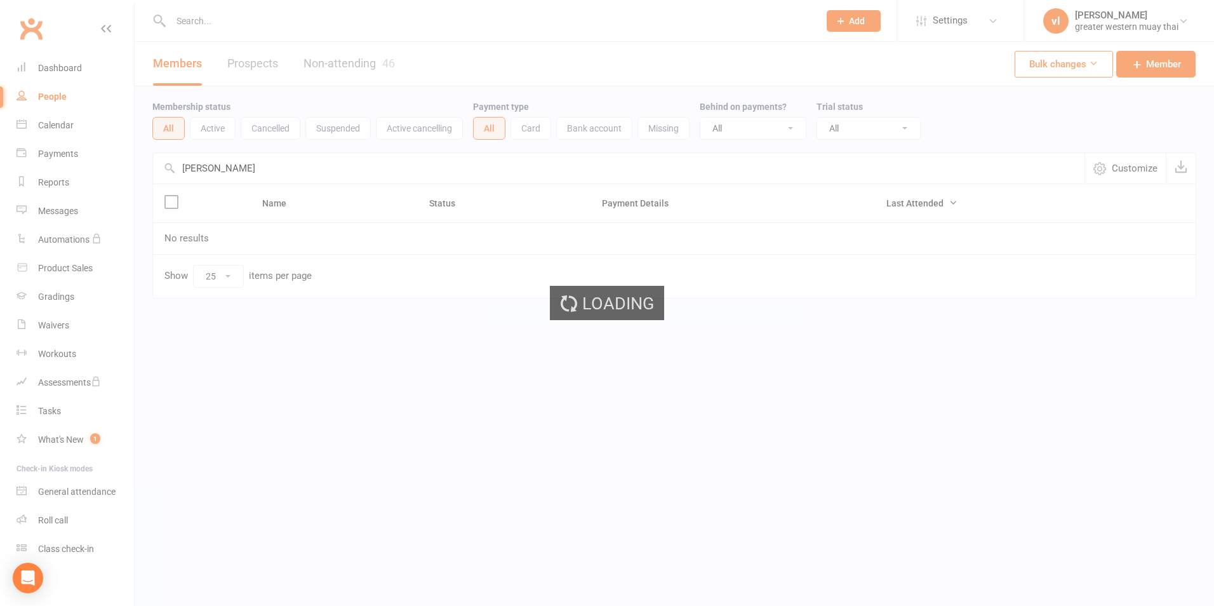
click at [363, 67] on div "Loading" at bounding box center [607, 303] width 1214 height 606
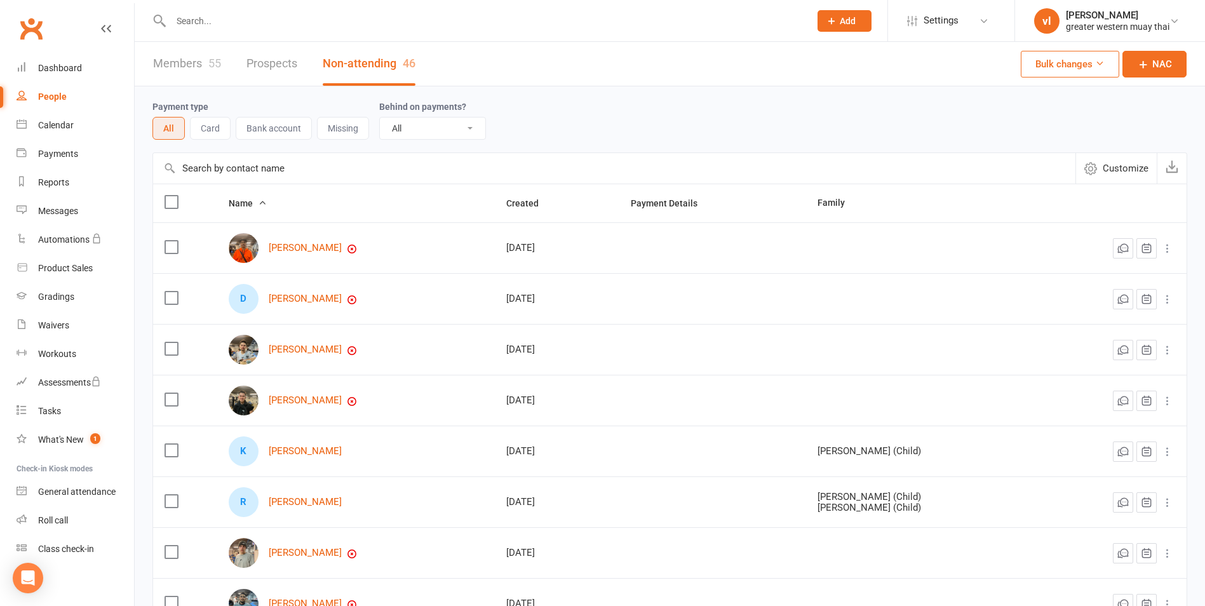
drag, startPoint x: 276, startPoint y: 169, endPoint x: 283, endPoint y: 165, distance: 7.4
click at [278, 168] on input "text" at bounding box center [614, 168] width 922 height 30
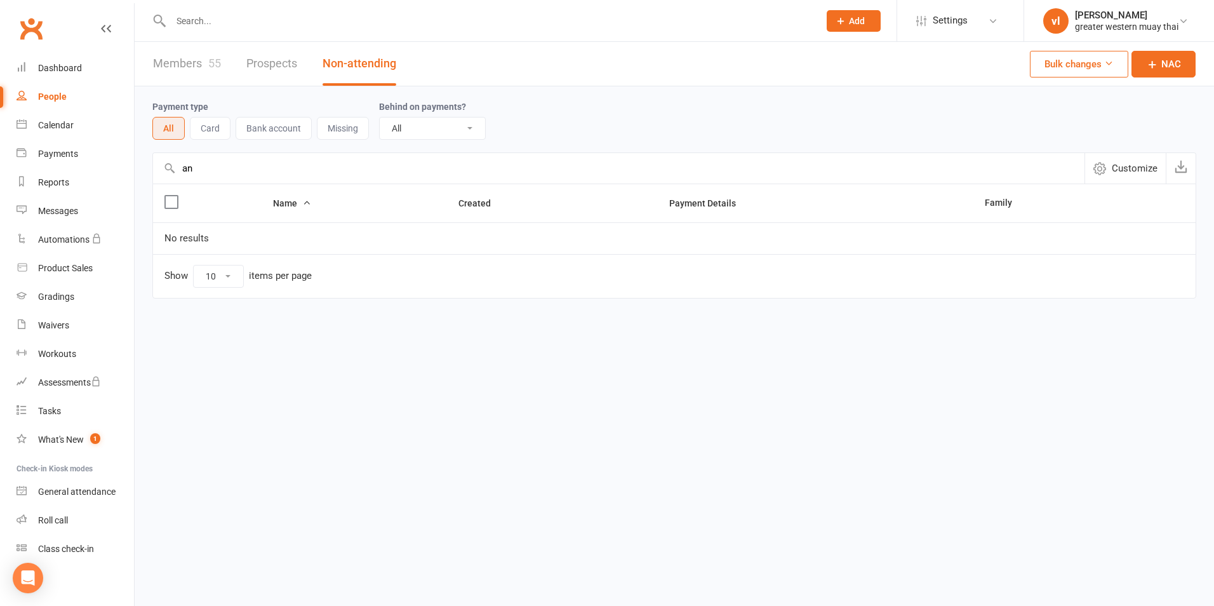
type input "a"
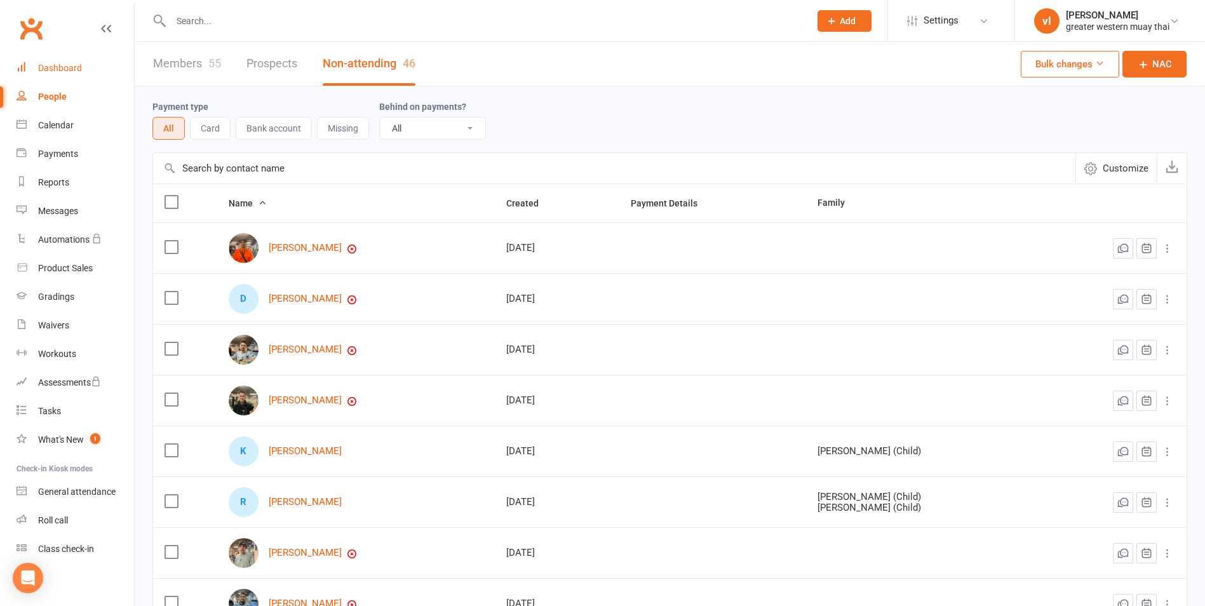
click at [79, 58] on link "Dashboard" at bounding box center [76, 68] width 118 height 29
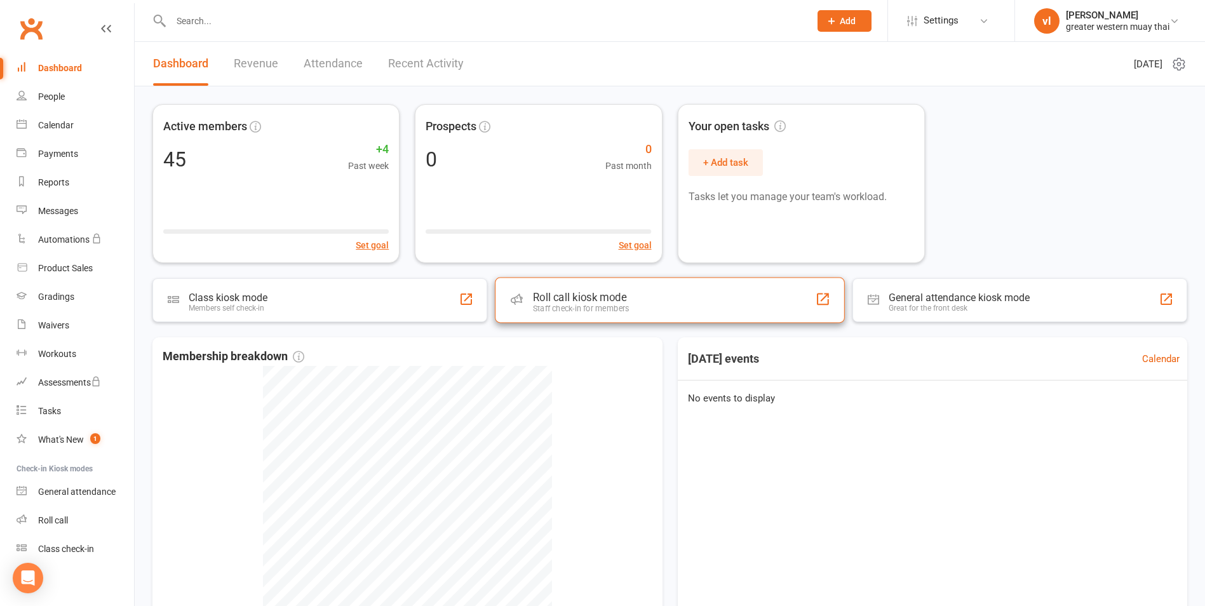
click at [712, 292] on div "Roll call kiosk mode Staff check-in for members" at bounding box center [670, 300] width 350 height 46
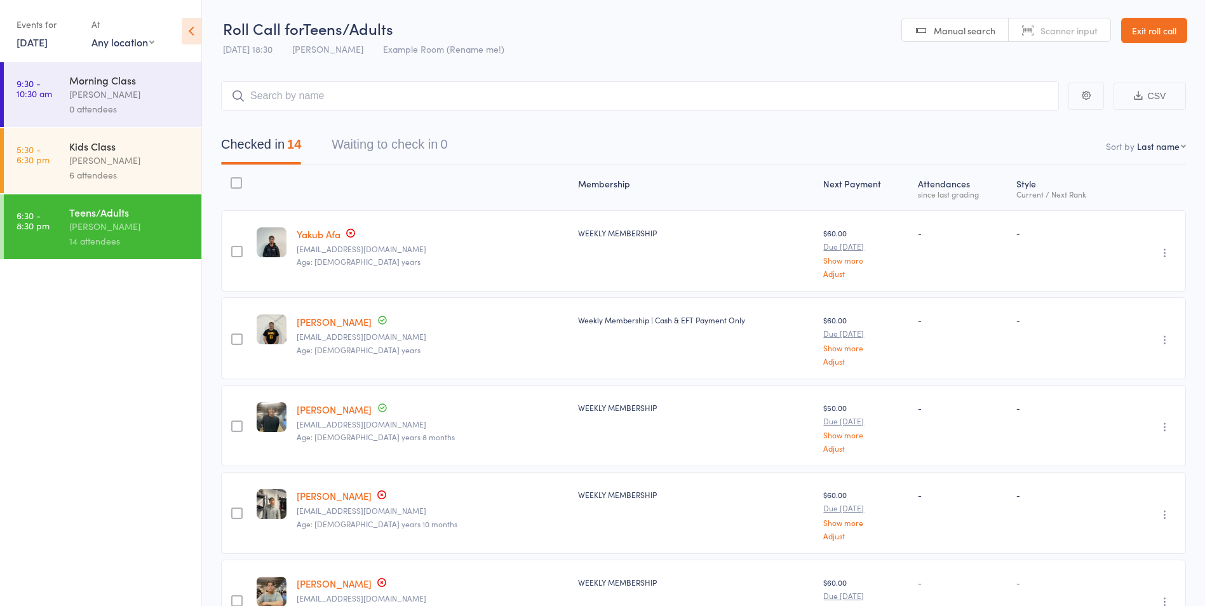
click at [482, 91] on input "search" at bounding box center [640, 95] width 838 height 29
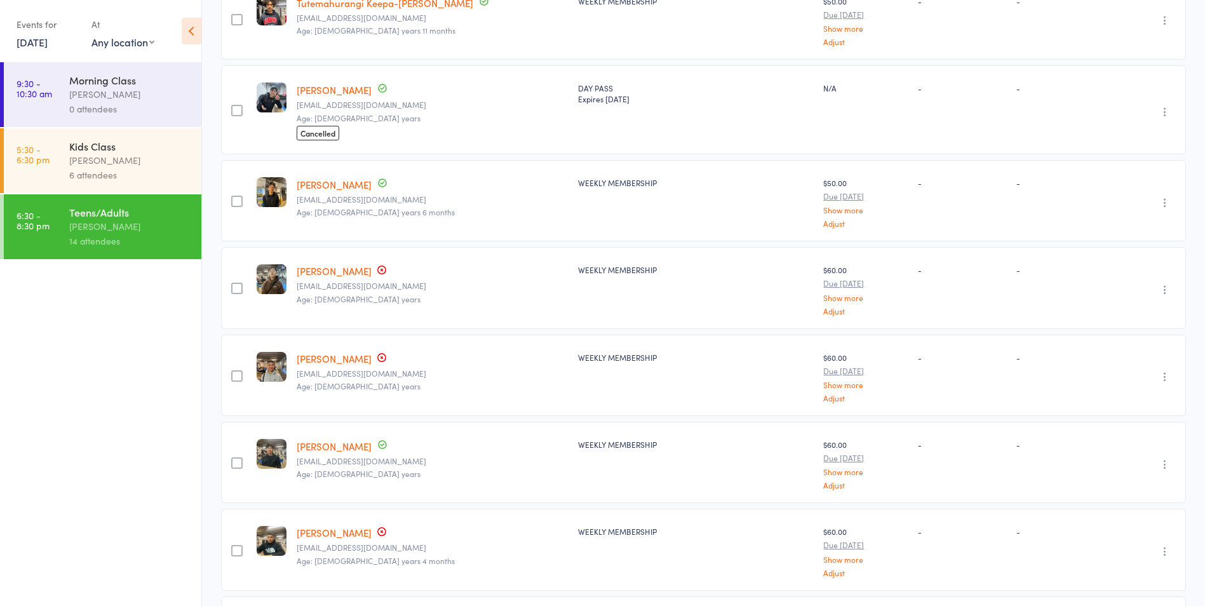
scroll to position [874, 0]
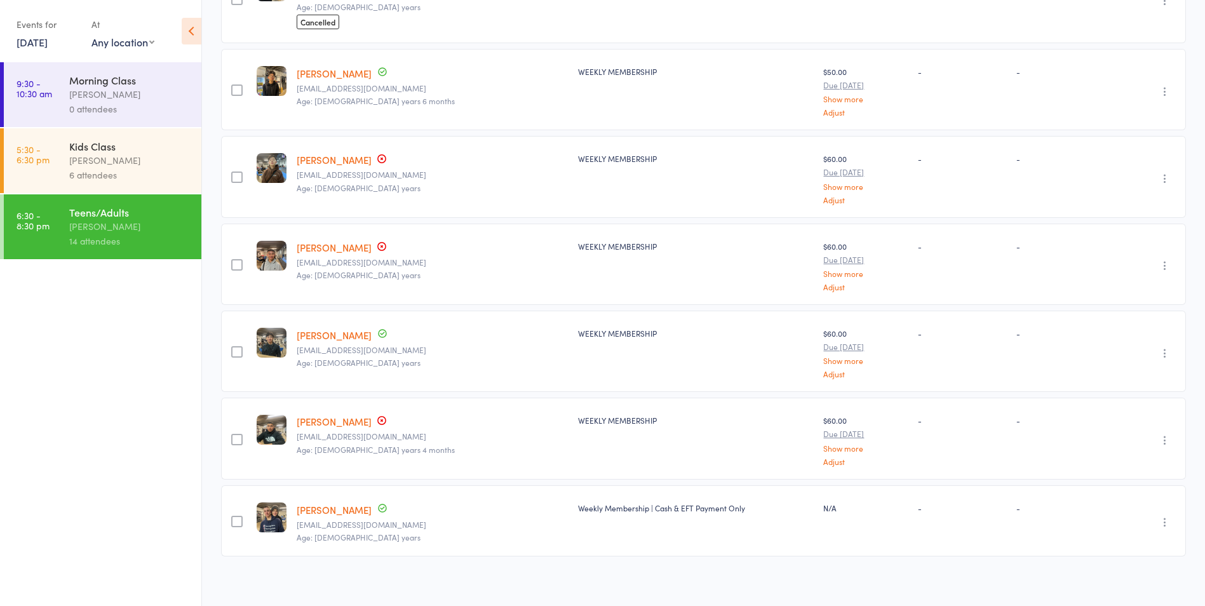
type input "prana"
click at [345, 417] on link "[PERSON_NAME]" at bounding box center [334, 421] width 75 height 13
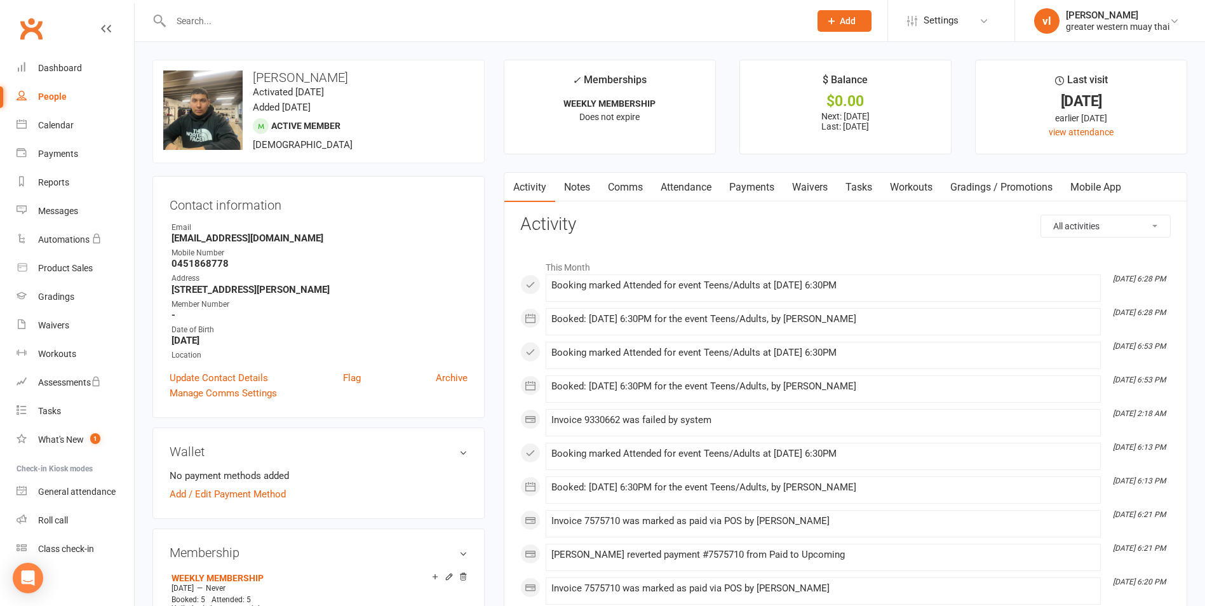
click at [754, 183] on link "Payments" at bounding box center [751, 187] width 63 height 29
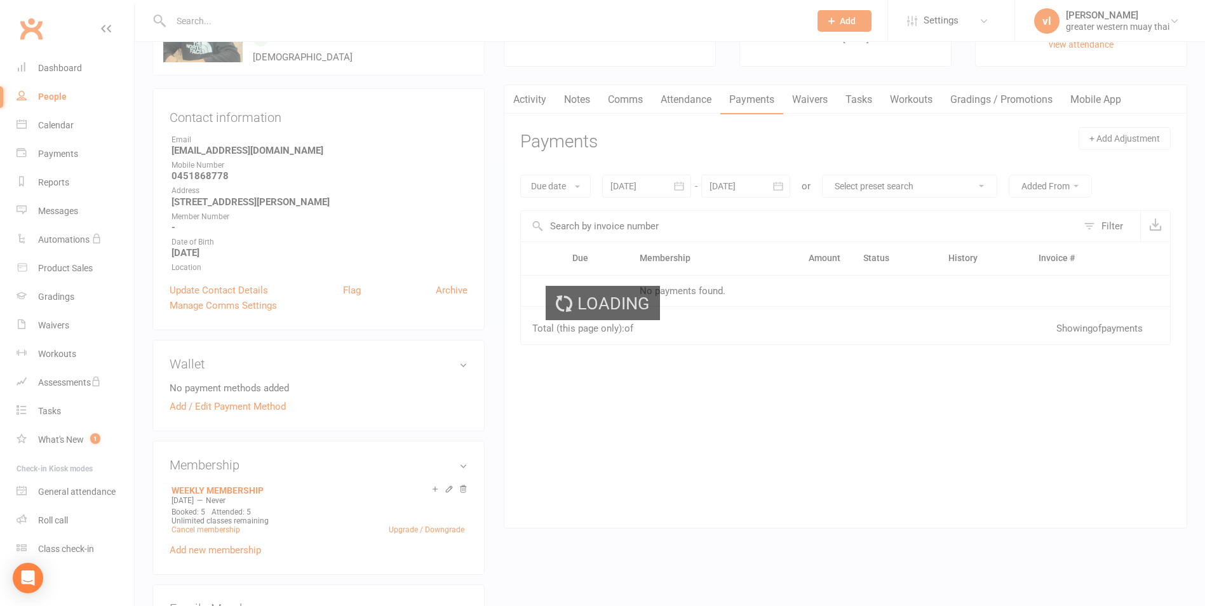
scroll to position [254, 0]
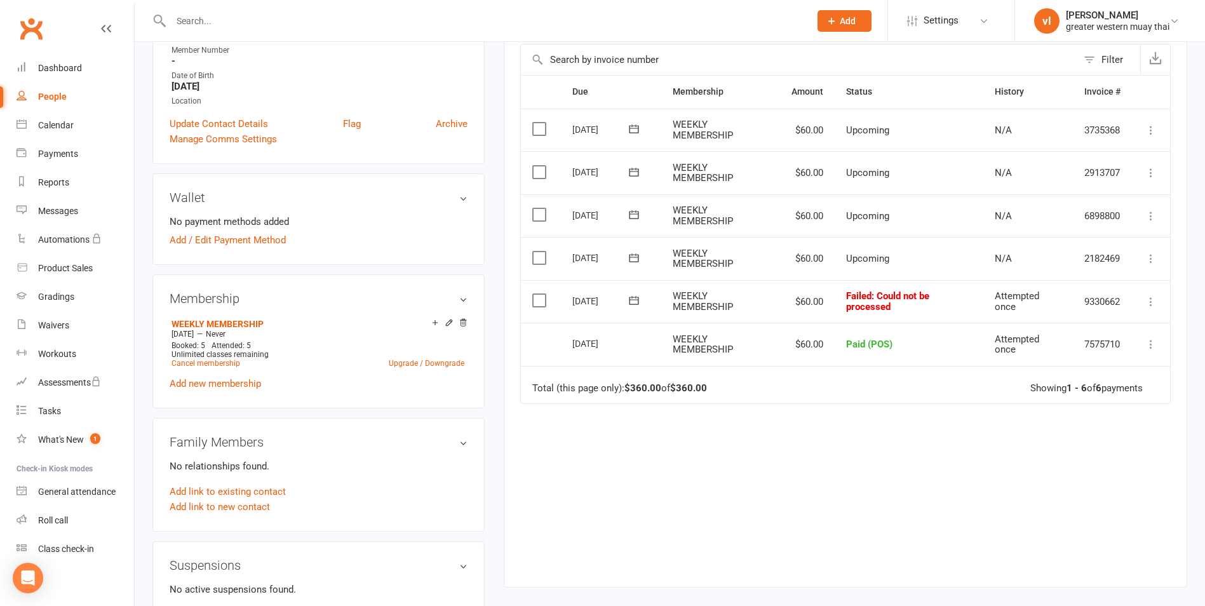
click at [1152, 307] on icon at bounding box center [1151, 301] width 13 height 13
click at [1087, 394] on link "Skip" at bounding box center [1095, 402] width 126 height 25
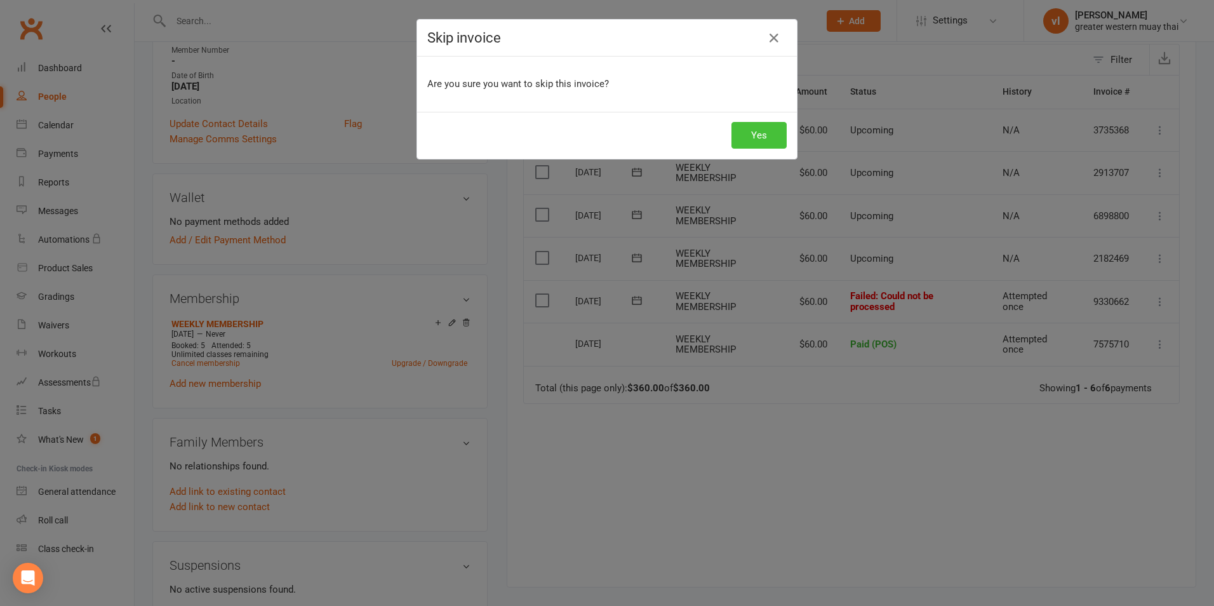
click at [757, 139] on button "Yes" at bounding box center [759, 135] width 55 height 27
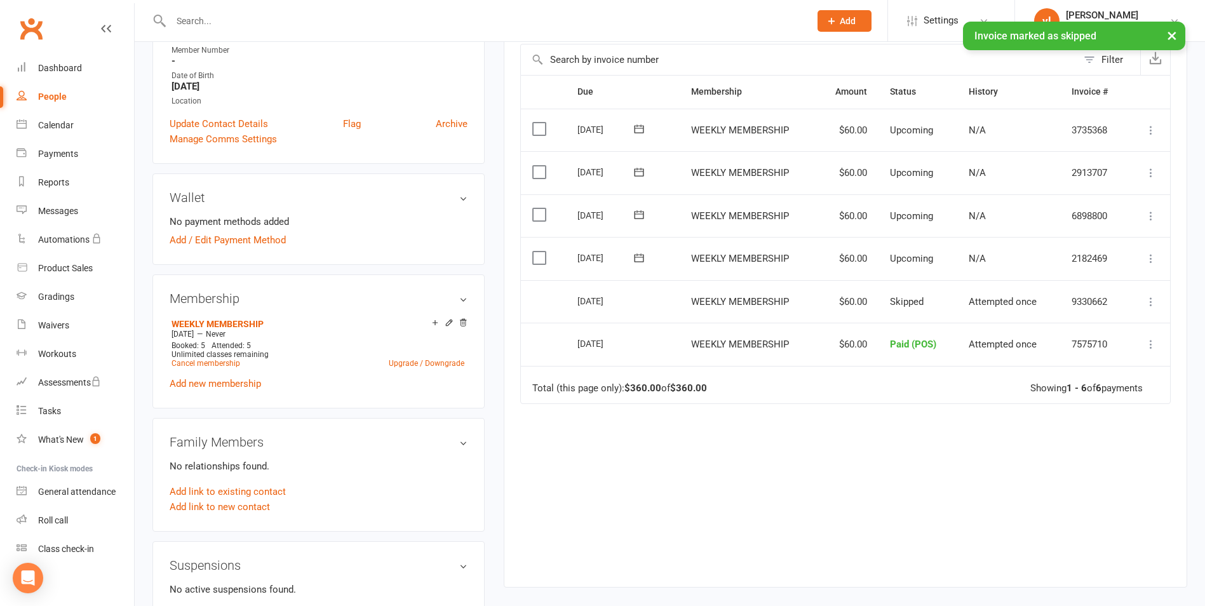
click at [553, 257] on td "Select this" at bounding box center [543, 258] width 45 height 43
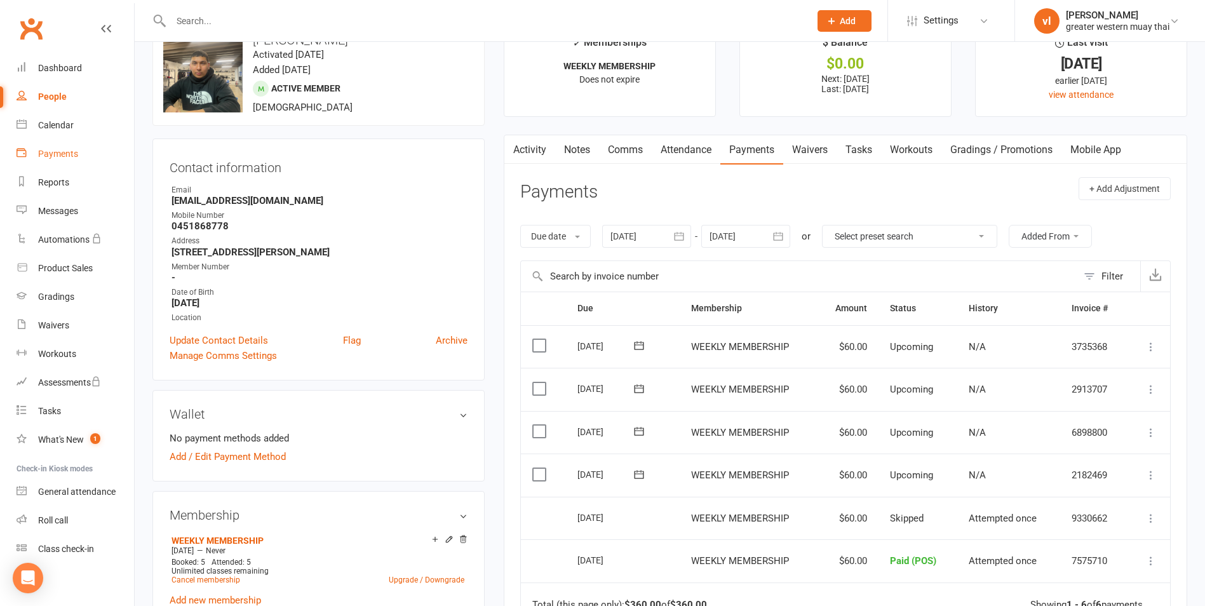
scroll to position [0, 0]
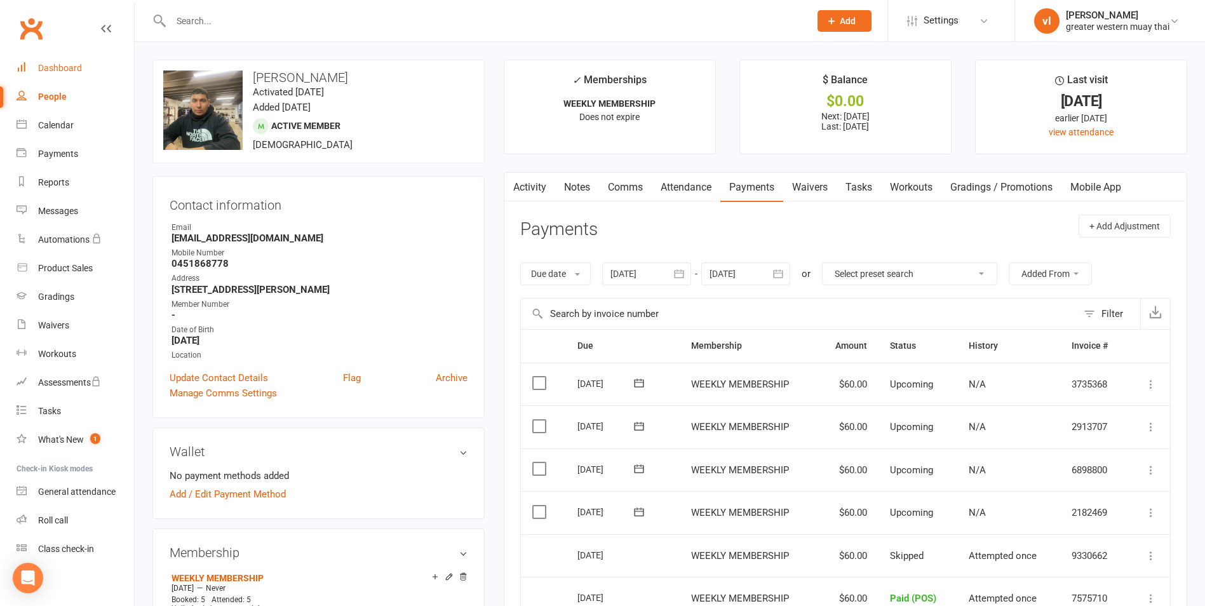
click at [79, 76] on link "Dashboard" at bounding box center [76, 68] width 118 height 29
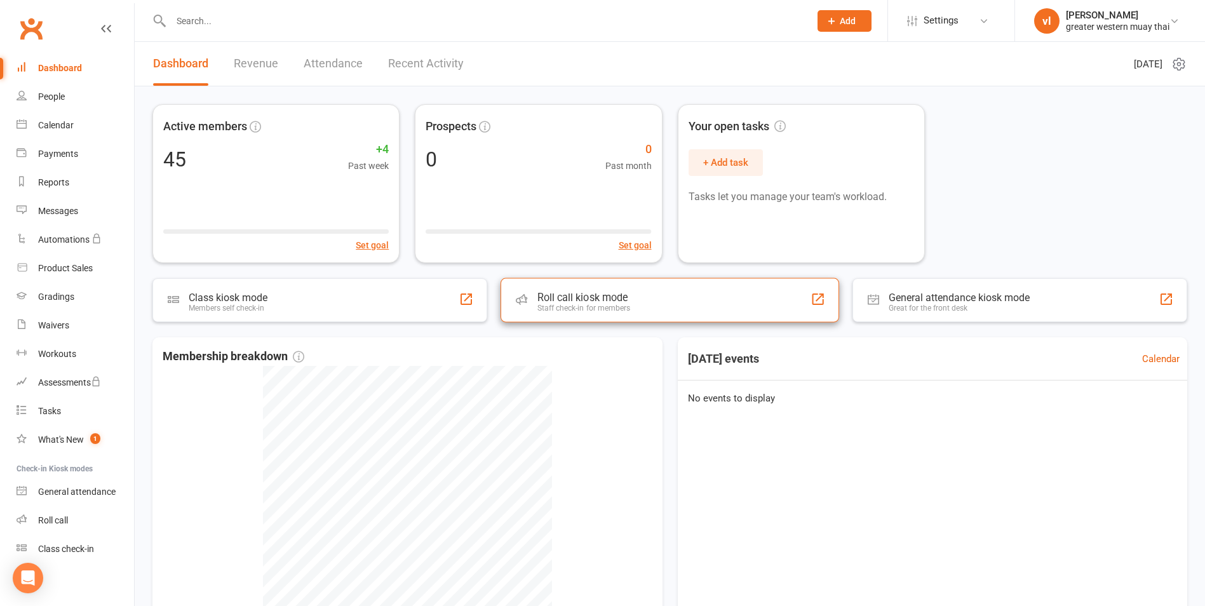
click at [726, 288] on div "Roll call kiosk mode Staff check-in for members" at bounding box center [670, 300] width 339 height 44
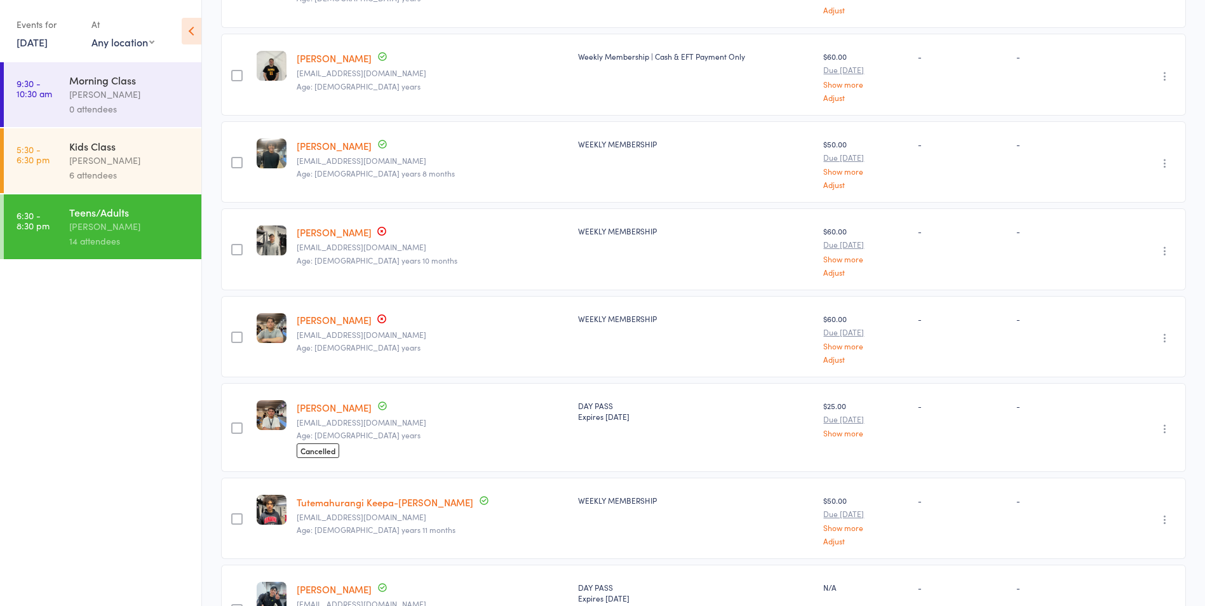
scroll to position [239, 0]
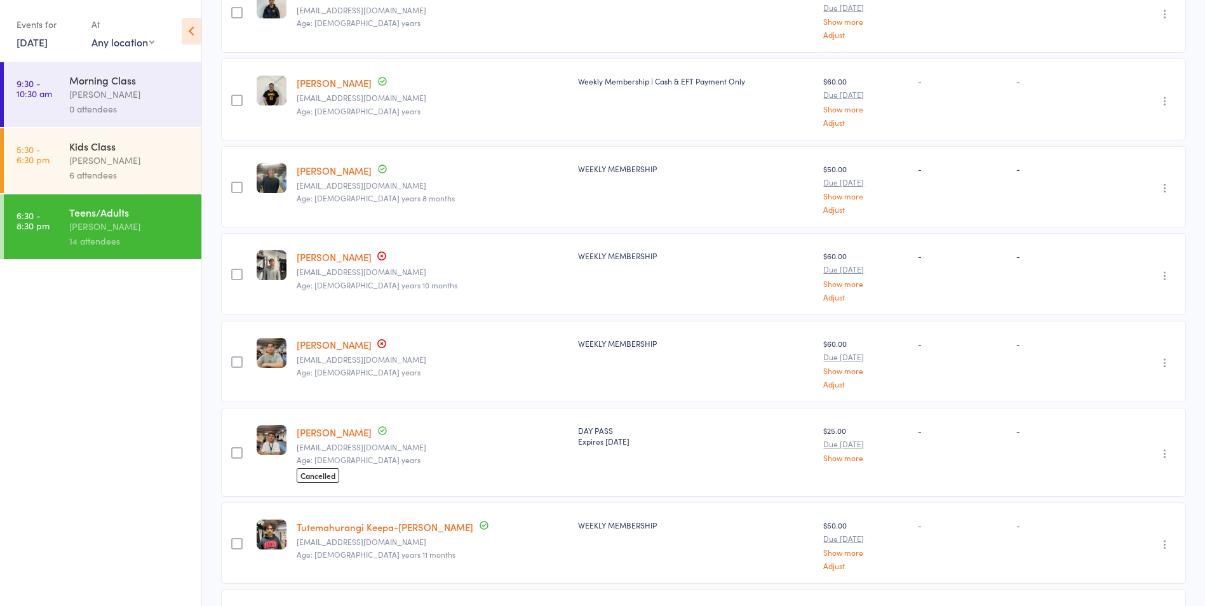
type input "[PERSON_NAME]"
click at [323, 427] on link "John Huynh" at bounding box center [334, 432] width 75 height 13
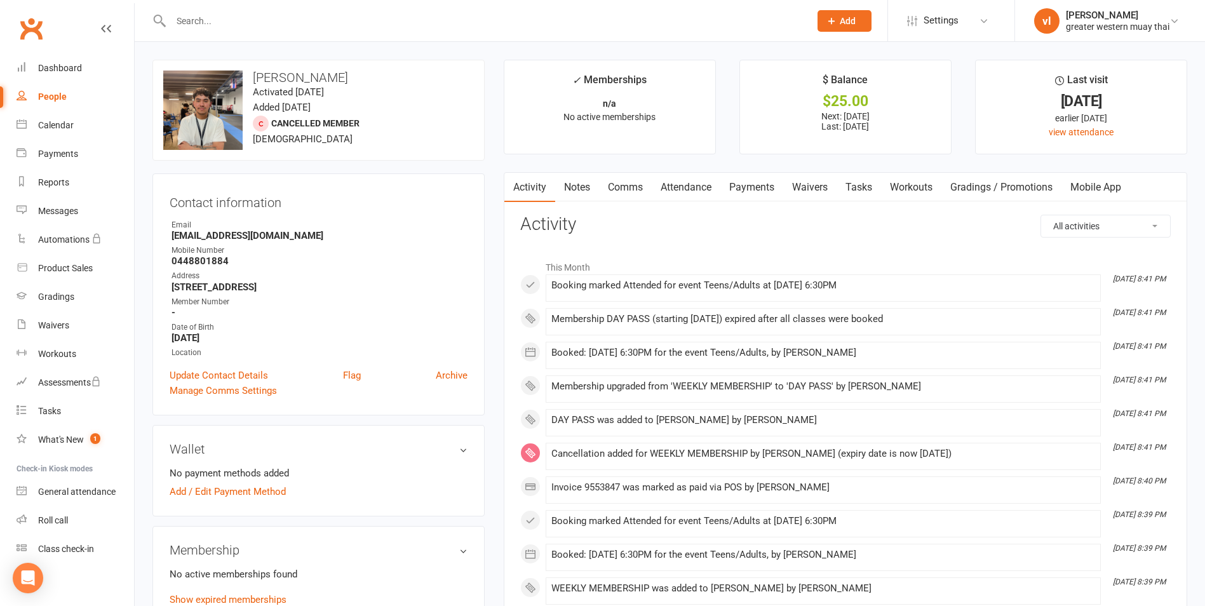
click at [760, 195] on link "Payments" at bounding box center [751, 187] width 63 height 29
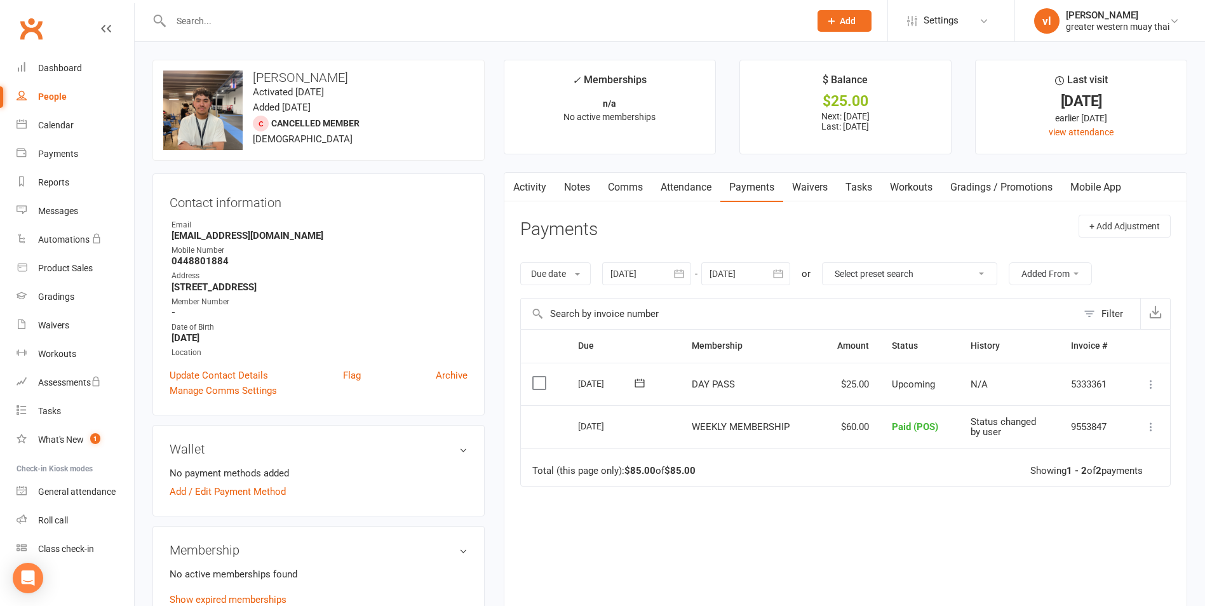
click at [1148, 386] on icon at bounding box center [1151, 384] width 13 height 13
click at [1121, 442] on link "Mark as Paid (POS)" at bounding box center [1095, 434] width 126 height 25
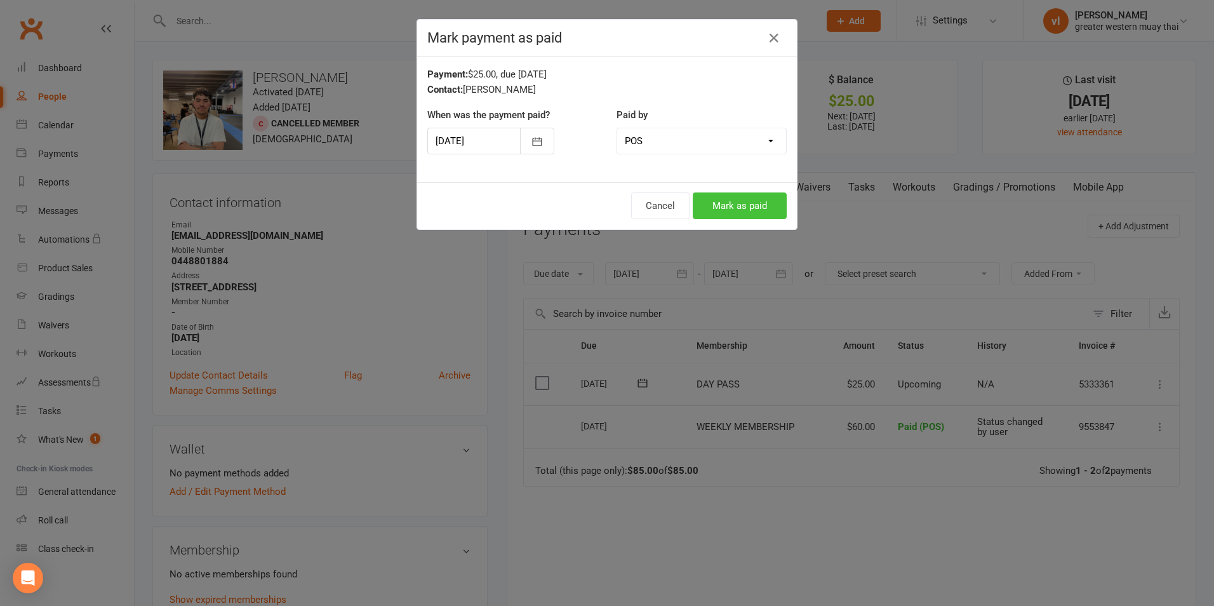
click at [774, 208] on button "Mark as paid" at bounding box center [740, 205] width 94 height 27
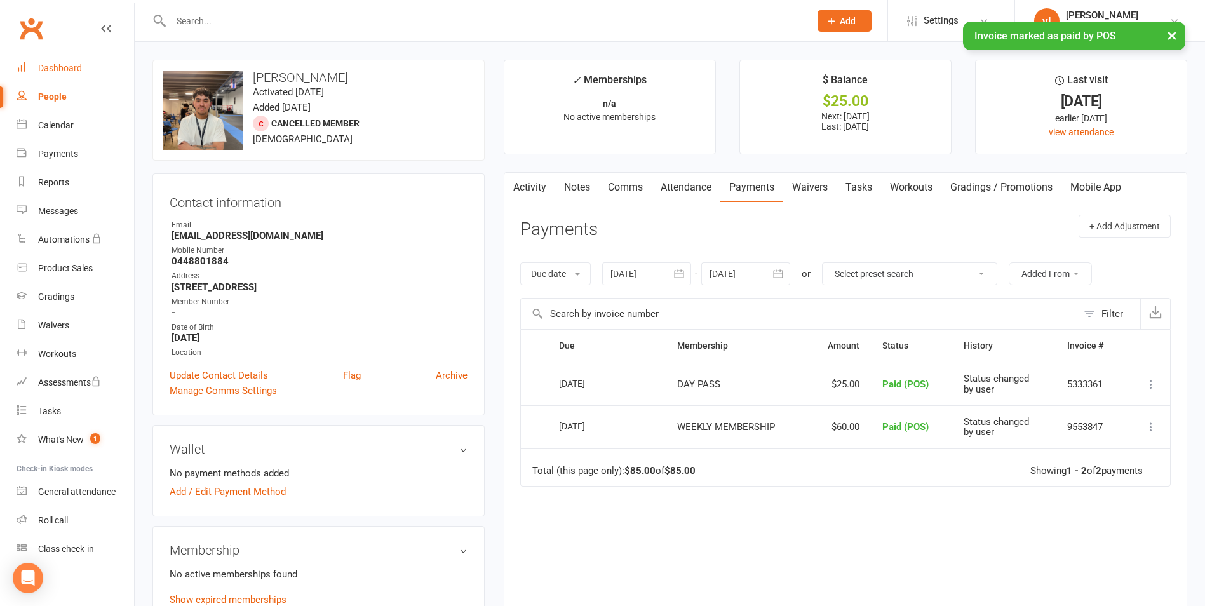
click at [98, 67] on link "Dashboard" at bounding box center [76, 68] width 118 height 29
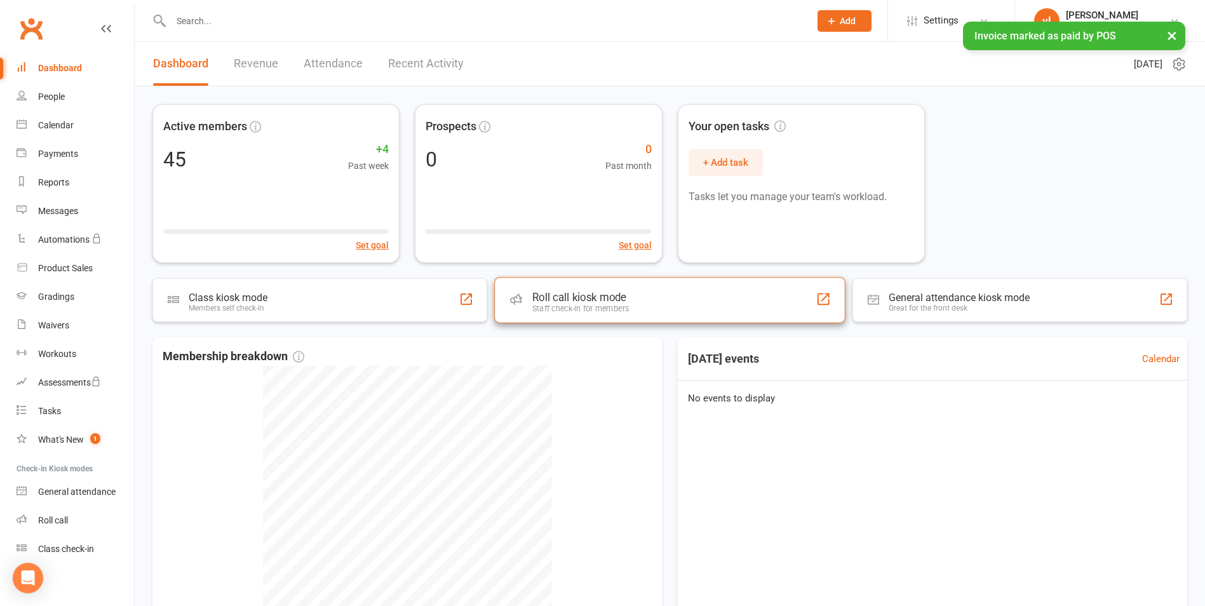
click at [704, 283] on div "Roll call kiosk mode Staff check-in for members" at bounding box center [669, 300] width 351 height 46
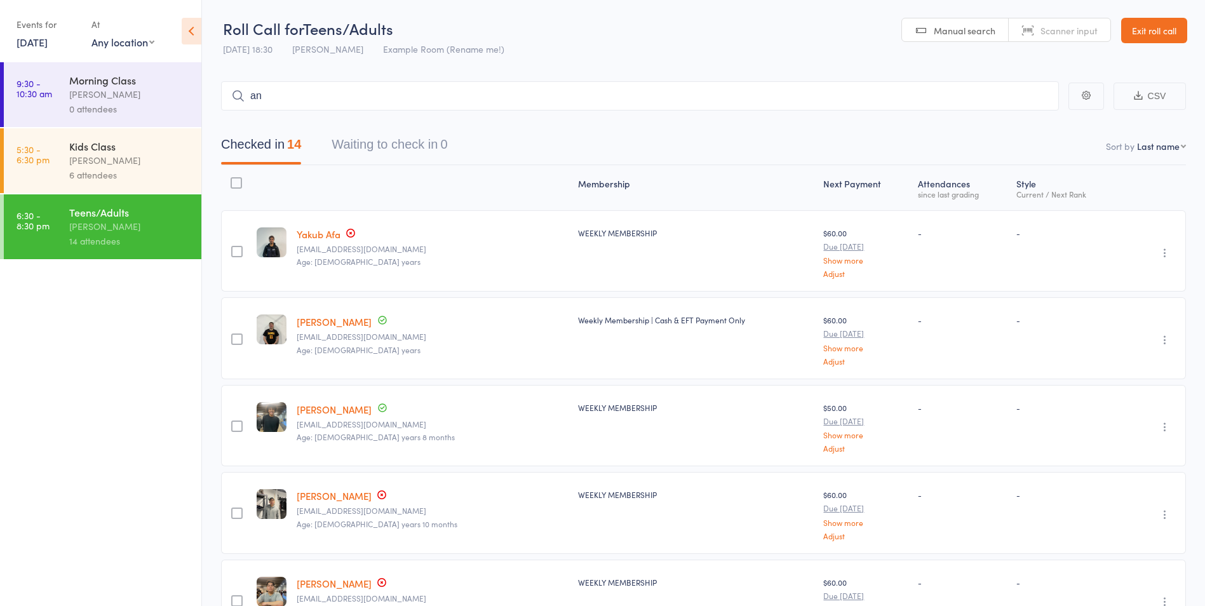
type input "a"
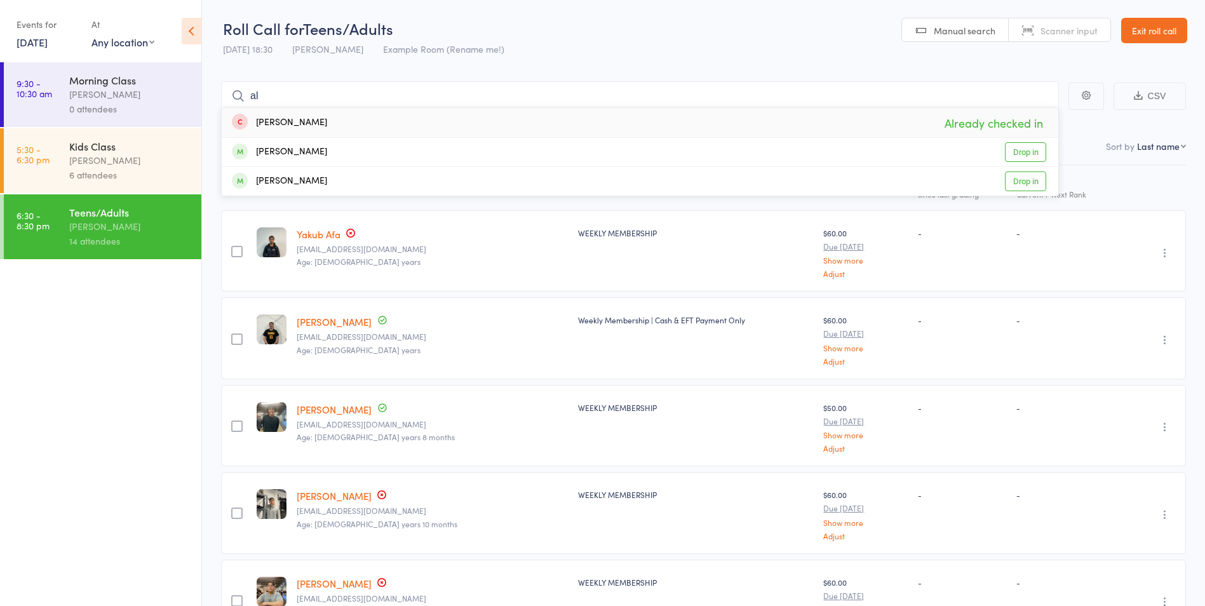
type input "a"
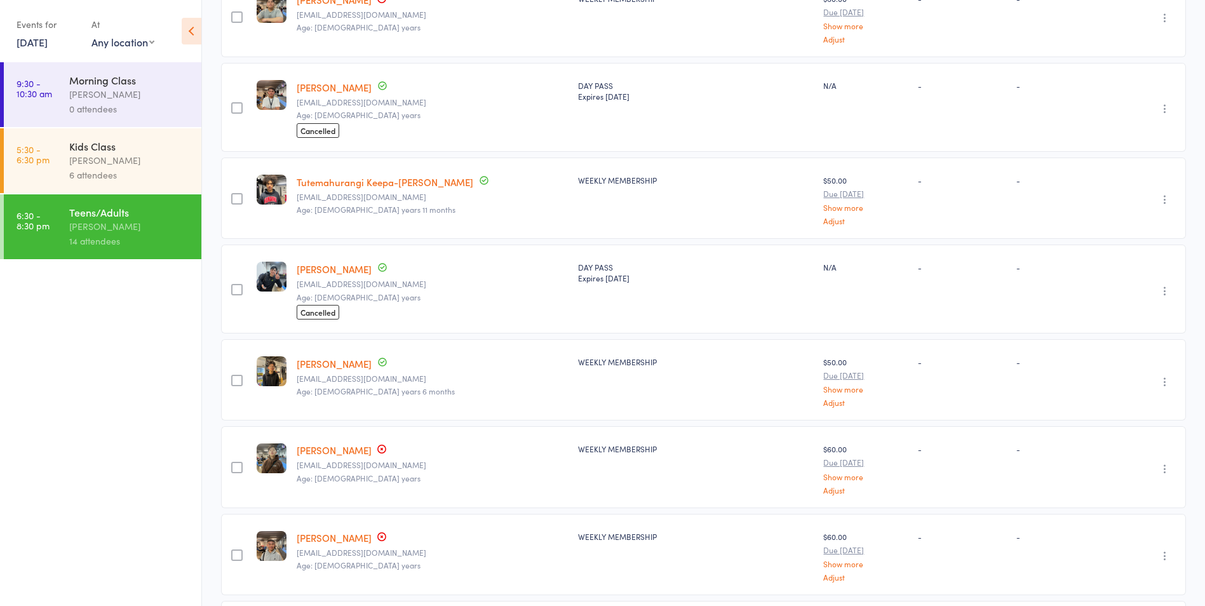
scroll to position [556, 0]
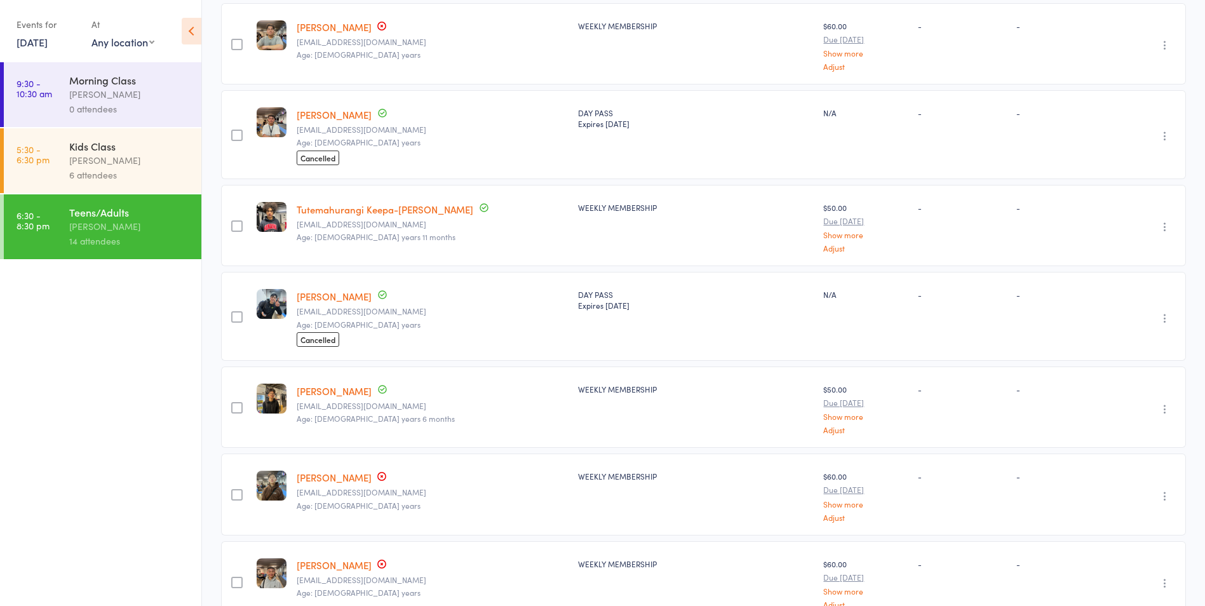
click at [322, 295] on link "[PERSON_NAME]" at bounding box center [334, 296] width 75 height 13
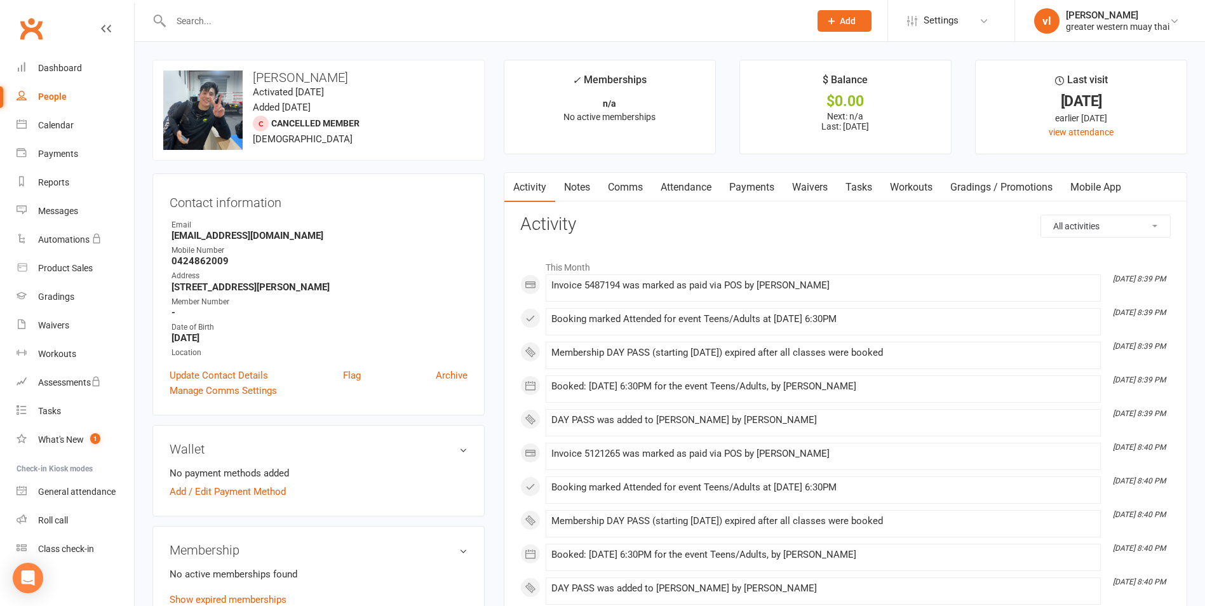
click at [776, 192] on link "Payments" at bounding box center [751, 187] width 63 height 29
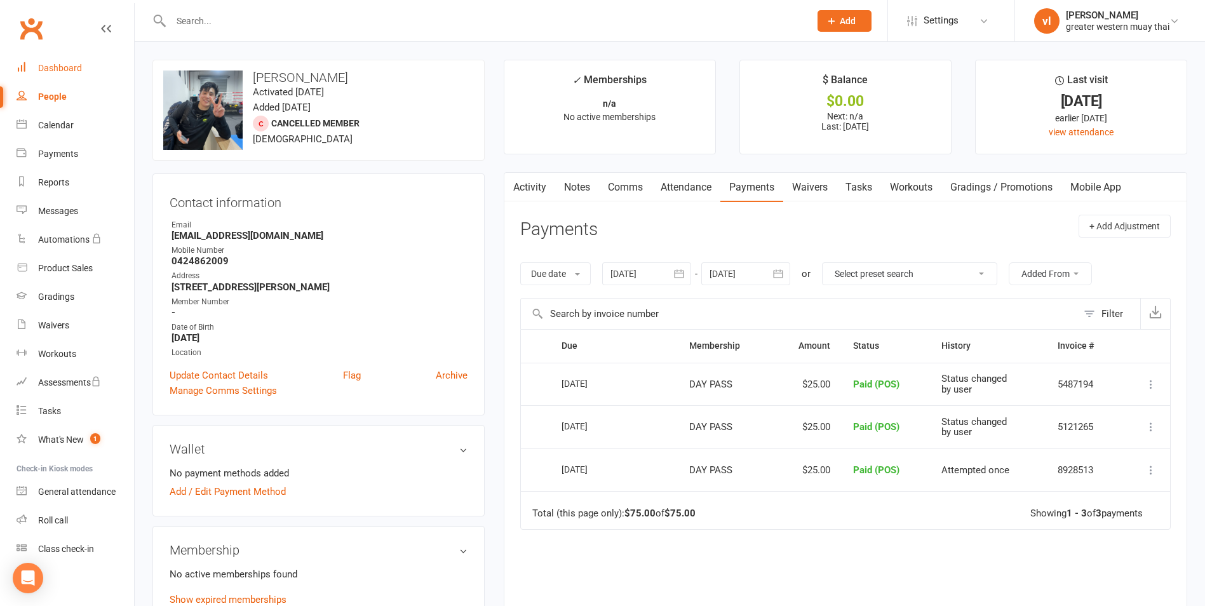
click at [70, 71] on div "Dashboard" at bounding box center [60, 68] width 44 height 10
